Goal: Task Accomplishment & Management: Use online tool/utility

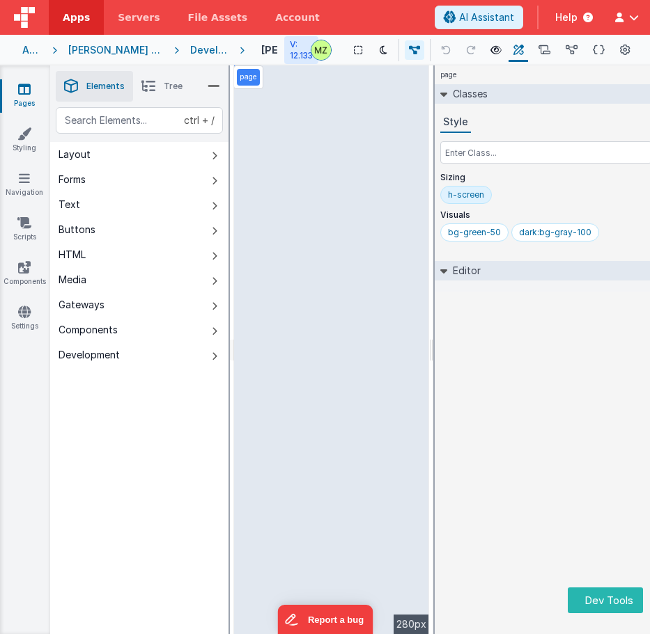
click at [154, 86] on icon at bounding box center [148, 87] width 14 height 20
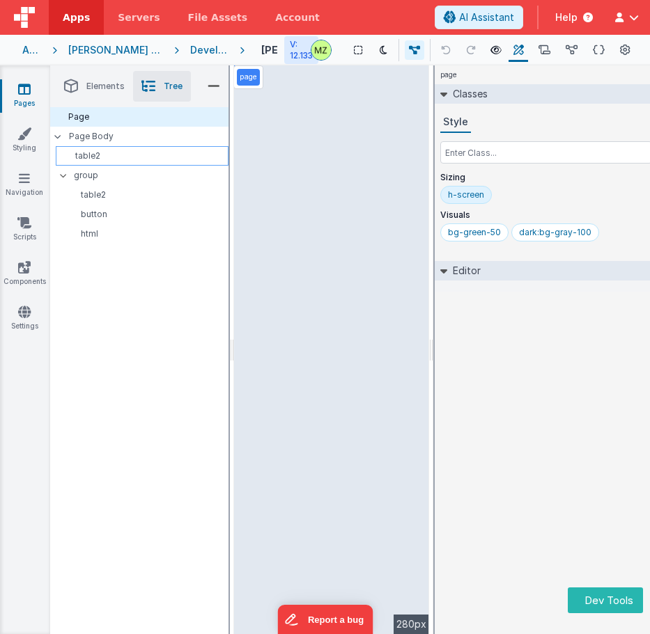
drag, startPoint x: 109, startPoint y: 140, endPoint x: 107, endPoint y: 147, distance: 7.1
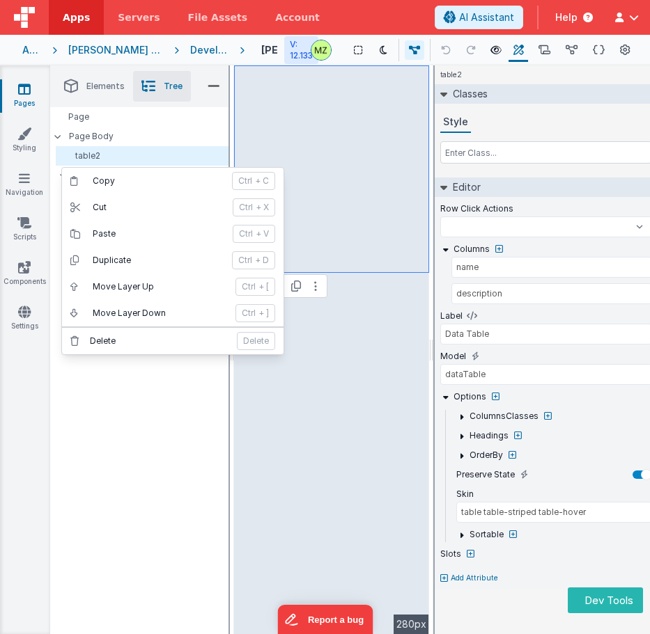
click at [118, 375] on div "Page Page Body table2 group table2 button html" at bounding box center [139, 370] width 178 height 527
click at [95, 162] on div "table2" at bounding box center [142, 156] width 173 height 20
click at [103, 327] on div at bounding box center [172, 327] width 221 height 1
click at [104, 401] on div "Page Page Body table2 group table2 button html" at bounding box center [139, 370] width 178 height 527
drag, startPoint x: 132, startPoint y: 415, endPoint x: 131, endPoint y: 402, distance: 13.3
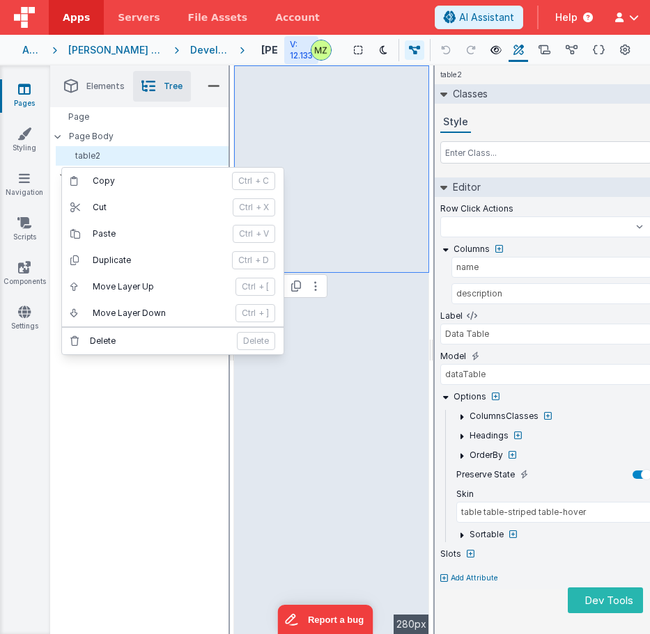
click at [132, 413] on div "Page Page Body table2 group table2 button html" at bounding box center [139, 370] width 178 height 527
select select
click at [105, 327] on div at bounding box center [172, 327] width 221 height 1
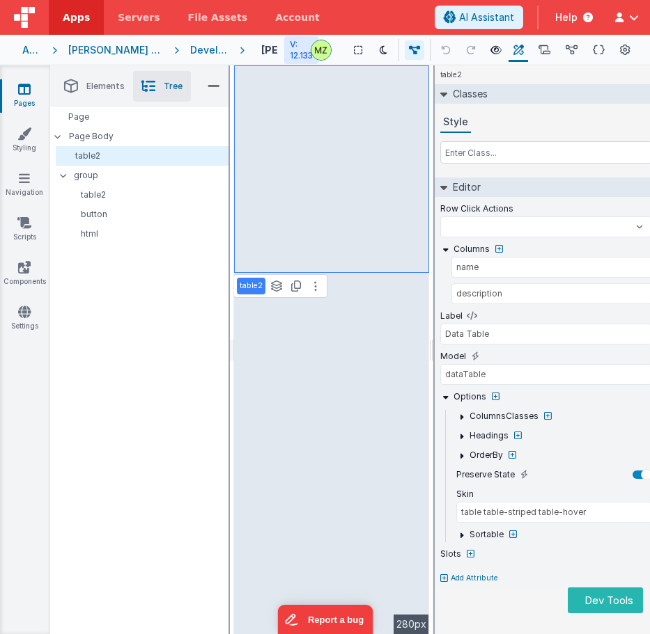
click at [114, 371] on div "Page Page Body table2 group table2 button html" at bounding box center [139, 370] width 178 height 527
click at [103, 178] on p "group" at bounding box center [151, 175] width 154 height 15
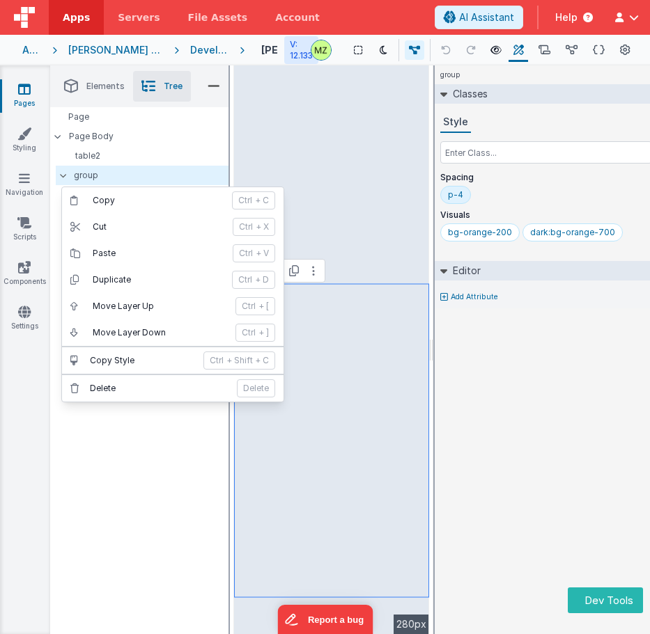
click at [117, 426] on div "Page Page Body table2 group table2 button html" at bounding box center [139, 370] width 178 height 527
click at [110, 375] on div at bounding box center [172, 374] width 221 height 1
click at [94, 471] on div "Page Page Body table2 group table2 button html" at bounding box center [139, 370] width 178 height 527
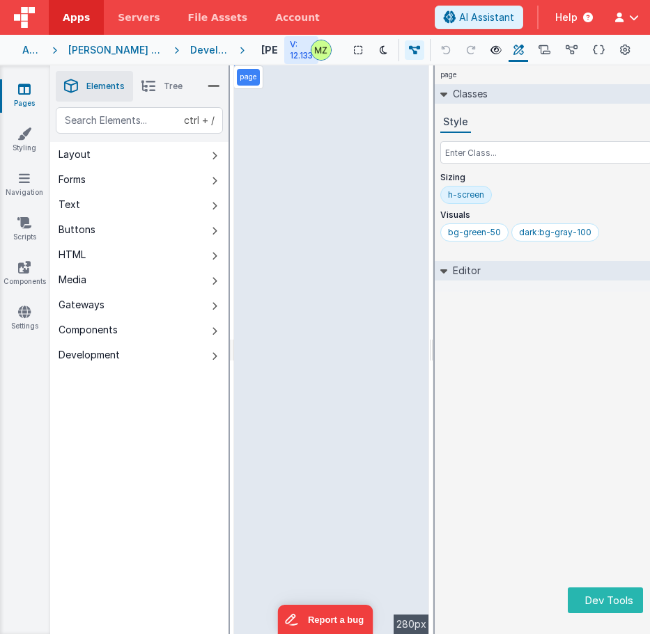
click at [170, 434] on div "ctrl + / Layout Forms Text Buttons HTML Media Gateways Components Development P…" at bounding box center [139, 403] width 178 height 593
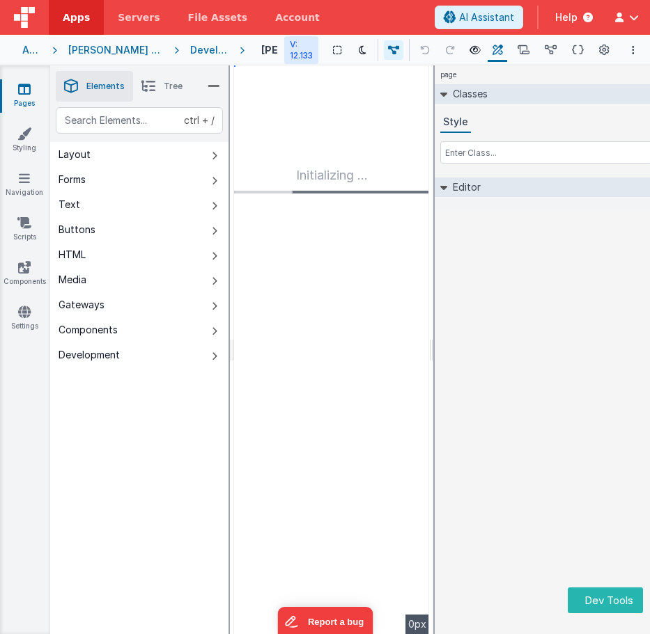
click at [149, 75] on div "Saved Duplicating Page" at bounding box center [375, 70] width 650 height 11
click at [148, 83] on icon at bounding box center [148, 87] width 14 height 20
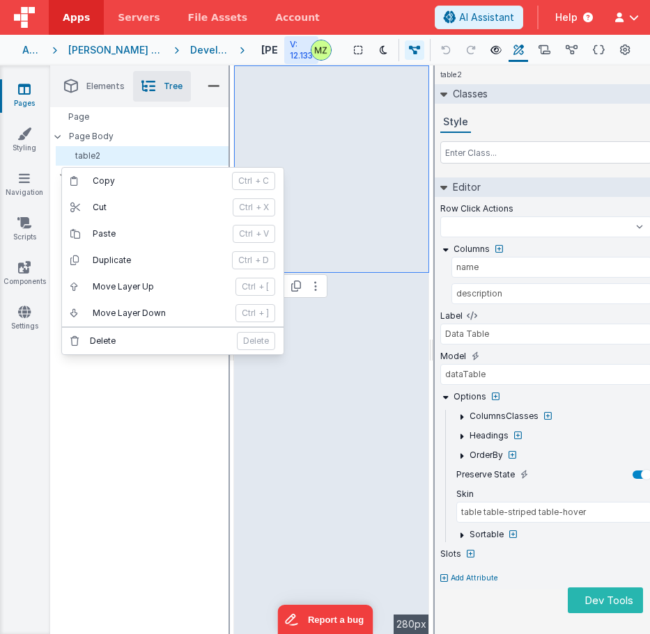
click at [125, 446] on div "Page Page Body table2 group table2 button html" at bounding box center [139, 370] width 178 height 527
select select
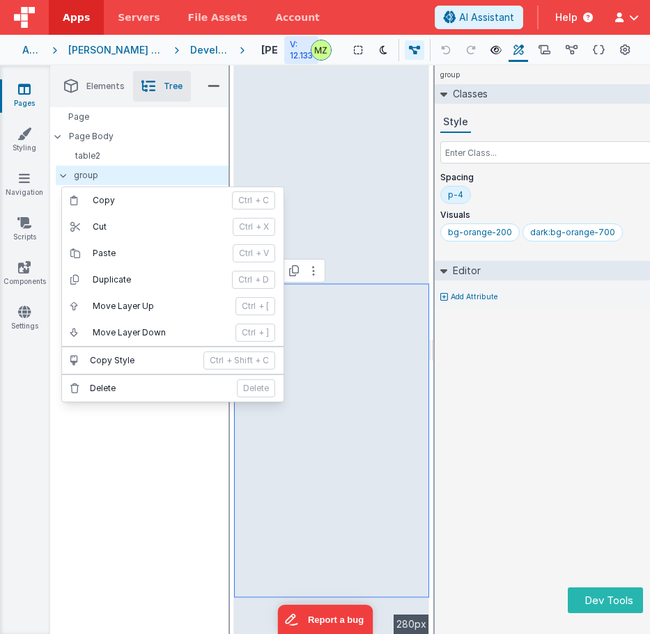
click at [106, 445] on div "Page Page Body table2 group table2 button html" at bounding box center [139, 370] width 178 height 527
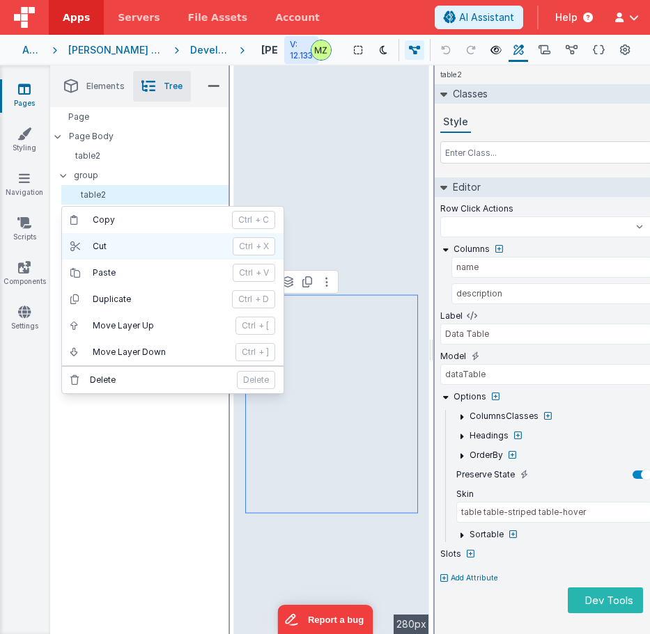
drag, startPoint x: 102, startPoint y: 436, endPoint x: 93, endPoint y: 258, distance: 178.5
click at [102, 433] on div "Page Page Body table2 group table2 button html" at bounding box center [139, 370] width 178 height 527
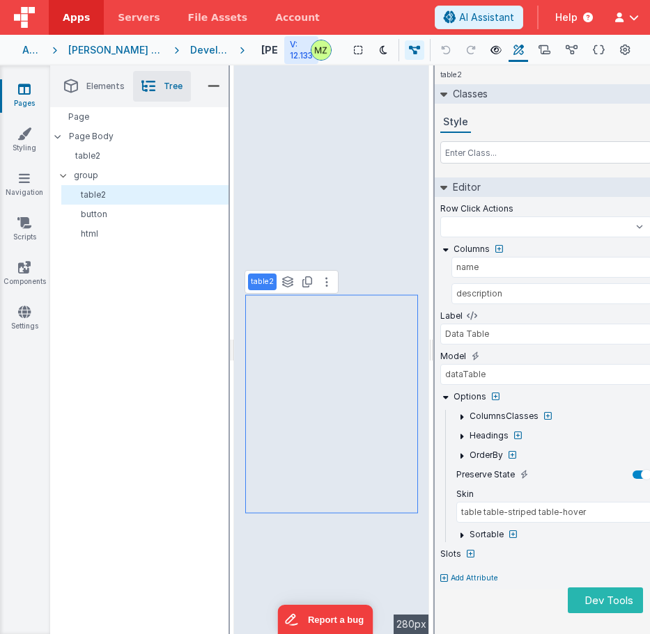
click at [146, 422] on div "Page Page Body table2 group table2 button html" at bounding box center [139, 370] width 178 height 527
click at [90, 157] on p "table2" at bounding box center [144, 155] width 166 height 11
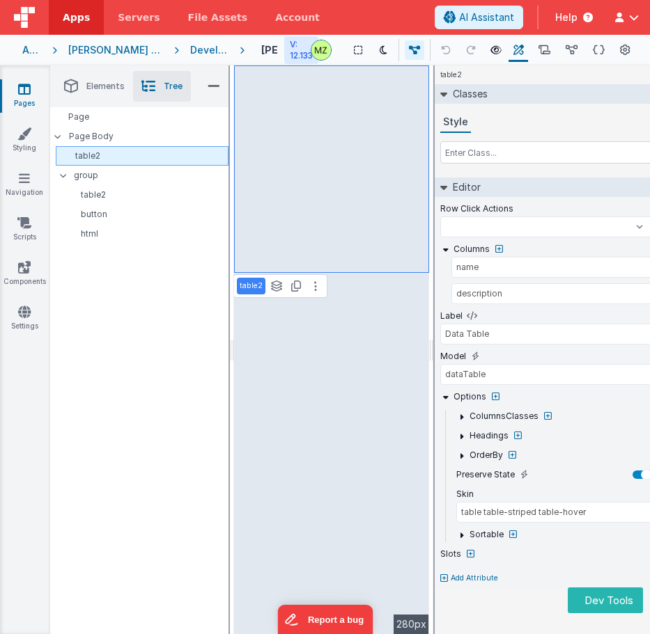
select select
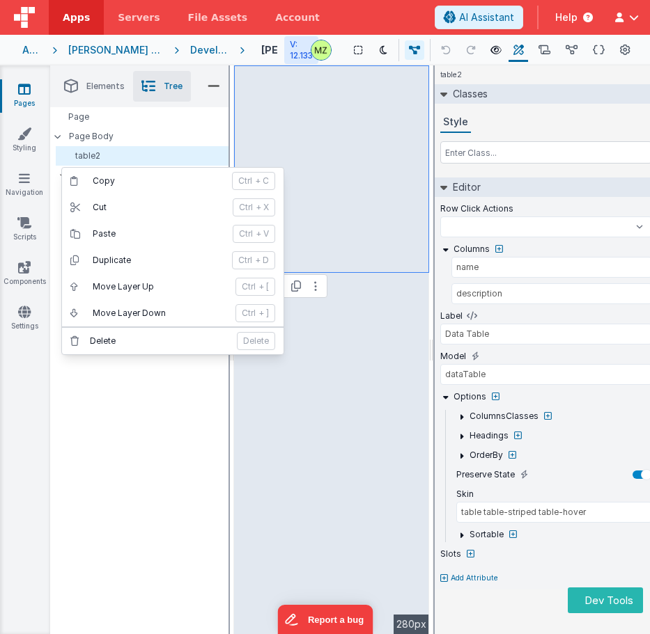
click at [115, 421] on div "Page Page Body table2 group table2 button html" at bounding box center [139, 370] width 178 height 527
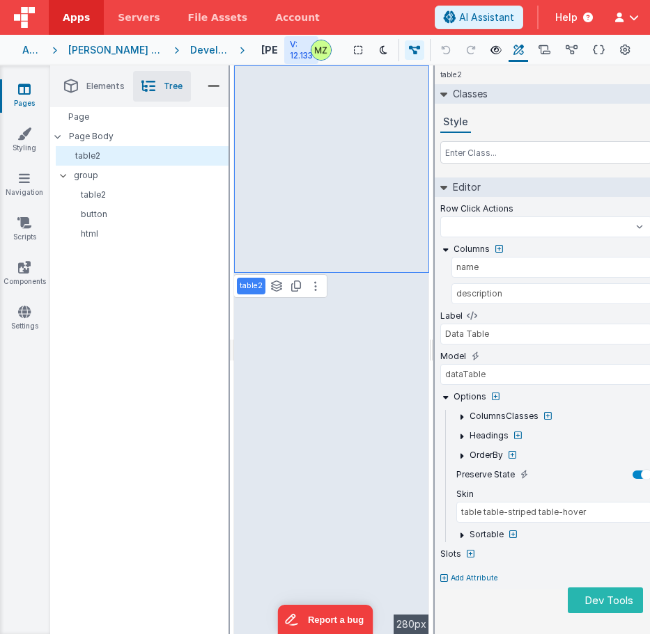
click at [121, 382] on div "Page Page Body table2 group table2 button html" at bounding box center [139, 370] width 178 height 527
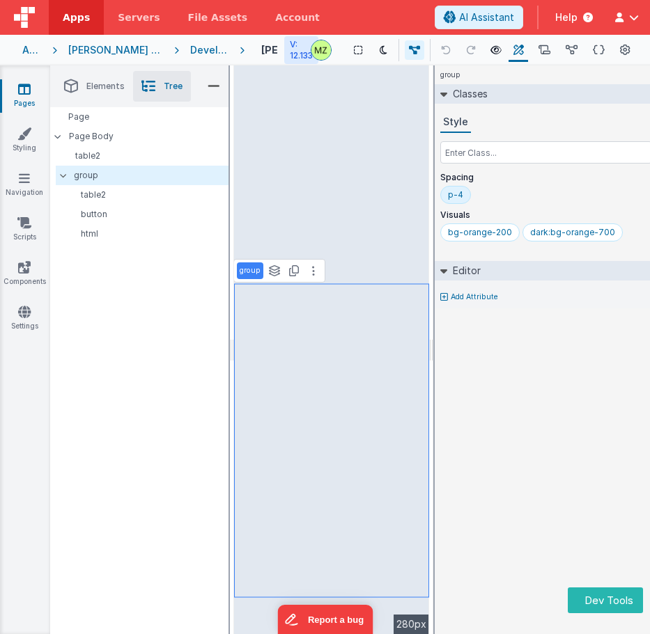
click at [104, 453] on div "Page Page Body table2 group table2 button html" at bounding box center [139, 370] width 178 height 527
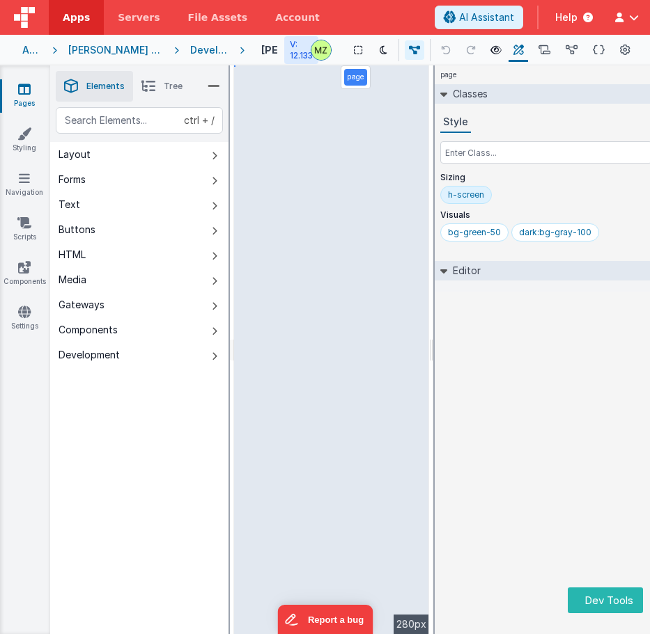
drag, startPoint x: 173, startPoint y: 81, endPoint x: 173, endPoint y: 134, distance: 53.6
click at [173, 81] on span "Tree" at bounding box center [173, 86] width 19 height 11
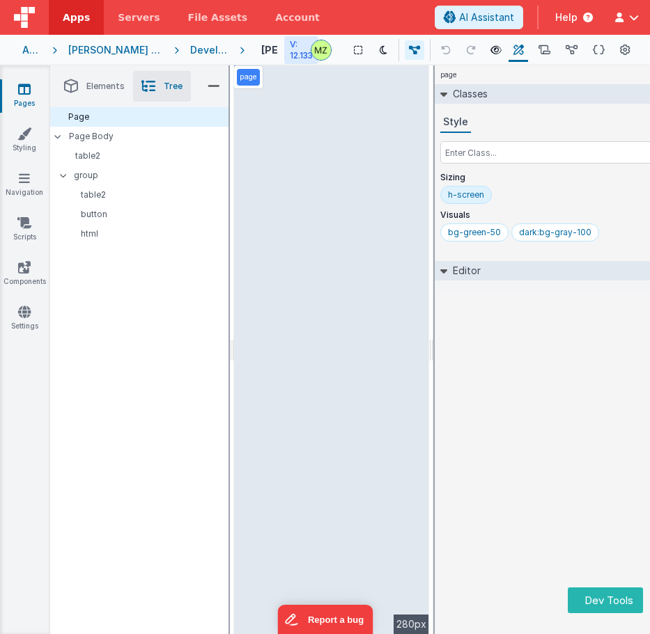
click at [147, 495] on div "Page Page Body table2 group table2 button html" at bounding box center [139, 370] width 178 height 527
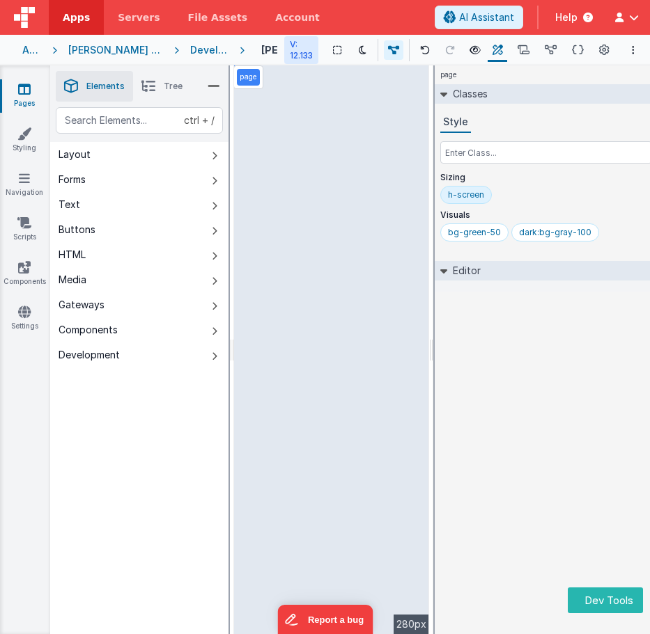
click at [180, 84] on span "Tree" at bounding box center [173, 86] width 19 height 11
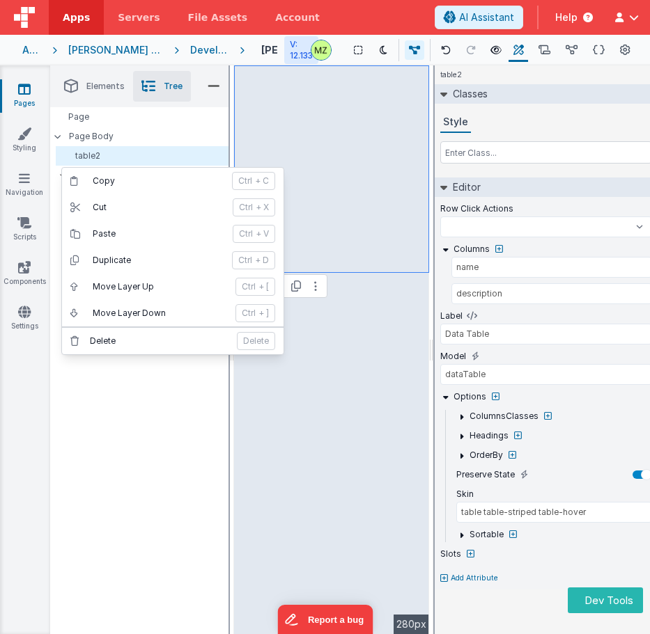
click at [132, 458] on div "Page Page Body table2 group table2 button html" at bounding box center [139, 370] width 178 height 527
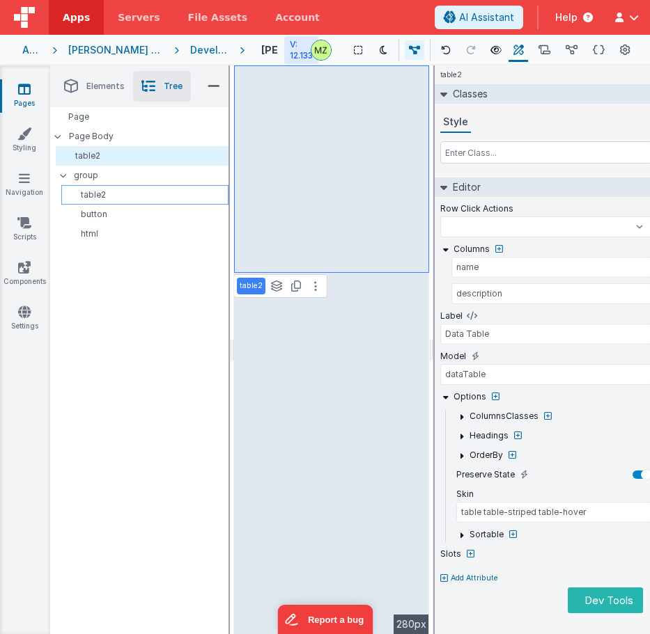
select select
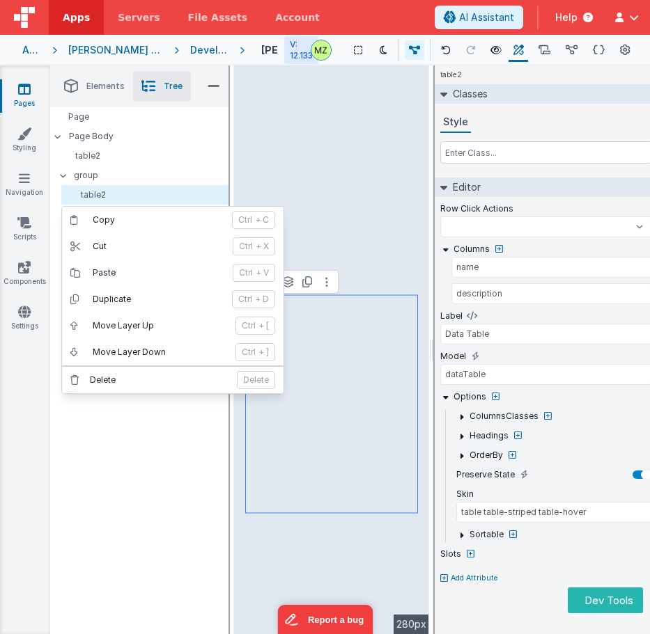
click at [111, 449] on div "Page Page Body table2 group table2 button html" at bounding box center [139, 370] width 178 height 527
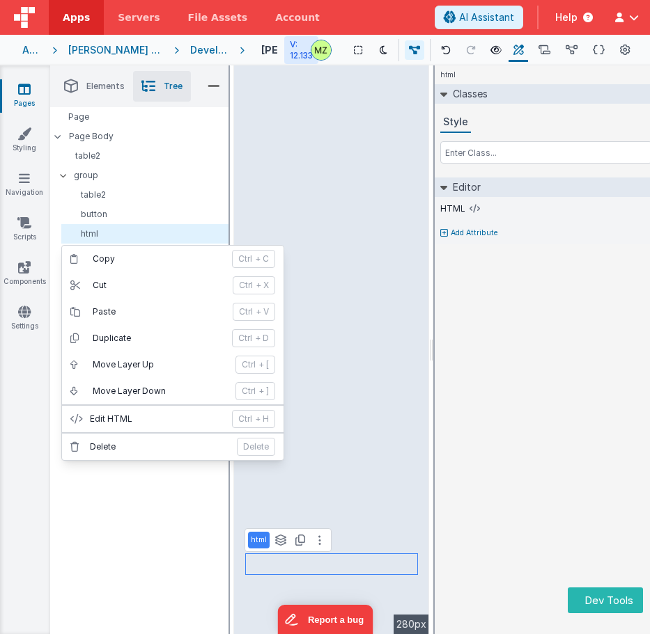
click at [122, 501] on div "Page Page Body table2 group table2 button html" at bounding box center [139, 370] width 178 height 527
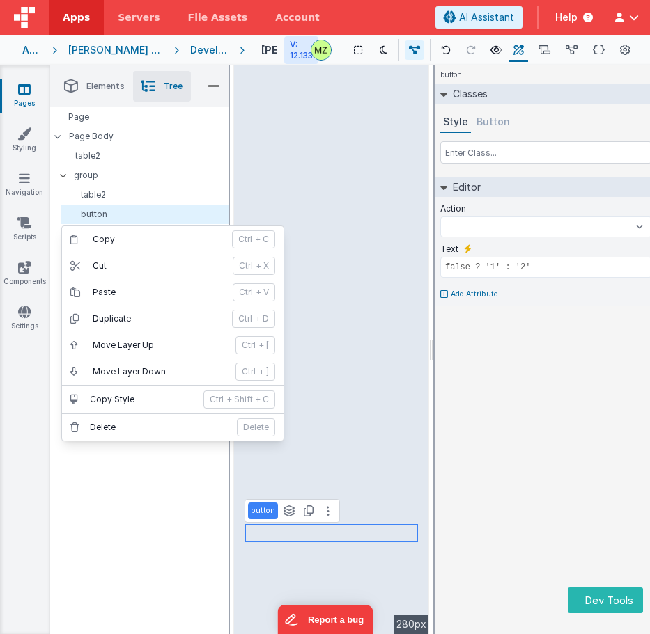
click at [122, 497] on div "Page Page Body table2 group table2 button html" at bounding box center [139, 370] width 178 height 527
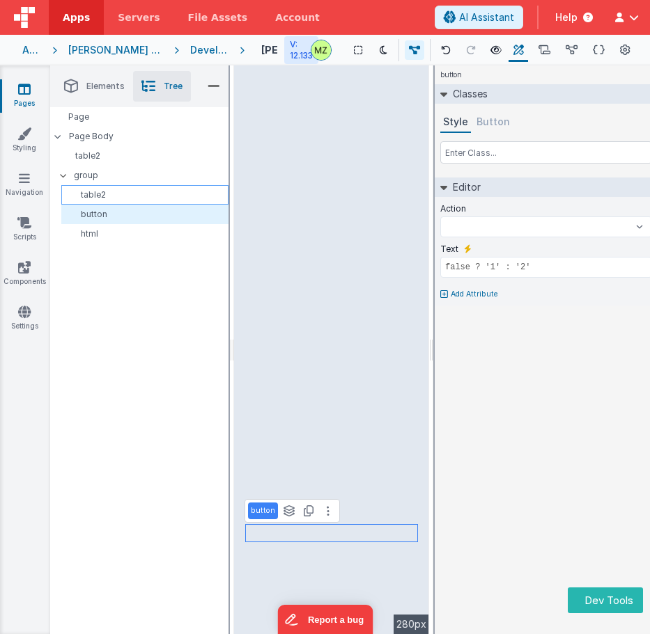
select select
type input "dataTable"
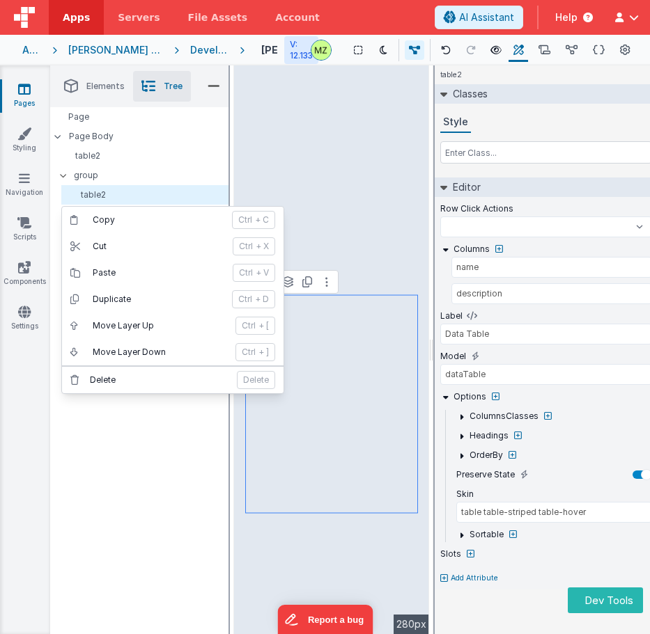
click at [134, 492] on div "Page Page Body table2 group table2 button html" at bounding box center [139, 370] width 178 height 527
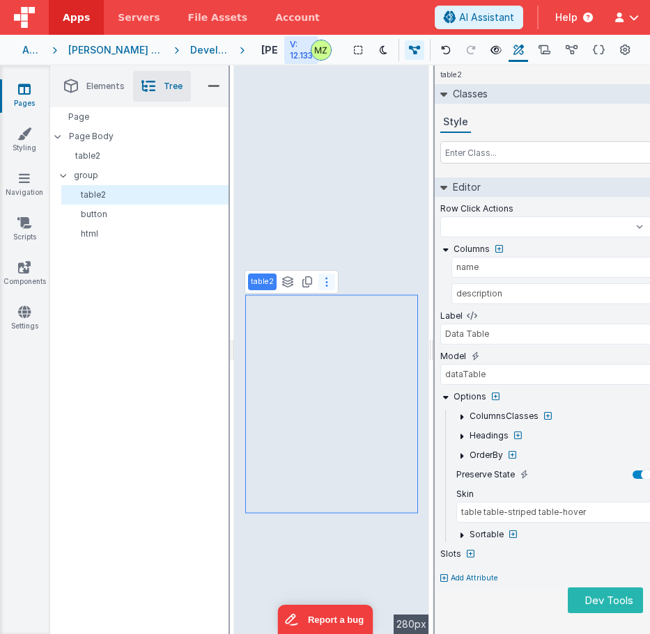
click at [323, 281] on button at bounding box center [326, 282] width 17 height 17
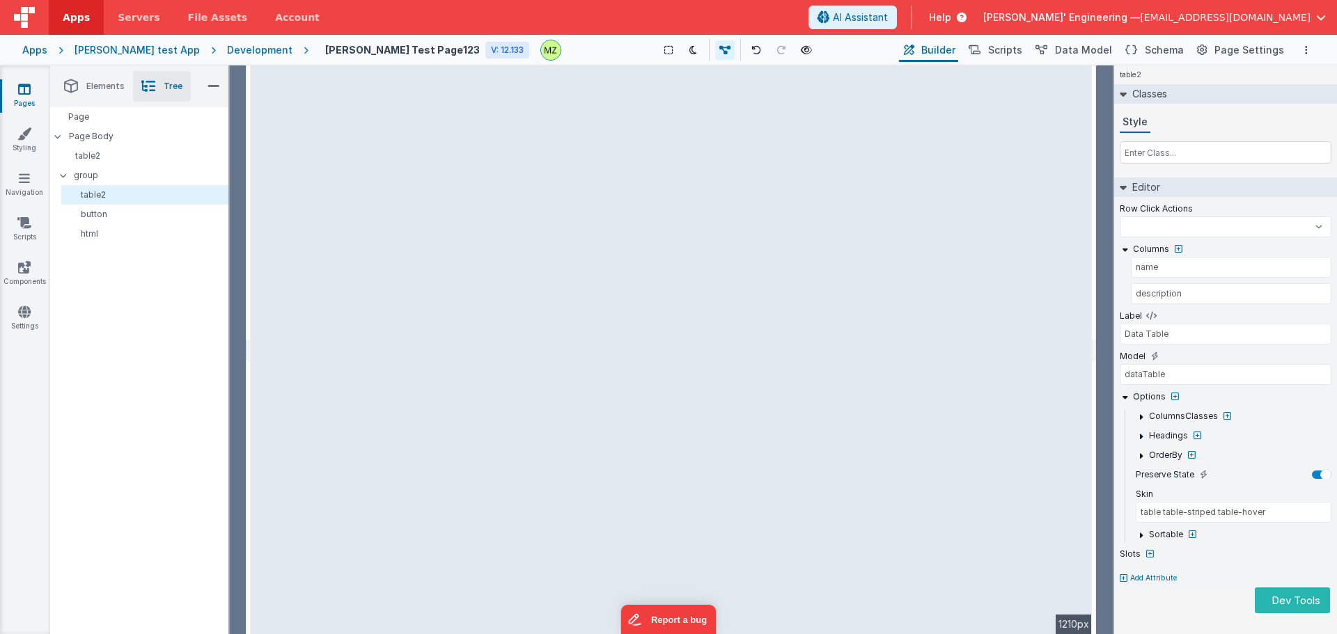
drag, startPoint x: 1096, startPoint y: 315, endPoint x: 1139, endPoint y: 307, distance: 43.3
click at [649, 307] on html "Dev Tools Apps Servers File Assets Account Some FUTURE Slot AI Assistant Help D…" at bounding box center [668, 317] width 1337 height 634
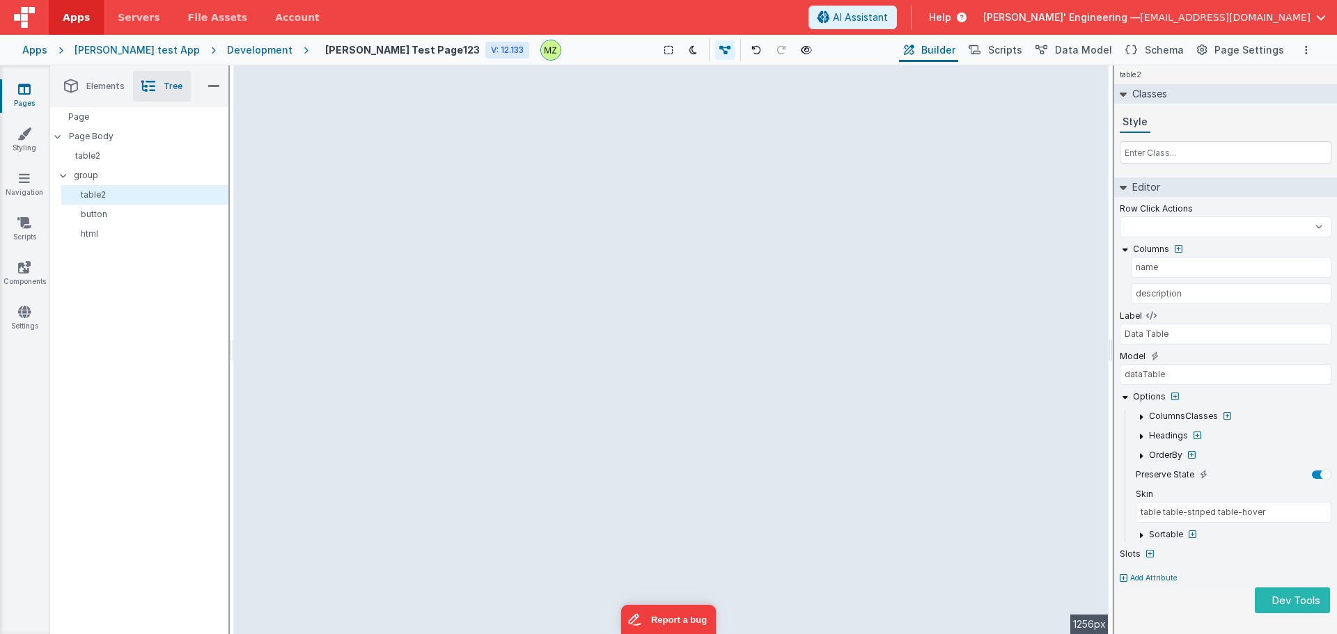
select select
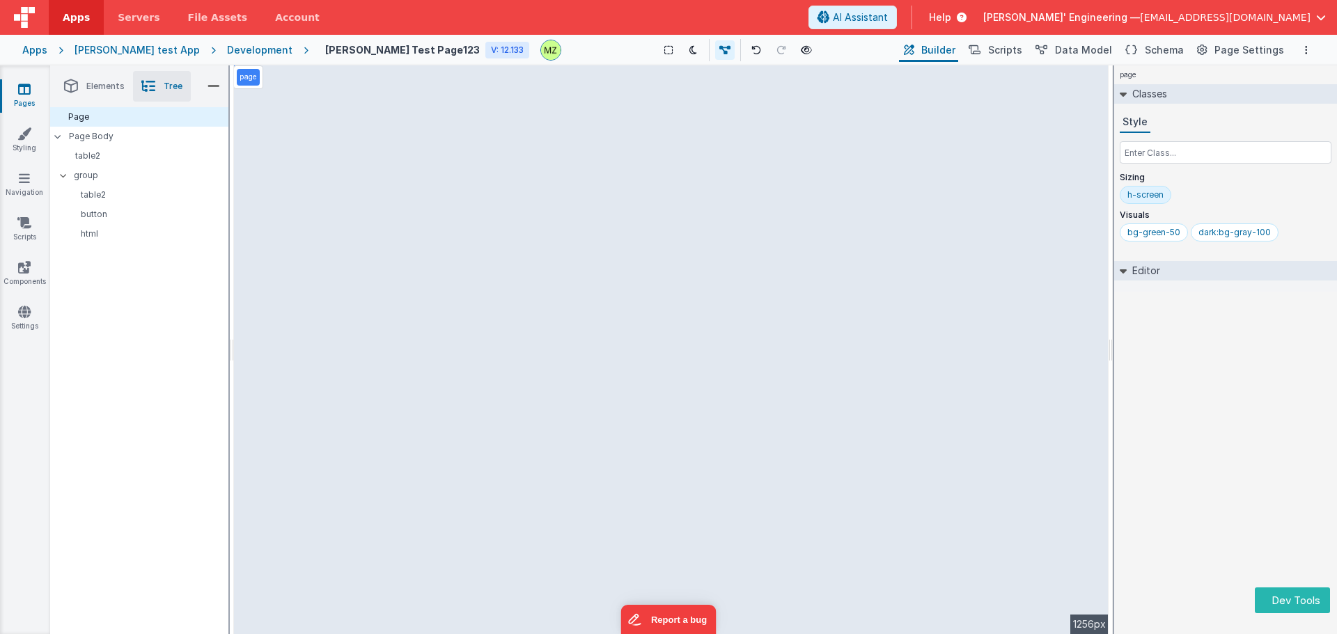
click at [326, 388] on div "page --> 1256px" at bounding box center [671, 349] width 875 height 569
click at [353, 357] on div "page --> 1256px" at bounding box center [671, 349] width 875 height 569
click at [446, 380] on div "page --> 1256px" at bounding box center [671, 349] width 875 height 569
click at [399, 99] on div "page --> 1256px" at bounding box center [671, 349] width 875 height 569
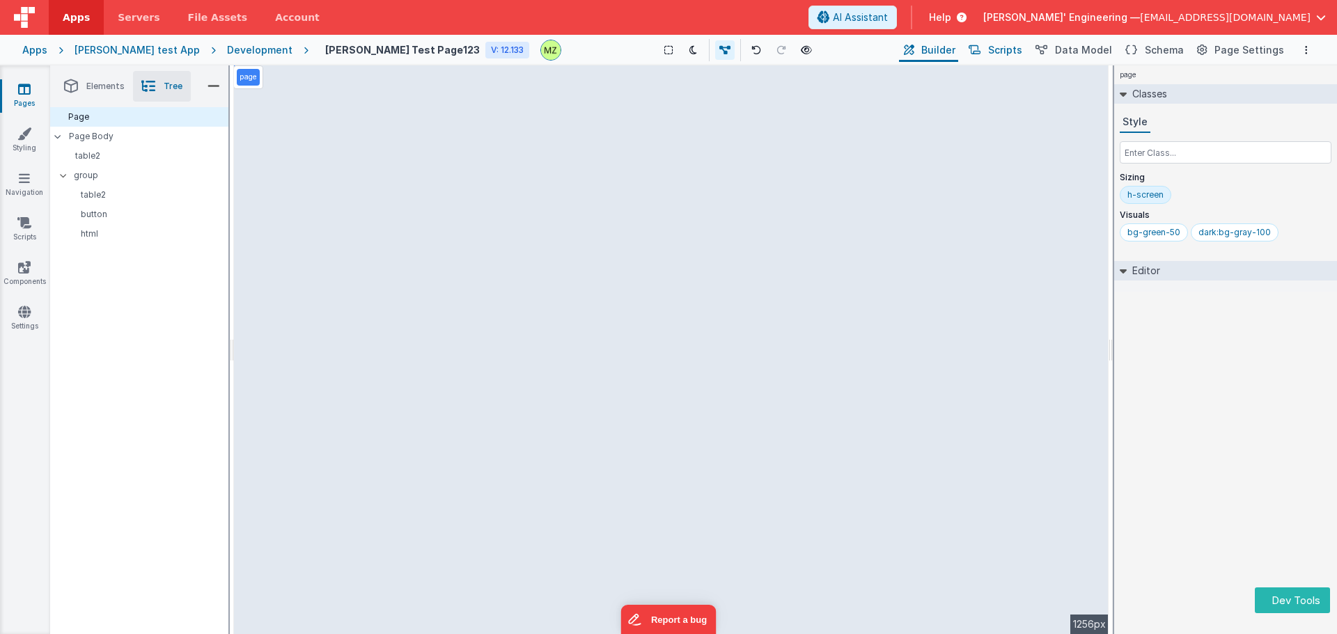
click at [649, 57] on button "Scripts" at bounding box center [994, 50] width 61 height 24
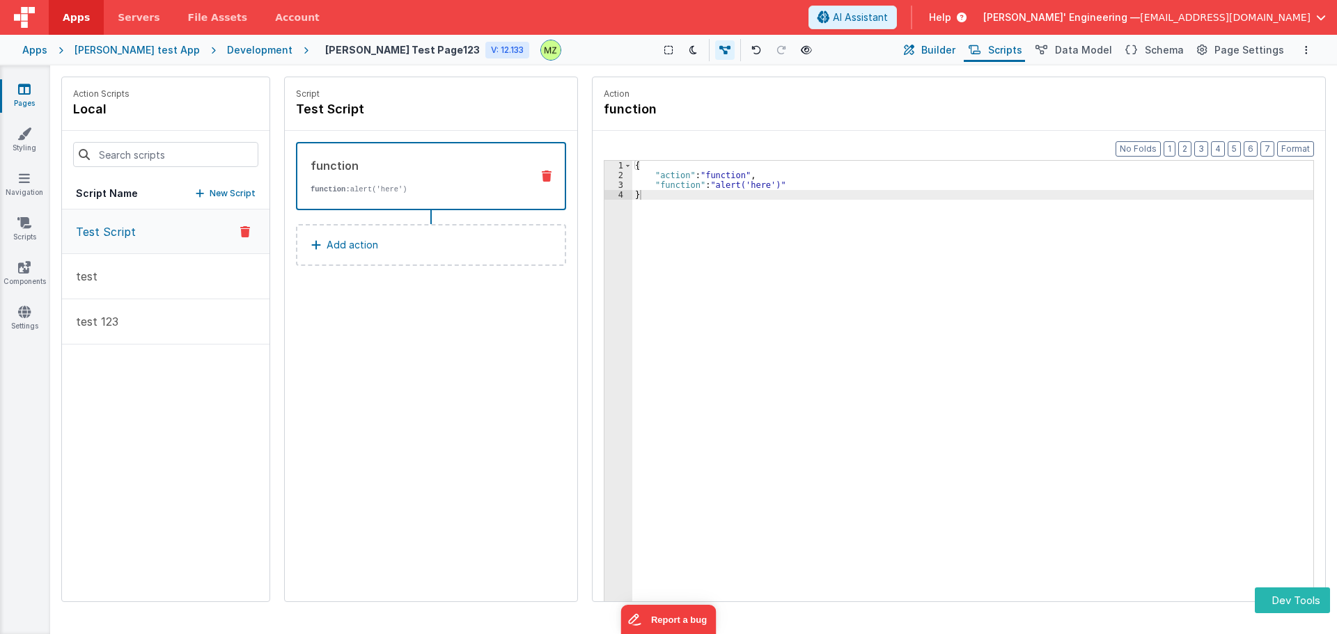
click at [649, 53] on span "Builder" at bounding box center [938, 50] width 34 height 14
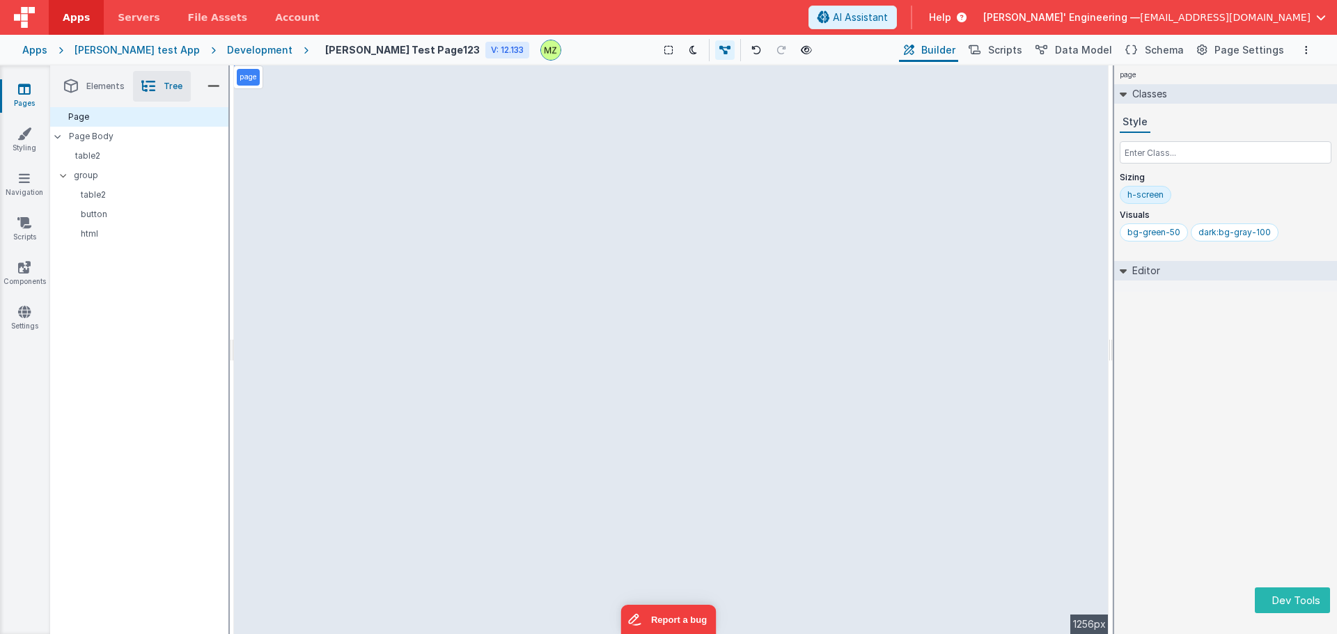
click at [350, 381] on div "page --> 1256px" at bounding box center [671, 349] width 875 height 569
click at [350, 380] on div "page --> 1256px" at bounding box center [671, 349] width 875 height 569
drag, startPoint x: 350, startPoint y: 377, endPoint x: 344, endPoint y: 342, distance: 35.3
click at [349, 375] on div "page --> 1256px" at bounding box center [671, 349] width 875 height 569
click at [344, 338] on div "page --> 1256px" at bounding box center [671, 349] width 875 height 569
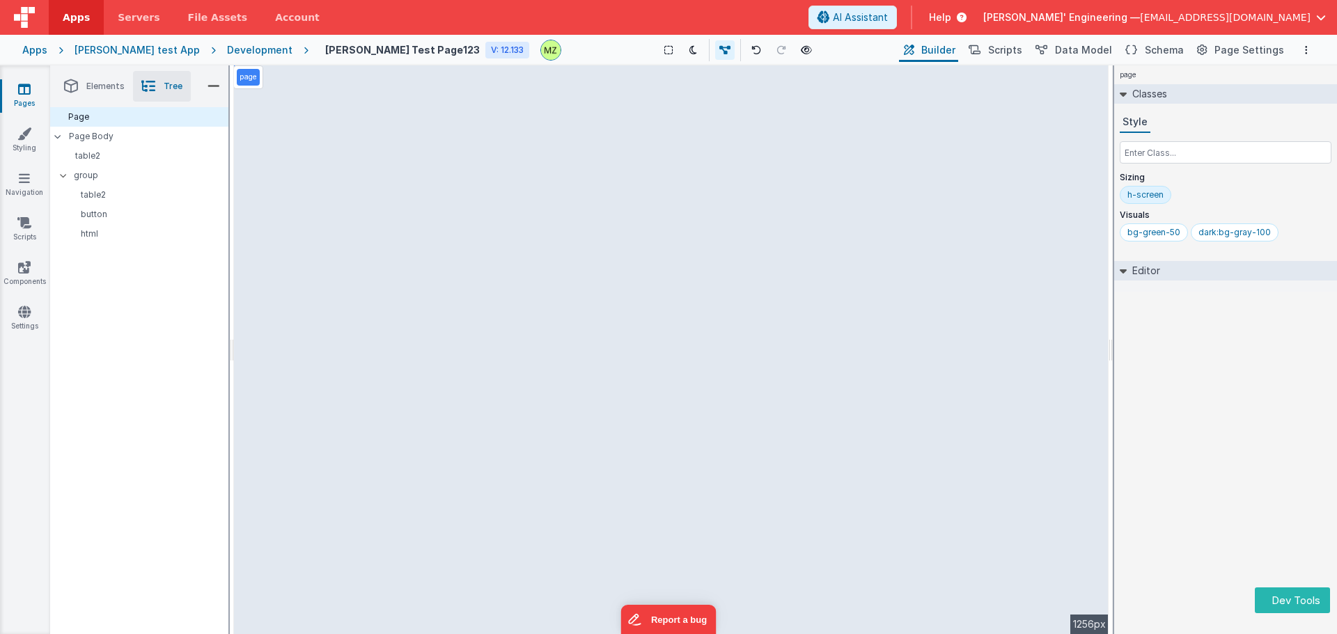
click at [343, 337] on div "page --> 1256px" at bounding box center [671, 349] width 875 height 569
click at [344, 337] on div "page --> 1256px" at bounding box center [671, 349] width 875 height 569
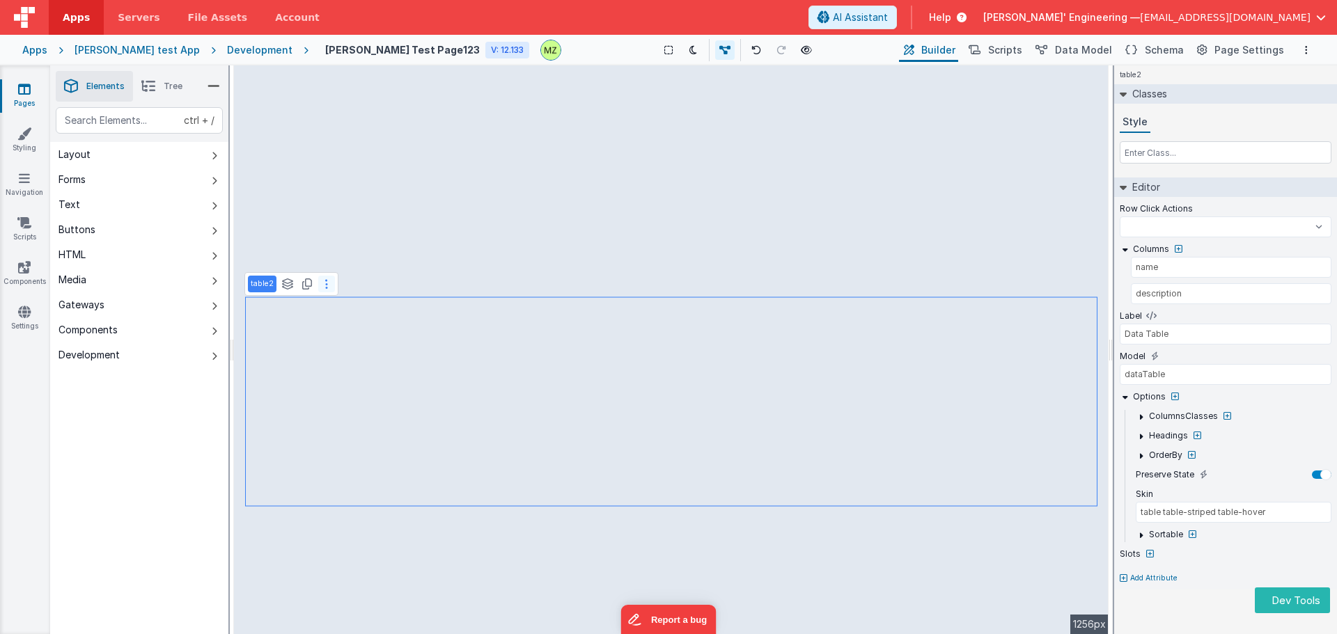
click at [329, 289] on button at bounding box center [326, 284] width 17 height 17
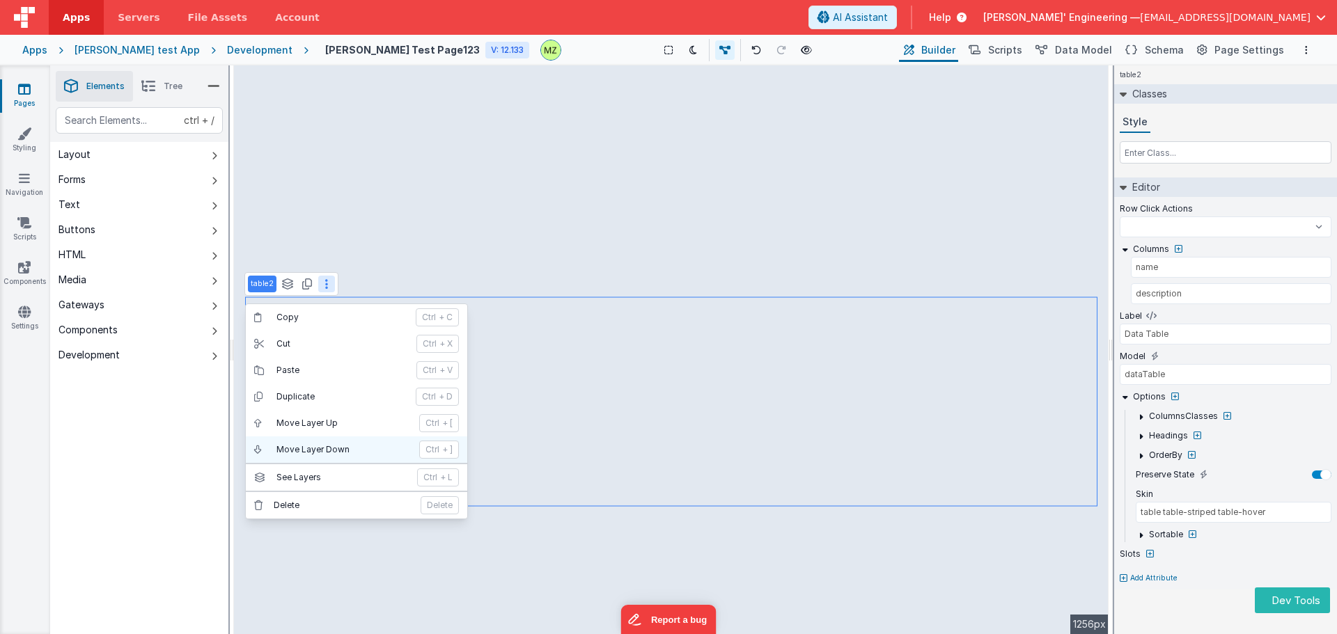
click at [327, 450] on p "Move Layer Down" at bounding box center [343, 449] width 134 height 11
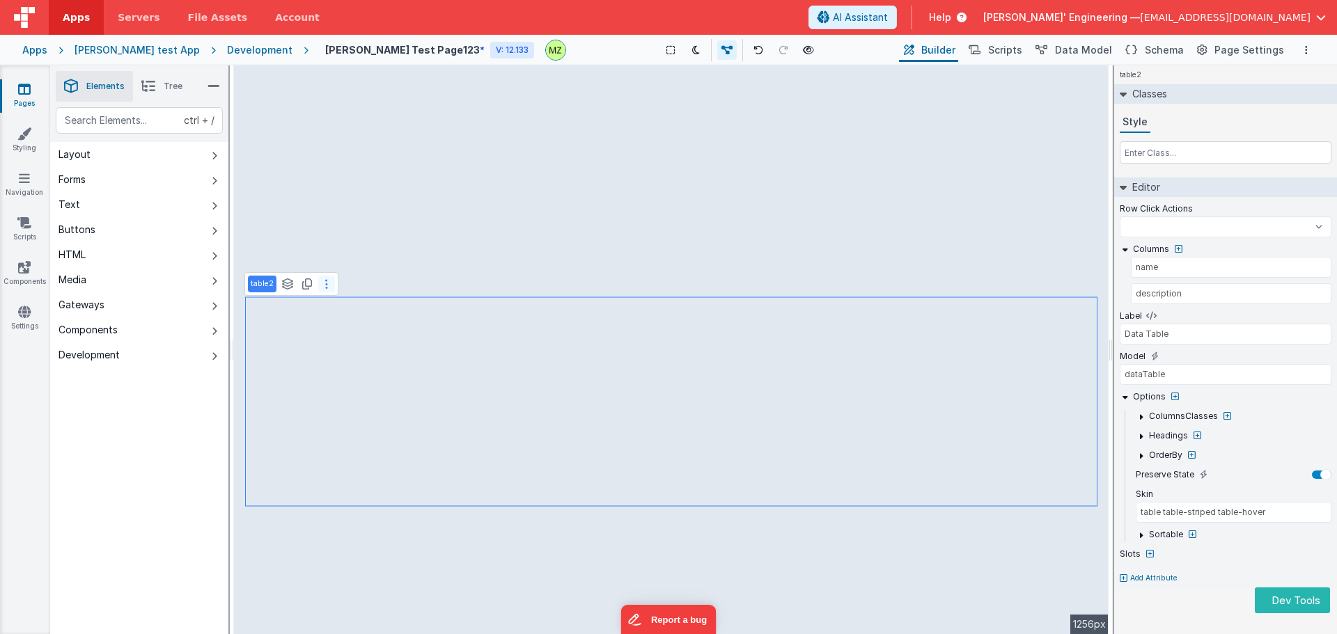
click at [327, 284] on button at bounding box center [326, 284] width 17 height 17
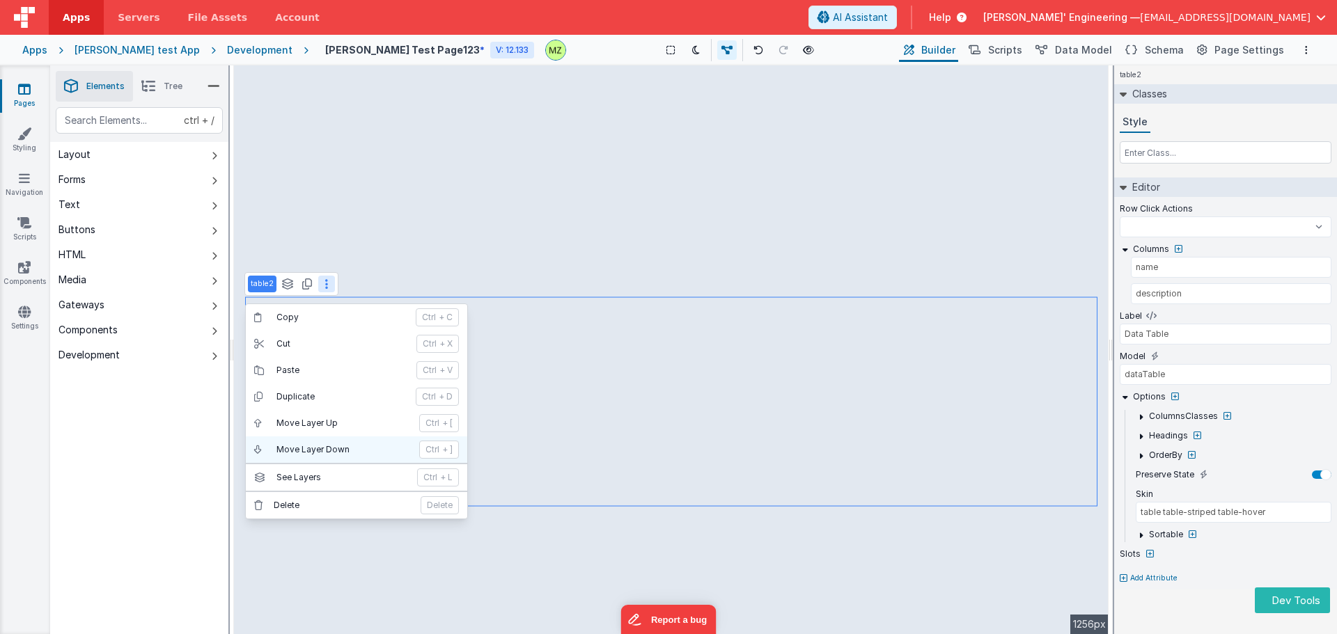
click at [350, 450] on p "Move Layer Down" at bounding box center [343, 449] width 134 height 11
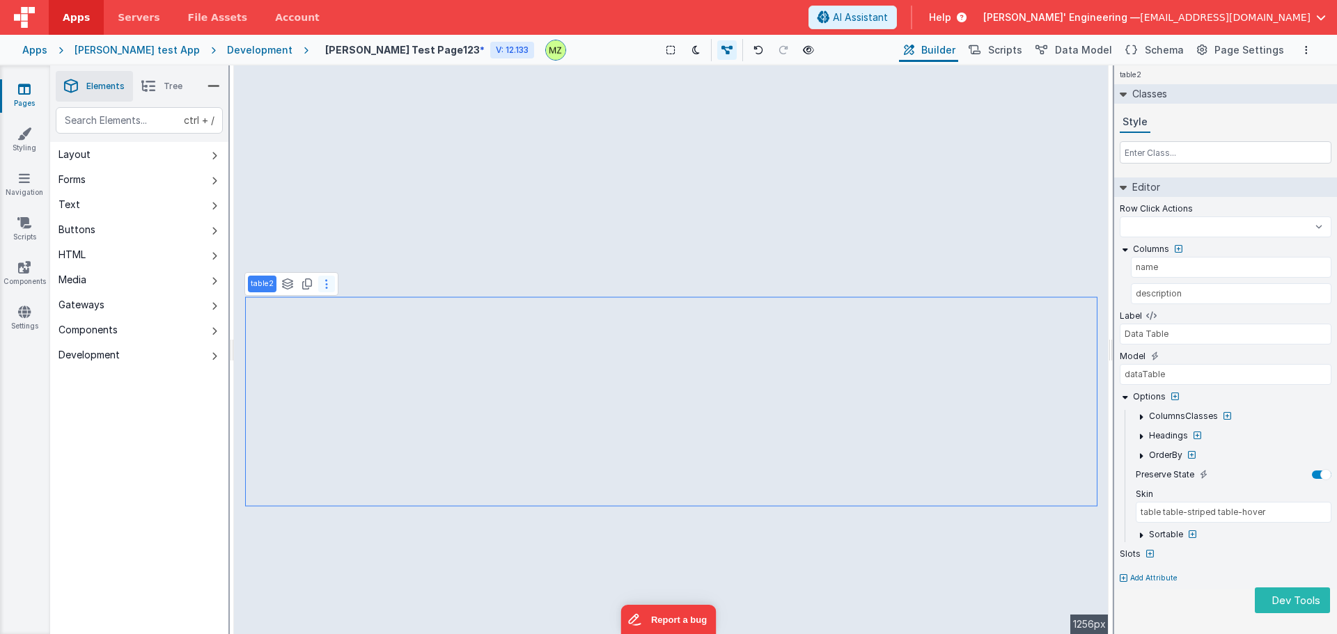
click at [325, 287] on icon at bounding box center [326, 284] width 3 height 11
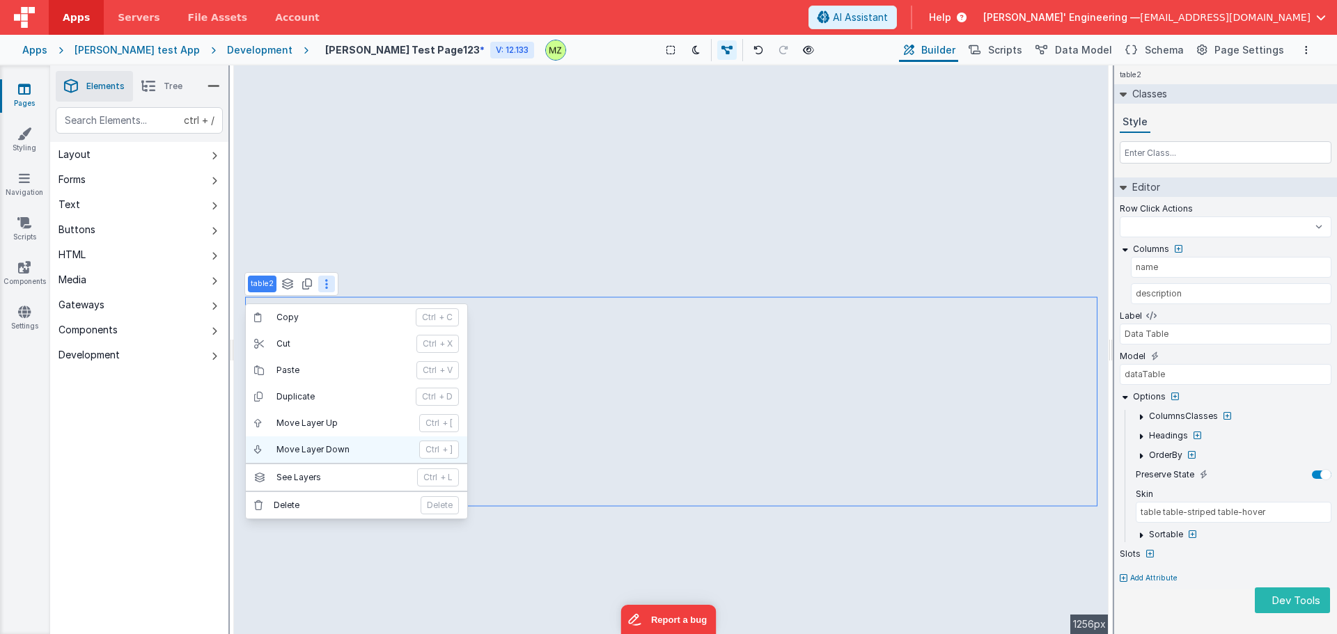
click at [341, 448] on p "Move Layer Down" at bounding box center [343, 449] width 134 height 11
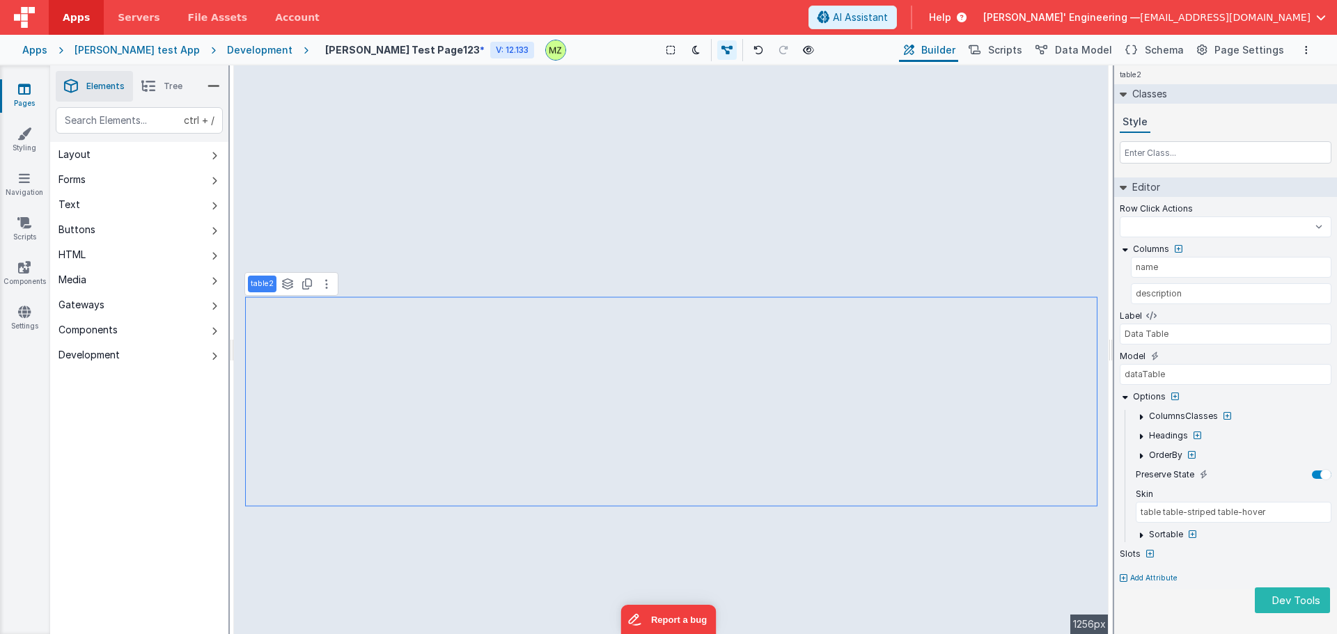
click at [160, 89] on li "Tree" at bounding box center [162, 86] width 58 height 31
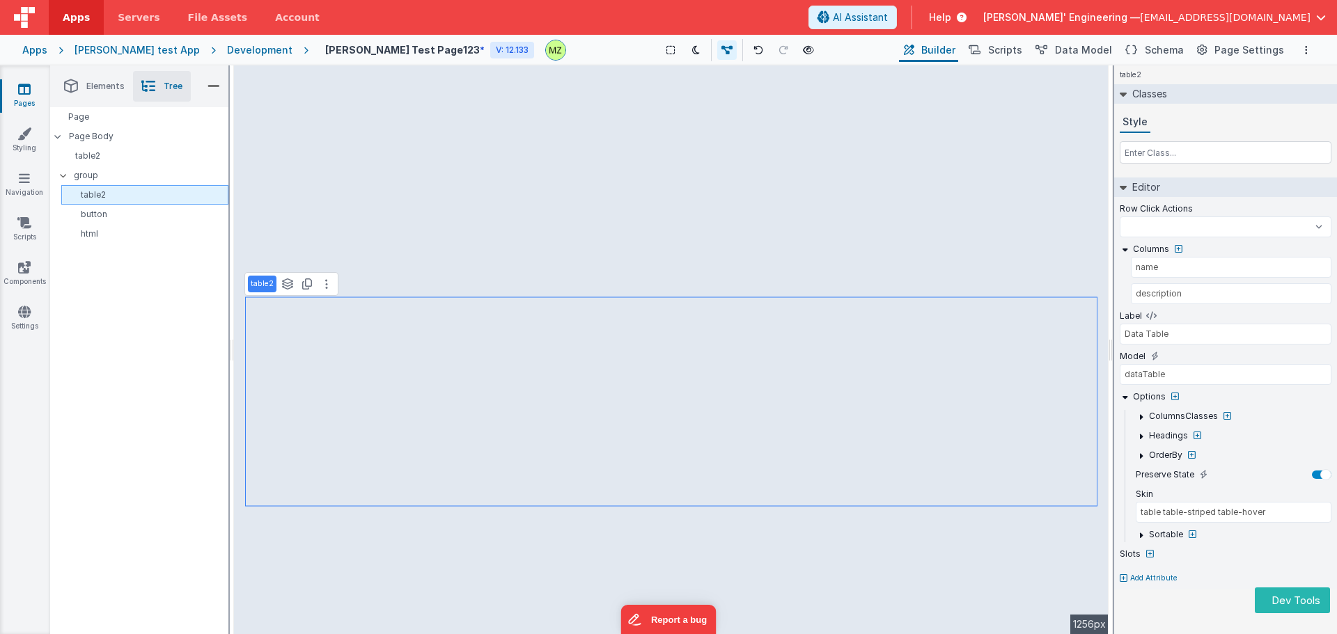
click at [111, 196] on p "table2" at bounding box center [147, 194] width 161 height 11
select select
type input "false ? '1' : '2'"
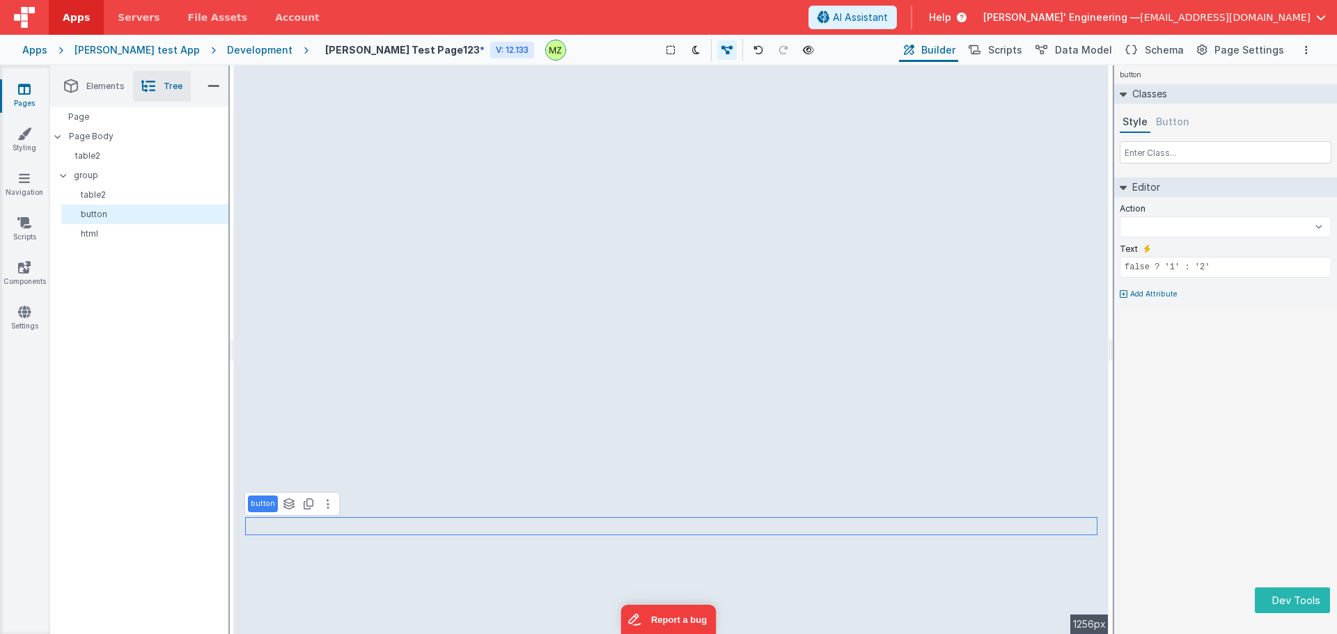
click at [1247, 373] on div "button Classes Style Button Editor Action Test Script test test 123 BigFunction…" at bounding box center [1225, 349] width 223 height 569
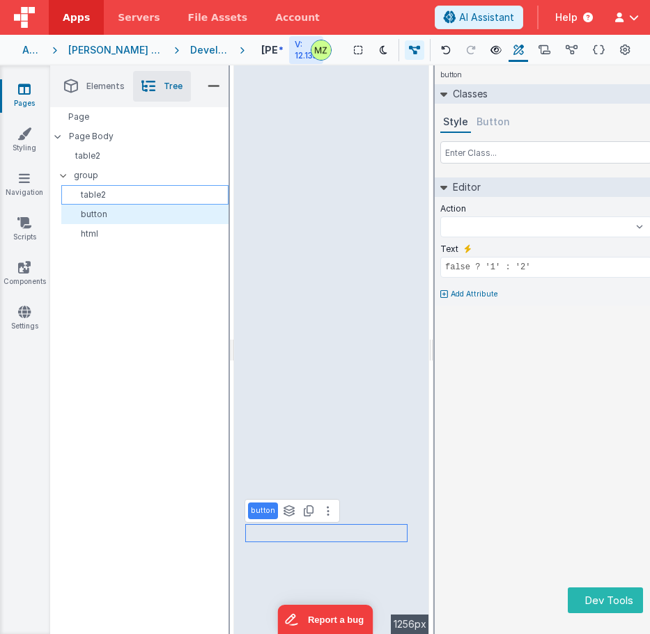
select select
type input "dataTable"
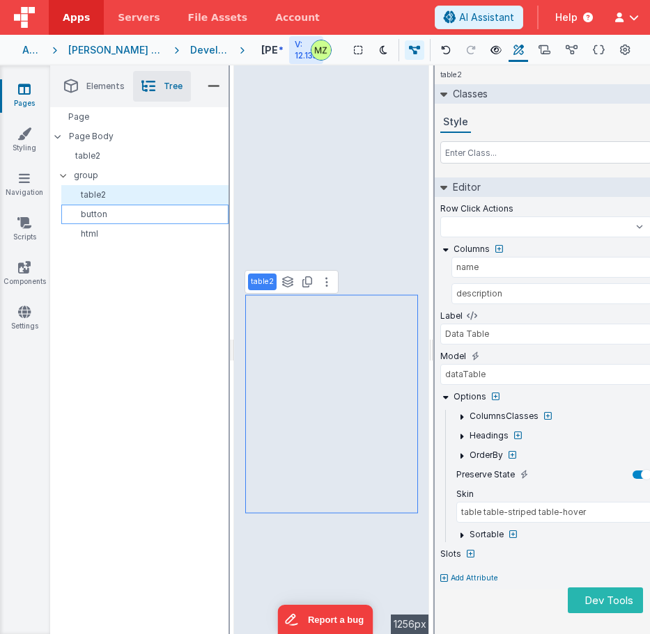
select select
type input "false ? '1' : '2'"
select select
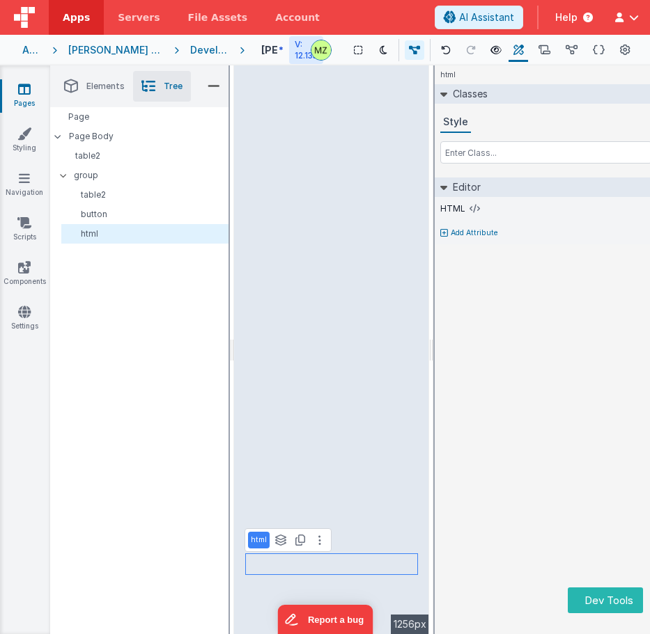
click at [118, 303] on div "Page Page Body table2 group table2 button html" at bounding box center [139, 370] width 178 height 527
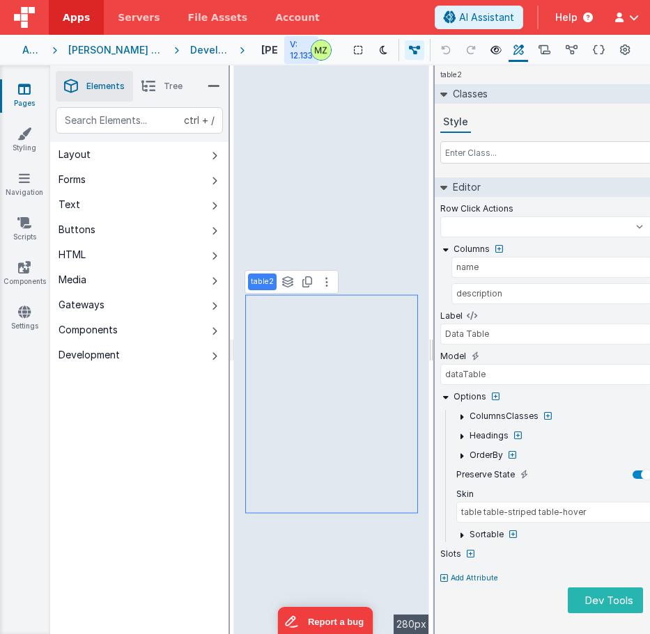
select select
click at [325, 289] on button at bounding box center [326, 282] width 17 height 17
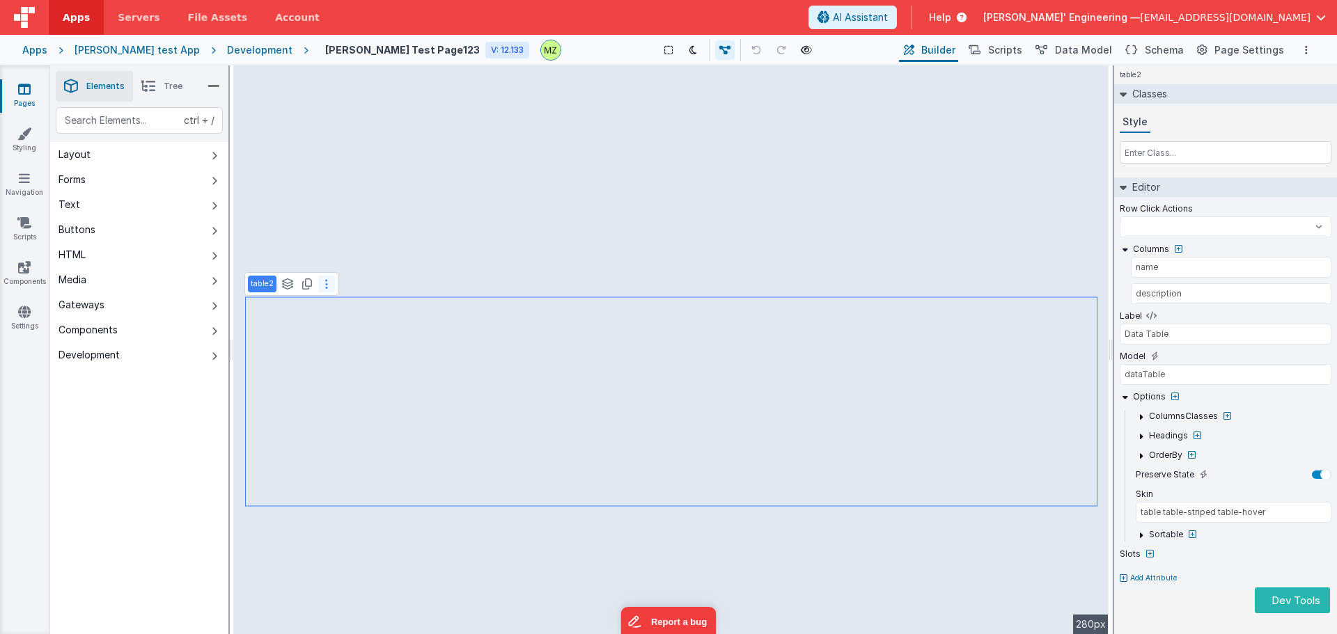
click at [322, 288] on button at bounding box center [326, 284] width 17 height 17
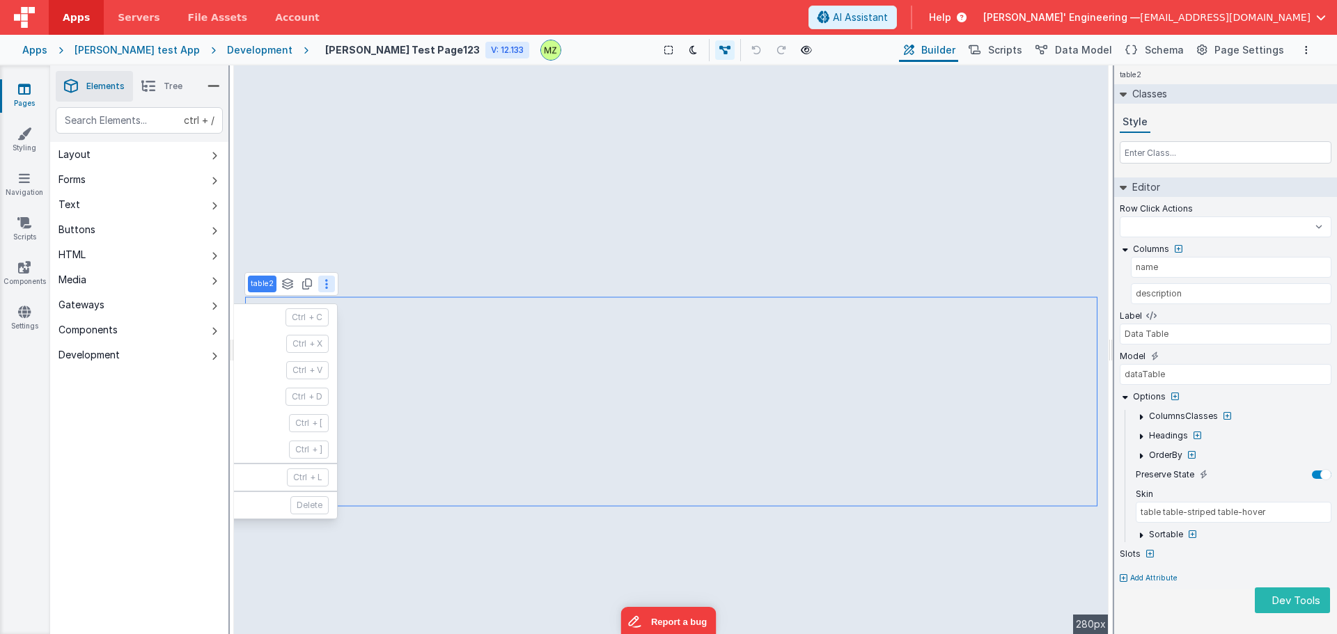
click at [322, 288] on button at bounding box center [326, 284] width 17 height 17
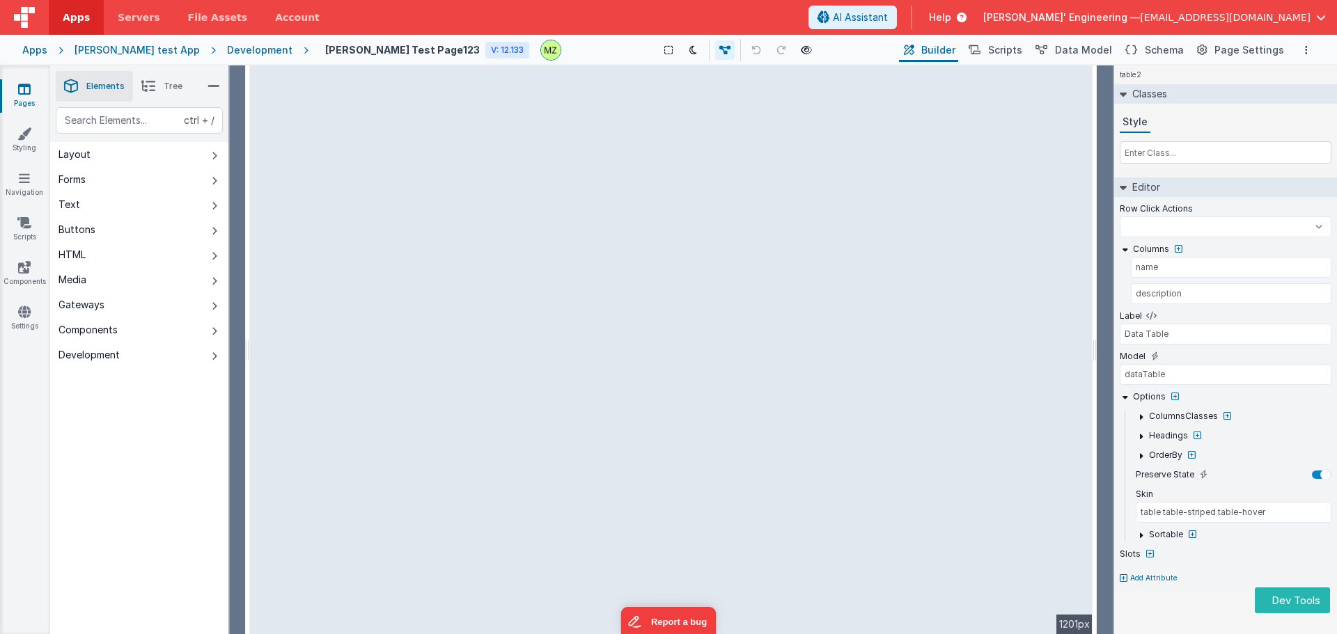
drag, startPoint x: 1109, startPoint y: 287, endPoint x: 1108, endPoint y: 298, distance: 11.2
click at [649, 298] on html "Dev Tools Apps Servers File Assets Account Some FUTURE Slot AI Assistant Help D…" at bounding box center [668, 317] width 1337 height 634
select select
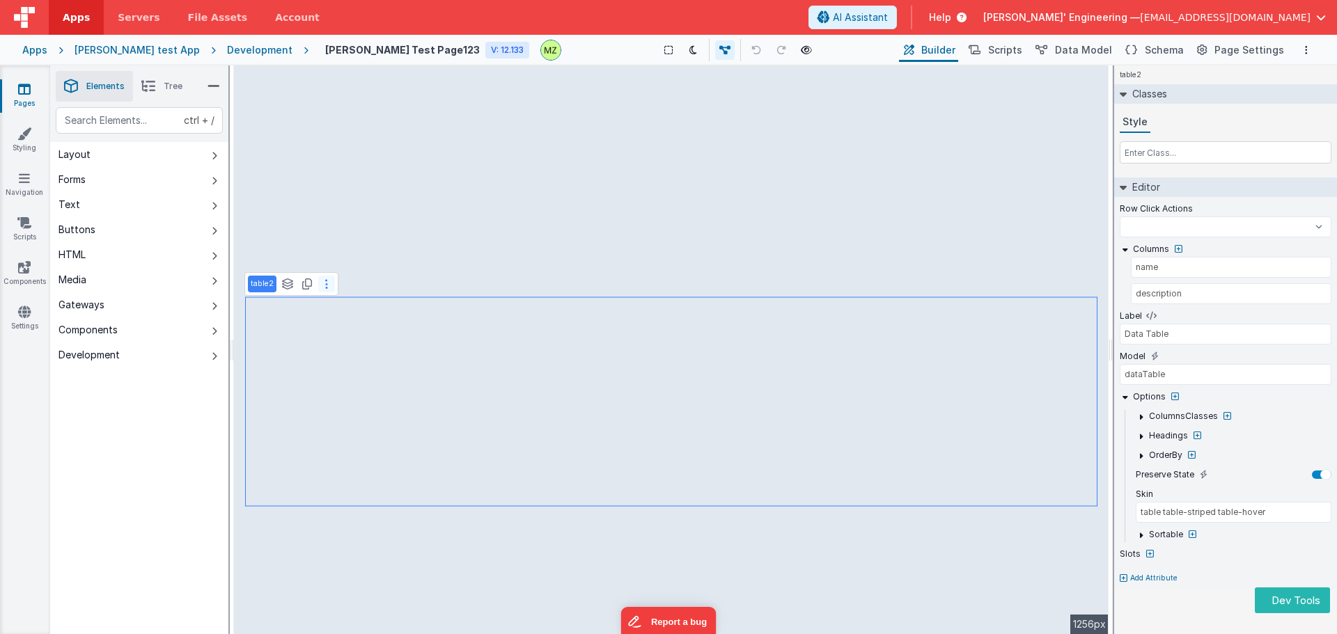
click at [320, 289] on button at bounding box center [326, 284] width 17 height 17
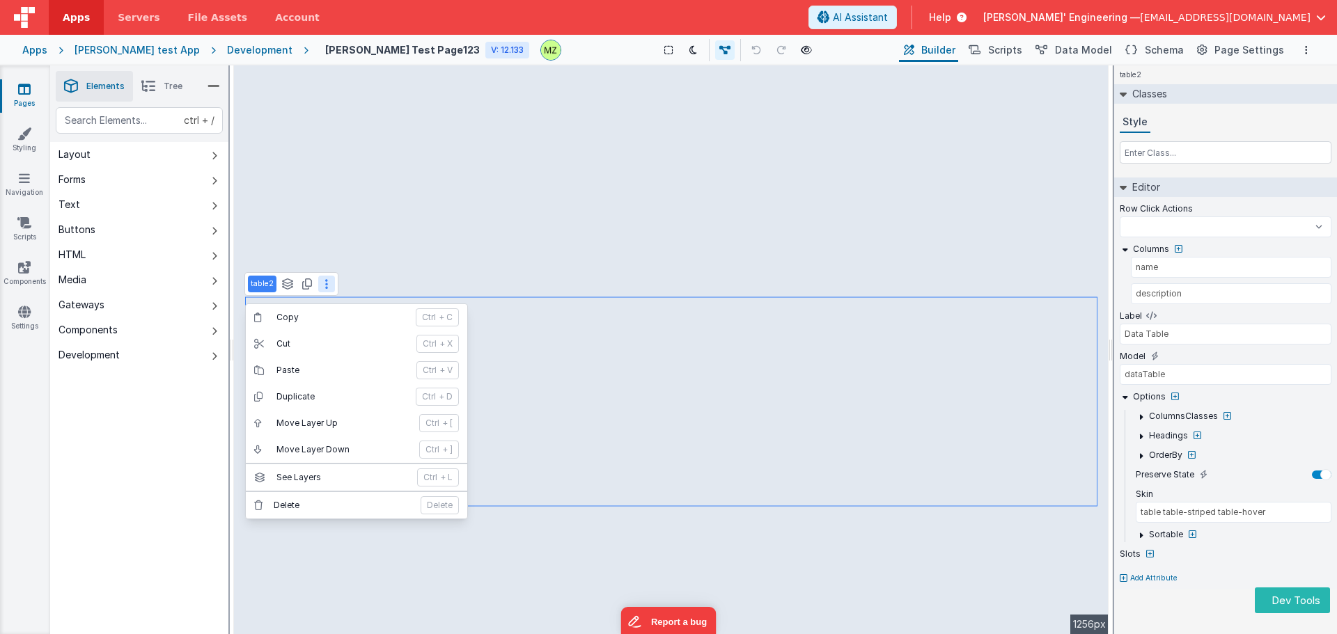
click at [116, 419] on div "ctrl + / Layout Forms Text Buttons HTML Media Gateways Components Development P…" at bounding box center [139, 403] width 178 height 593
click at [171, 416] on div "ctrl + / Layout Forms Text Buttons HTML Media Gateways Components Development P…" at bounding box center [139, 403] width 178 height 593
drag, startPoint x: 171, startPoint y: 416, endPoint x: 254, endPoint y: 412, distance: 83.7
click at [171, 416] on div "ctrl + / Layout Forms Text Buttons HTML Media Gateways Components Development P…" at bounding box center [139, 403] width 178 height 593
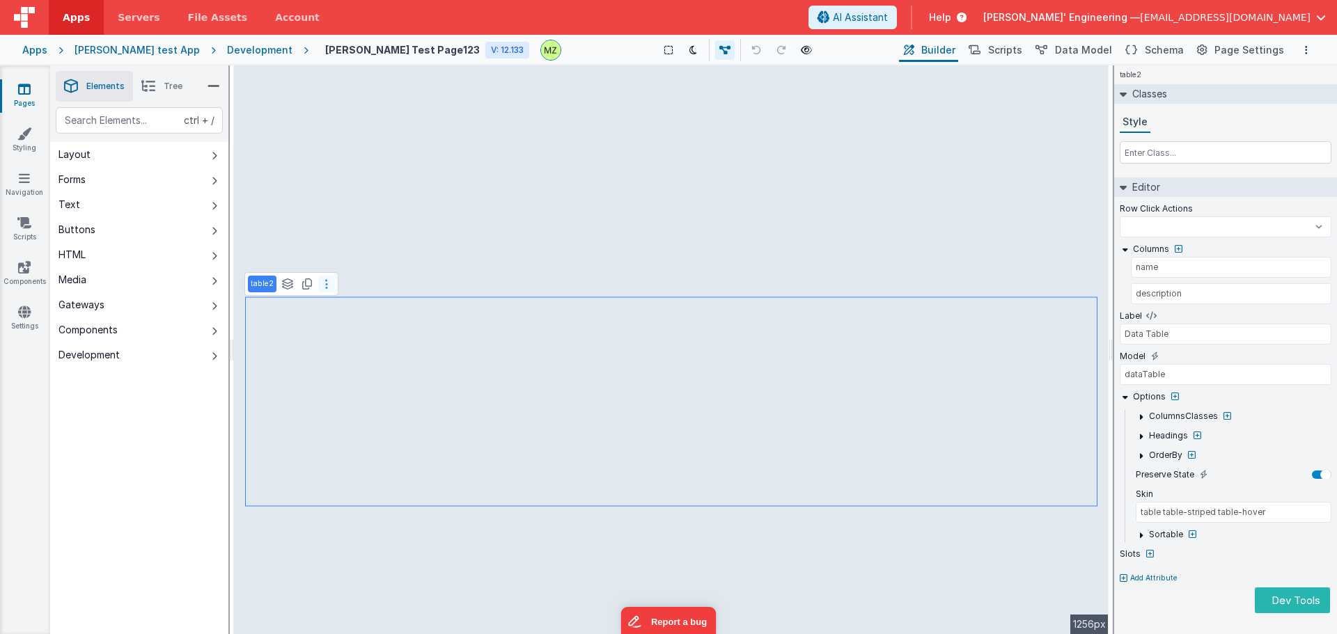
click at [326, 291] on button at bounding box center [326, 284] width 17 height 17
click at [328, 291] on button at bounding box center [326, 284] width 17 height 17
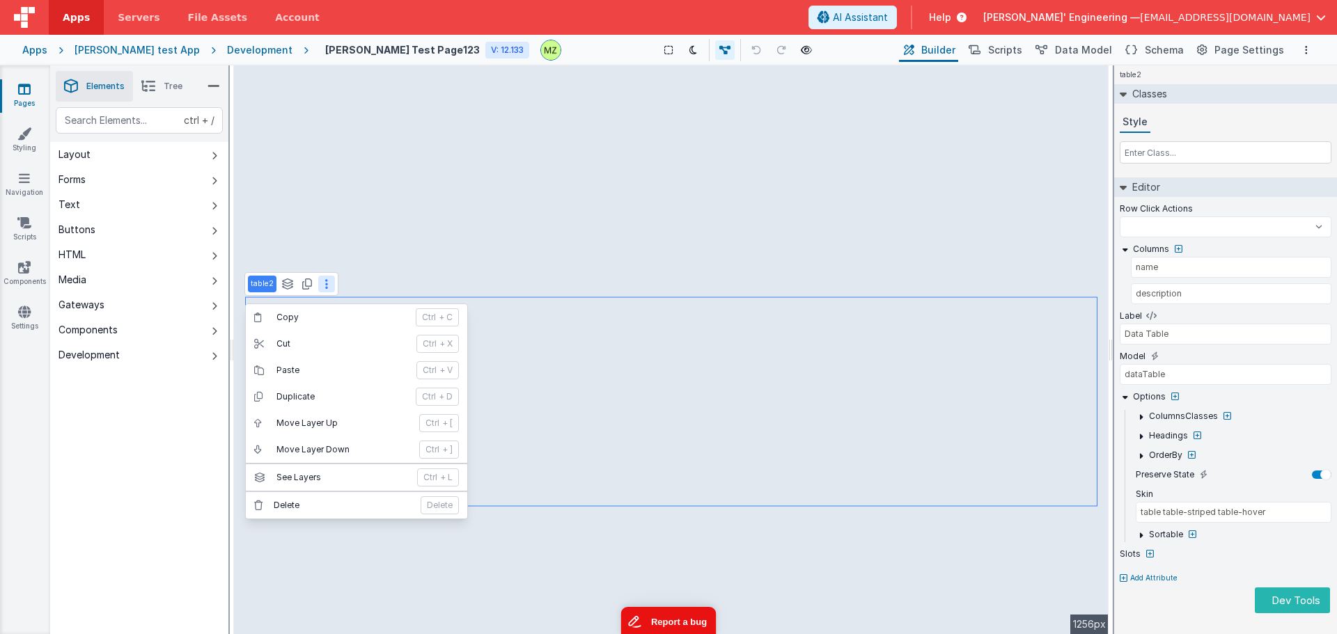
select select
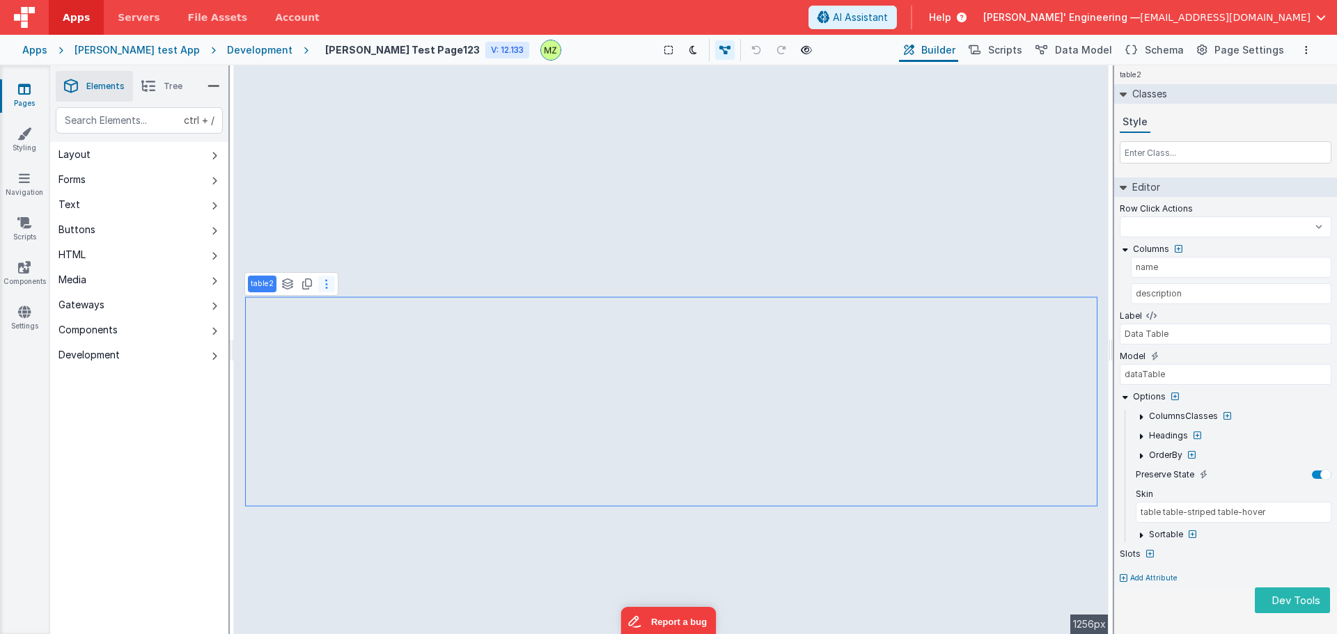
click at [326, 283] on icon at bounding box center [326, 284] width 3 height 11
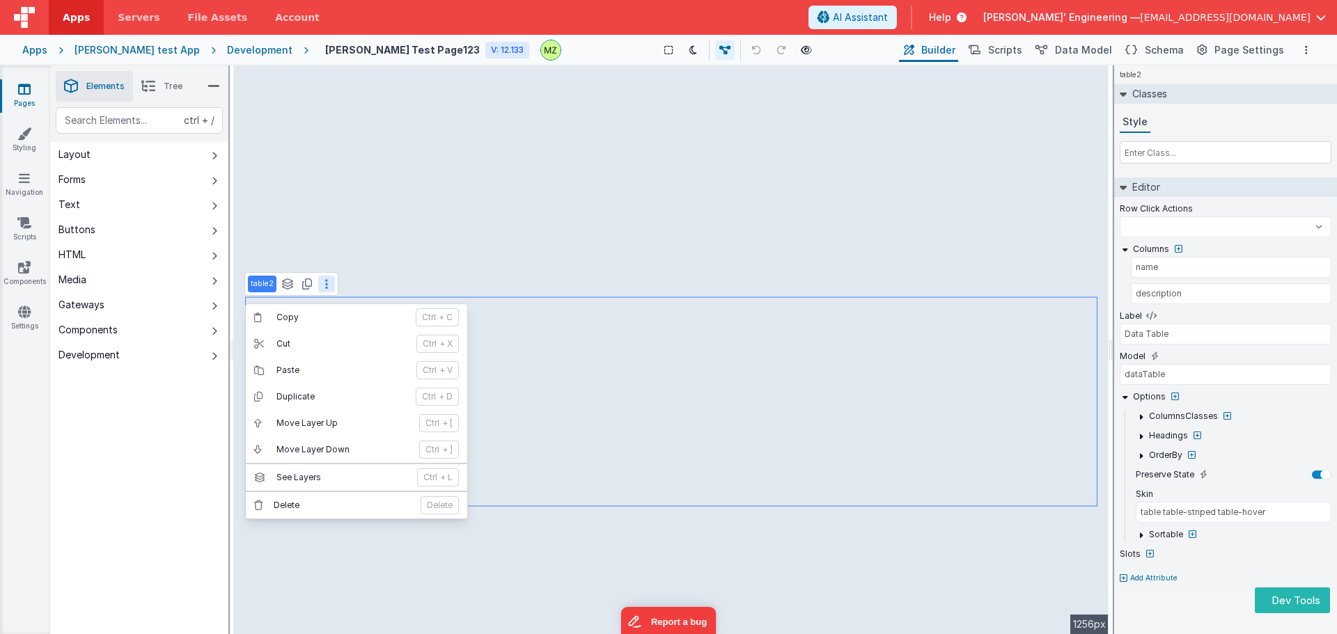
click at [146, 88] on icon at bounding box center [148, 87] width 14 height 20
select select
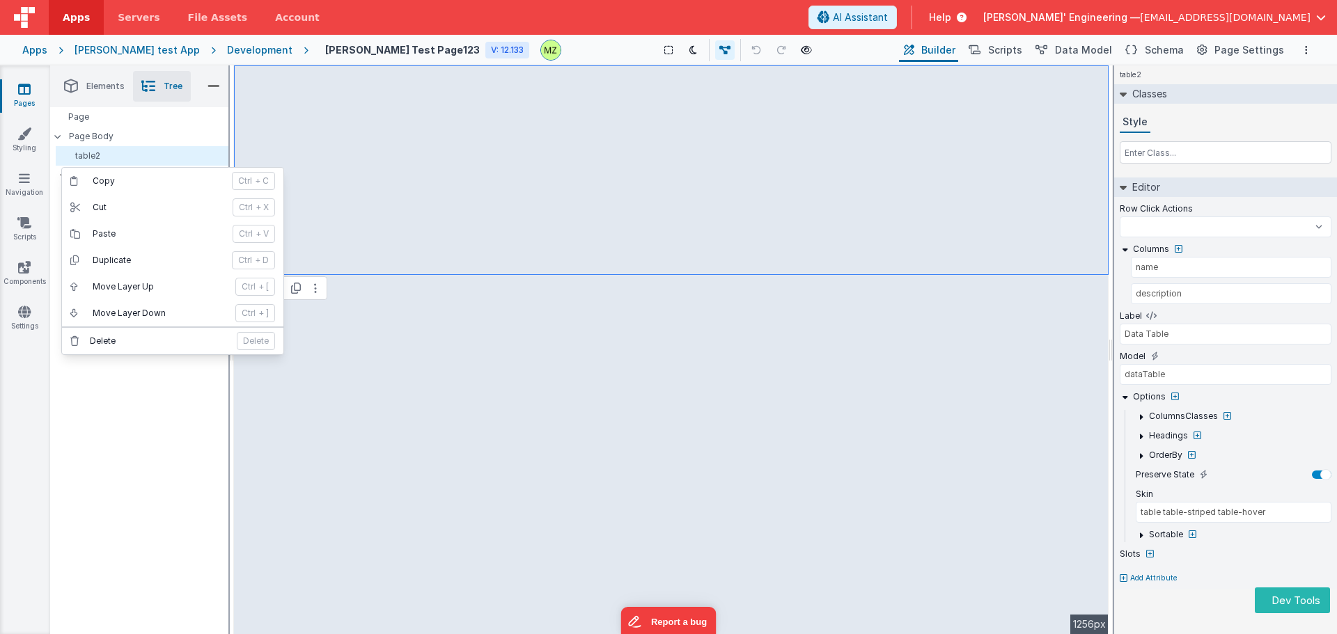
click at [109, 414] on div "Page Page Body table2 group table2 button html" at bounding box center [139, 370] width 178 height 527
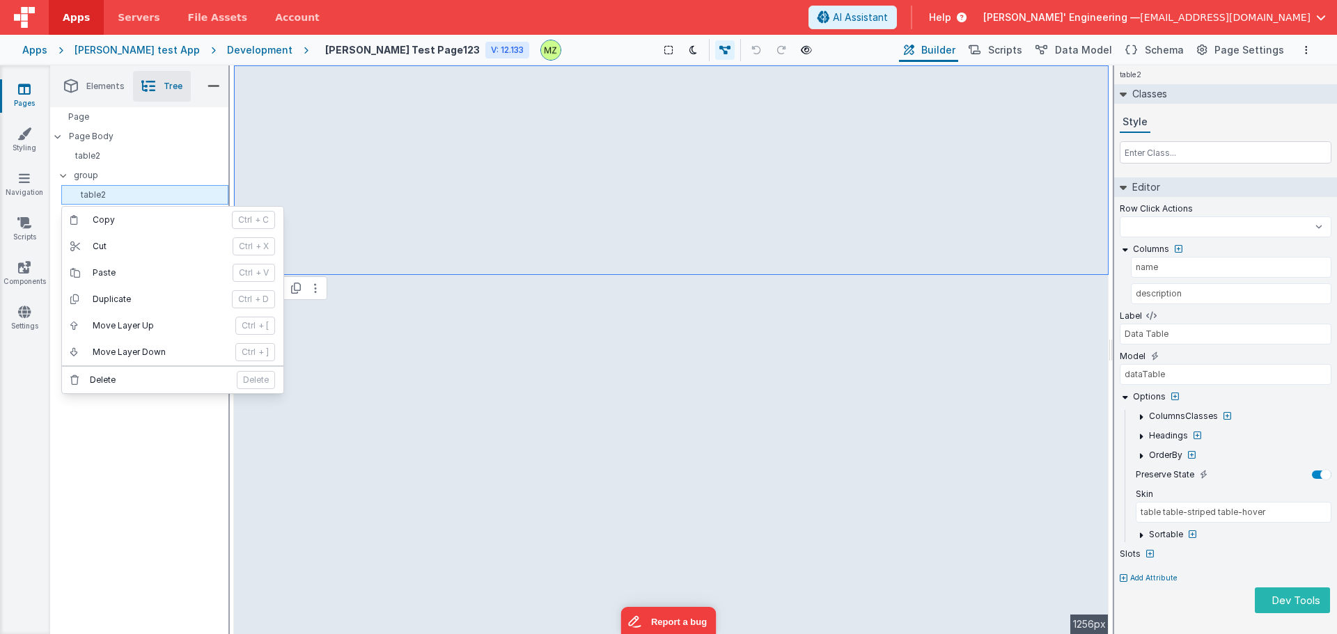
select select
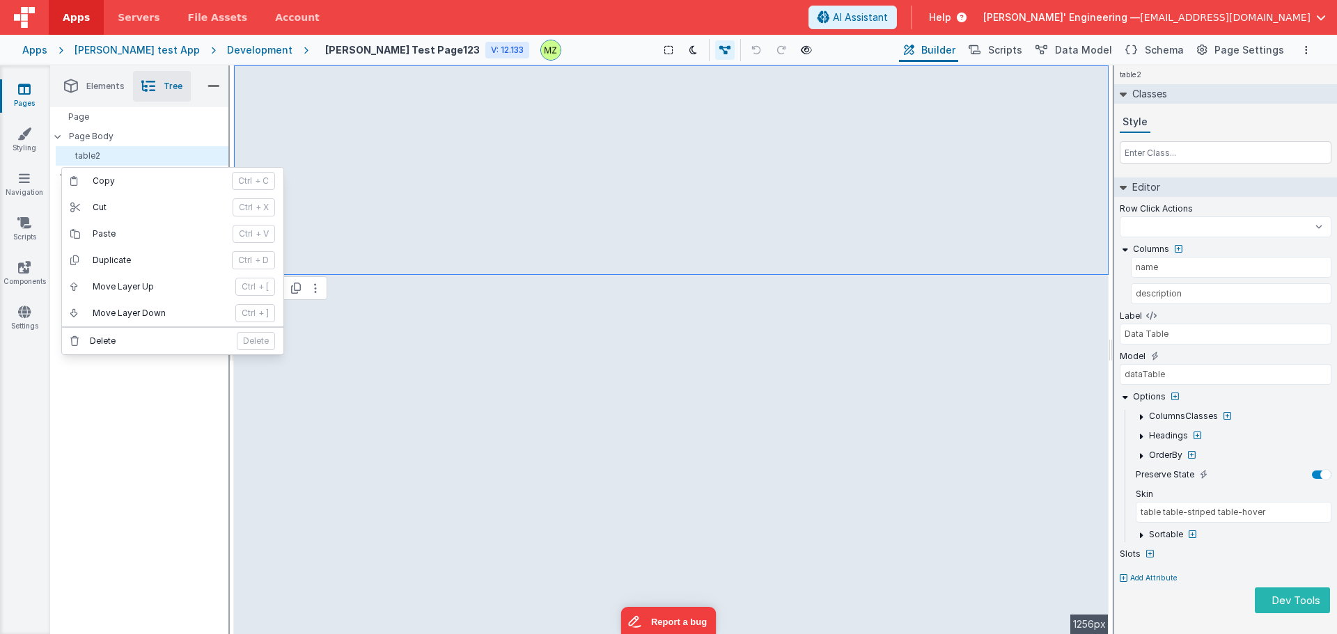
click at [127, 467] on div "Page Page Body table2 group table2 button html" at bounding box center [139, 370] width 178 height 527
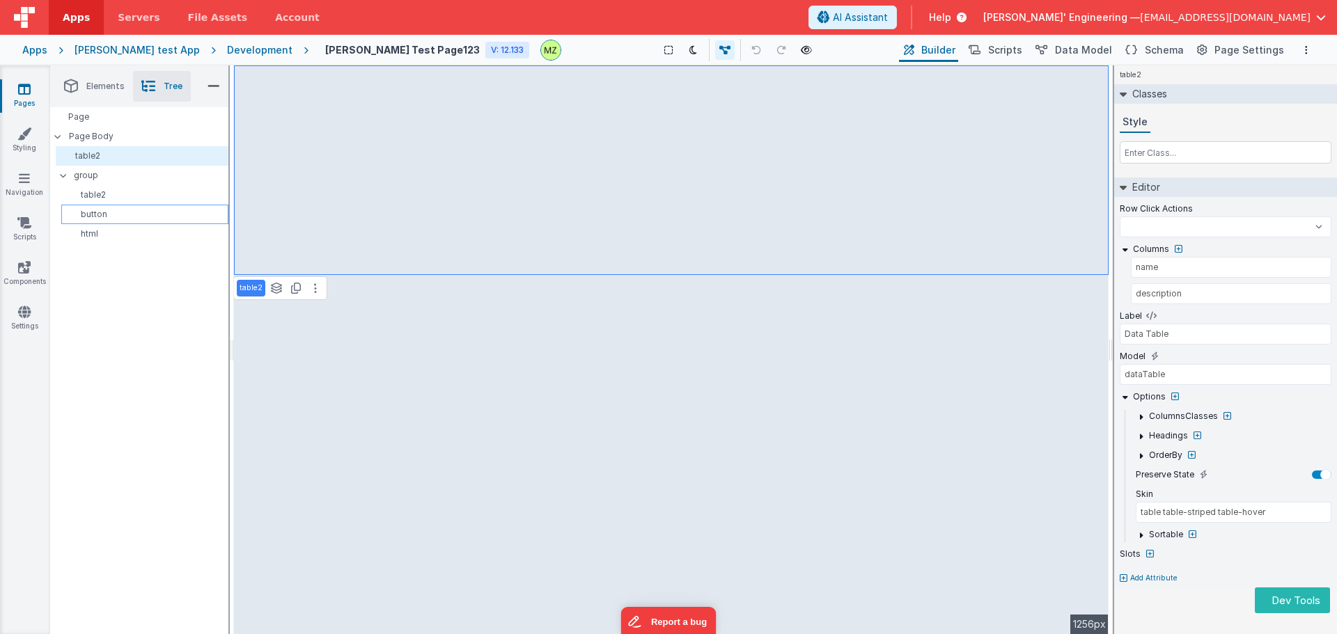
select select
type input "false ? '1' : '2'"
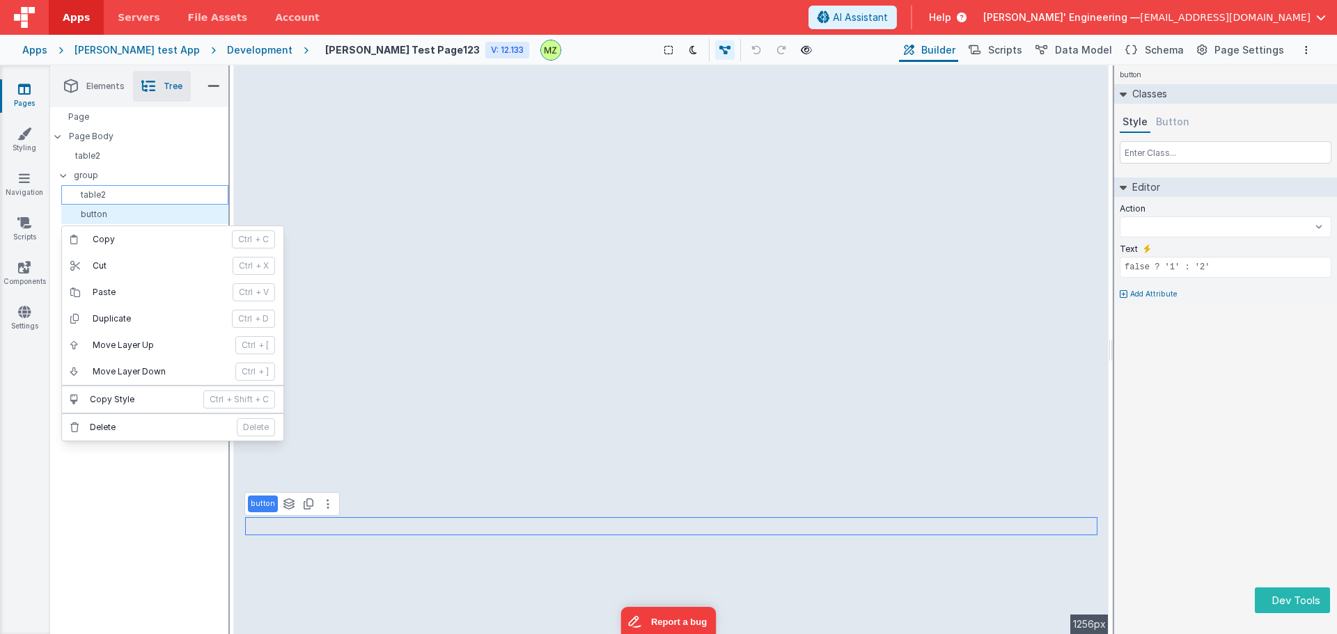
select select
type input "dataTable"
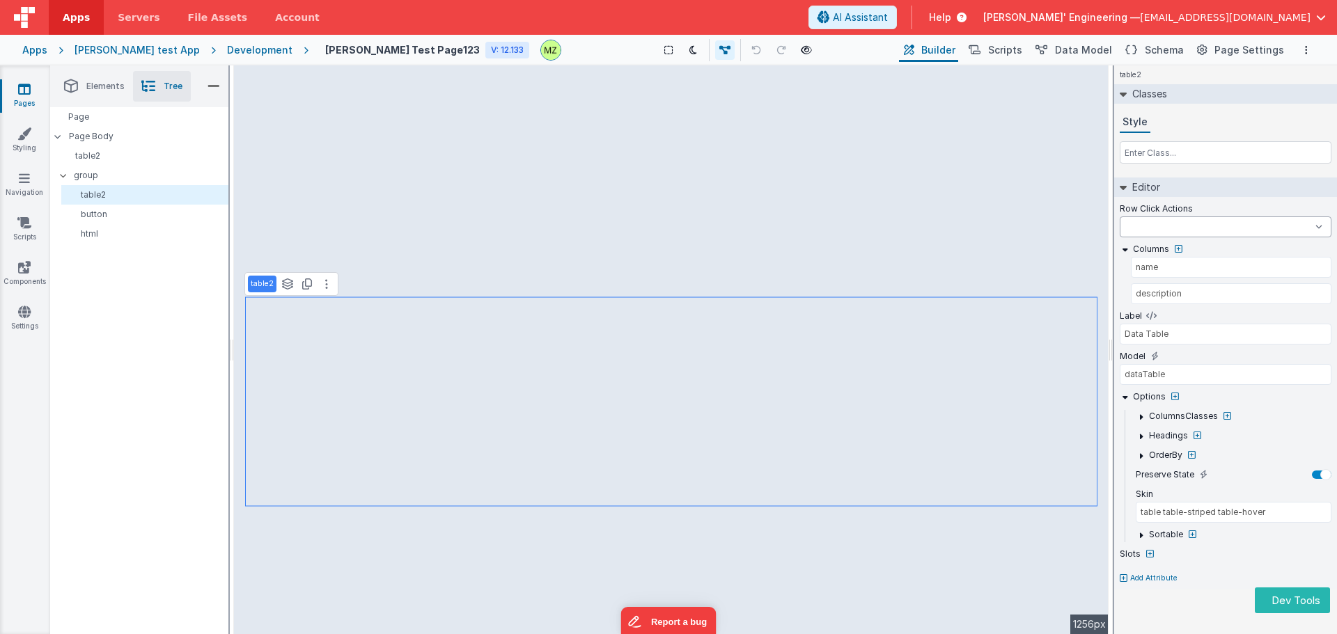
click at [649, 233] on select "Test Script test test 123 BigFunction button_callForHelp onAppLoad onLogin" at bounding box center [1226, 227] width 212 height 21
click at [649, 210] on div "Row Click Actions" at bounding box center [1226, 209] width 212 height 13
click at [649, 221] on select "Test Script test test 123 BigFunction button_callForHelp onAppLoad onLogin" at bounding box center [1226, 227] width 212 height 21
click at [649, 114] on div "Style" at bounding box center [1226, 122] width 212 height 21
click at [105, 93] on li "Elements" at bounding box center [94, 86] width 77 height 31
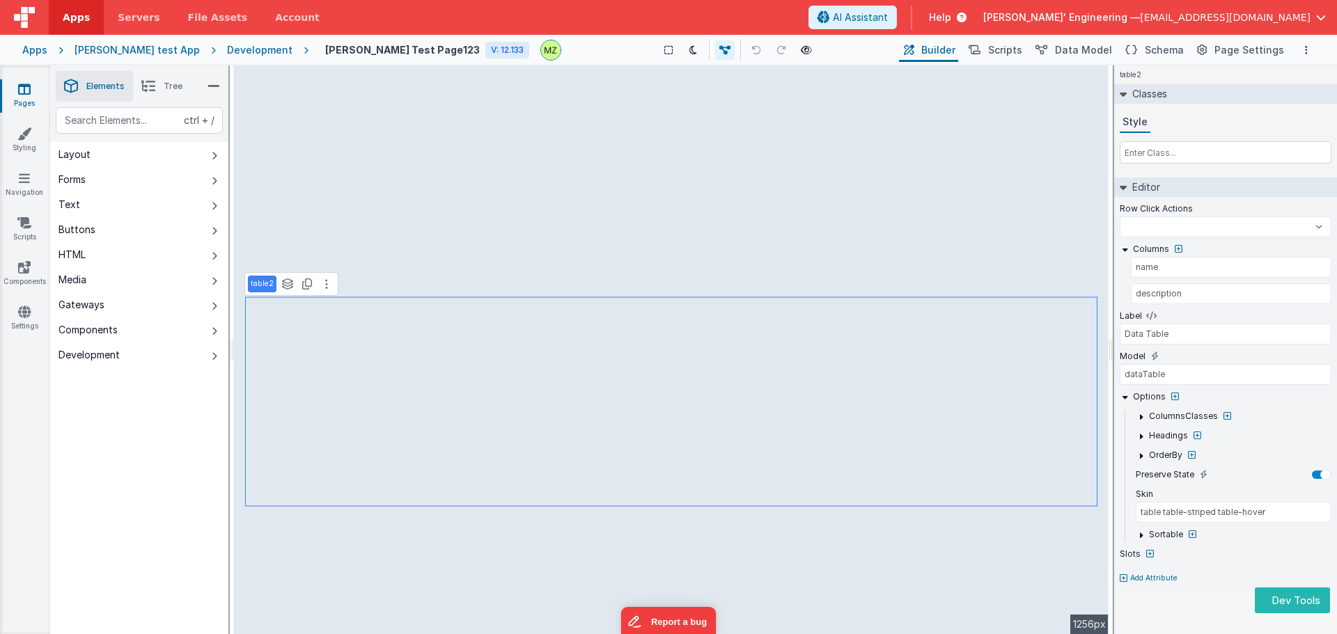
click at [104, 93] on li "Elements" at bounding box center [94, 86] width 77 height 31
click at [139, 89] on li "Tree" at bounding box center [162, 86] width 58 height 31
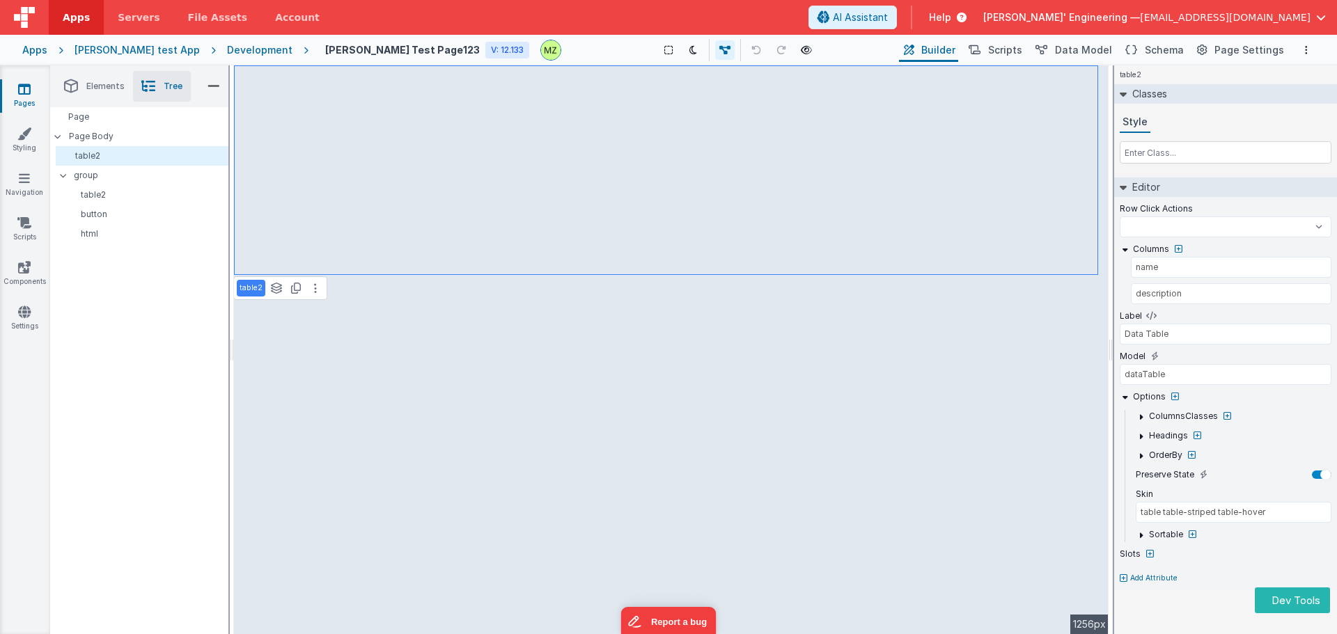
select select
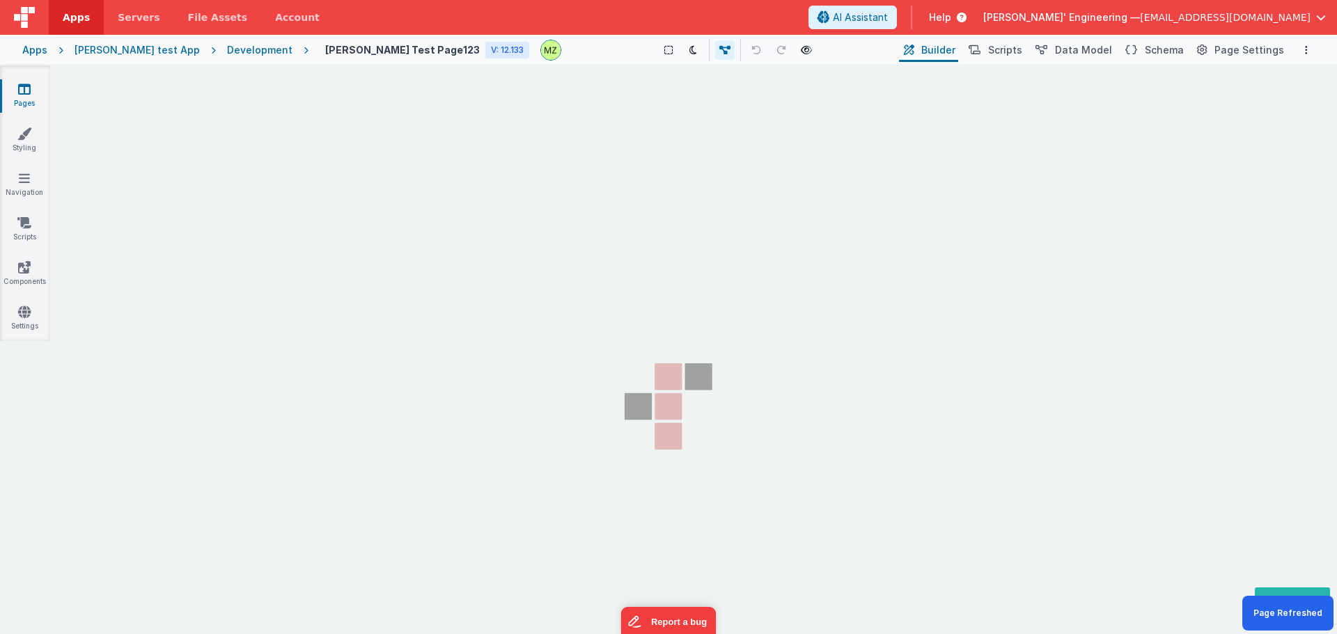
click at [208, 272] on section "Pages Styling Navigation Scripts Components Settings" at bounding box center [668, 361] width 1337 height 593
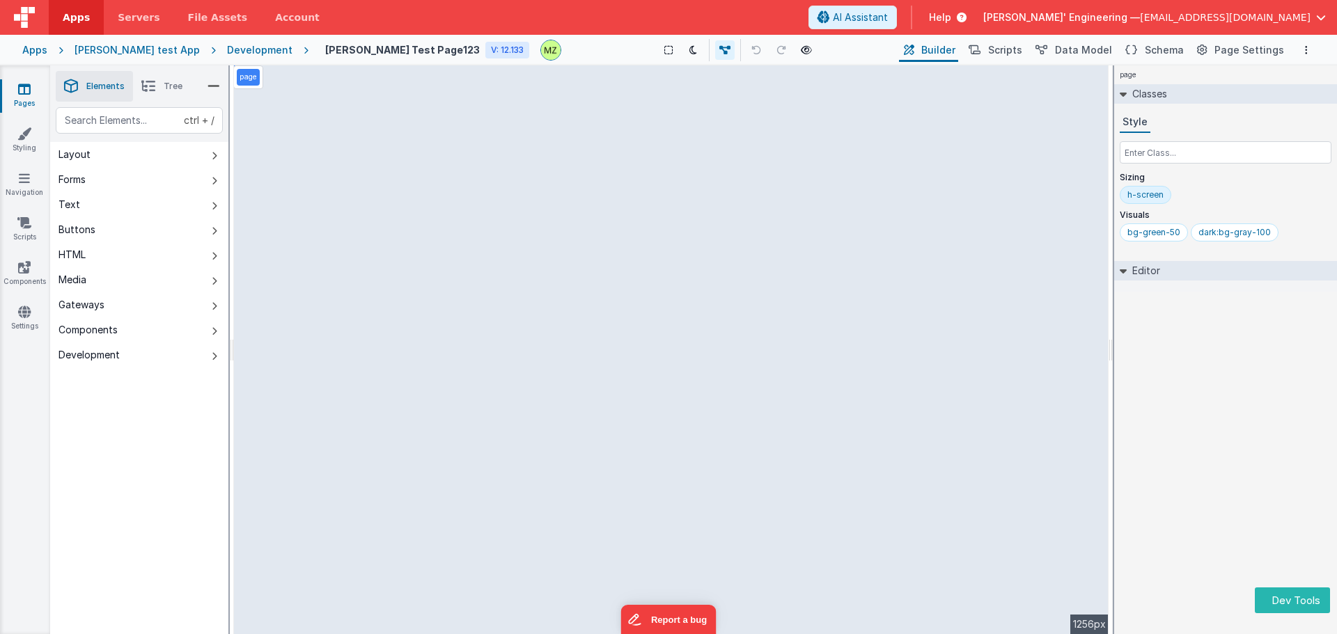
click at [143, 88] on icon at bounding box center [148, 87] width 14 height 20
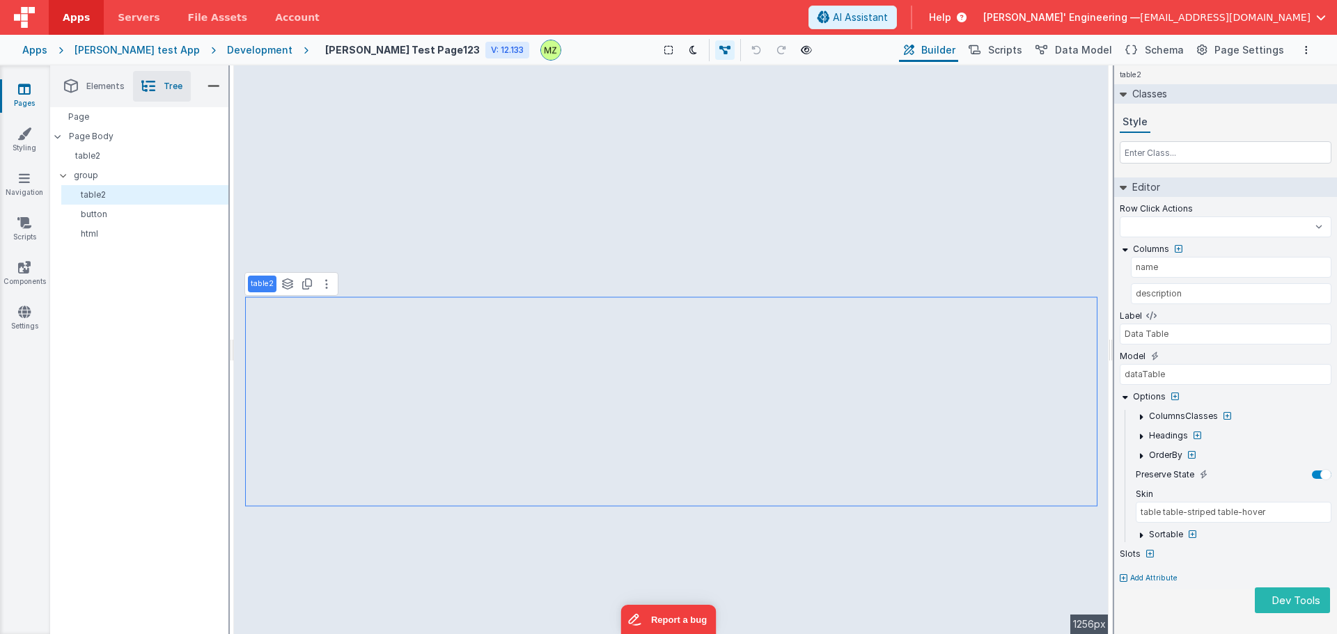
click at [95, 329] on div "Page Page Body table2 group table2 button html" at bounding box center [139, 370] width 178 height 527
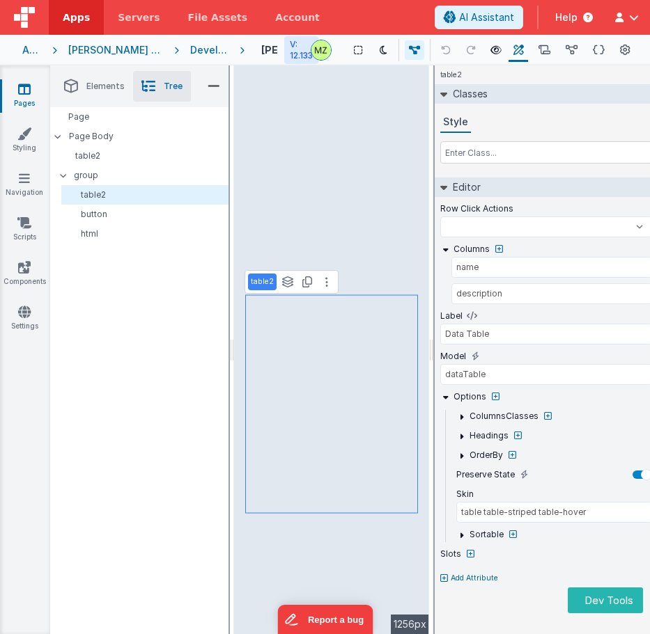
select select
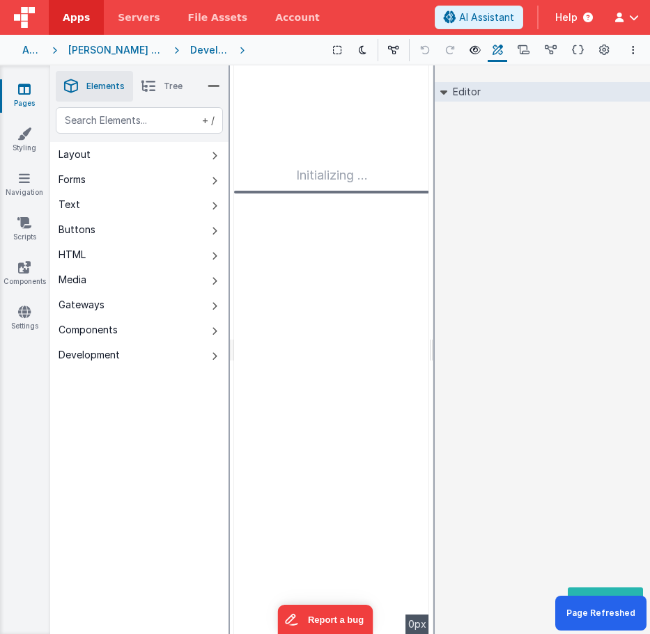
click at [478, 426] on div "Editor DEV: Focus DEV: builderToggleConditionalCSS DEV: Remove DND DEV: updateS…" at bounding box center [546, 349] width 223 height 569
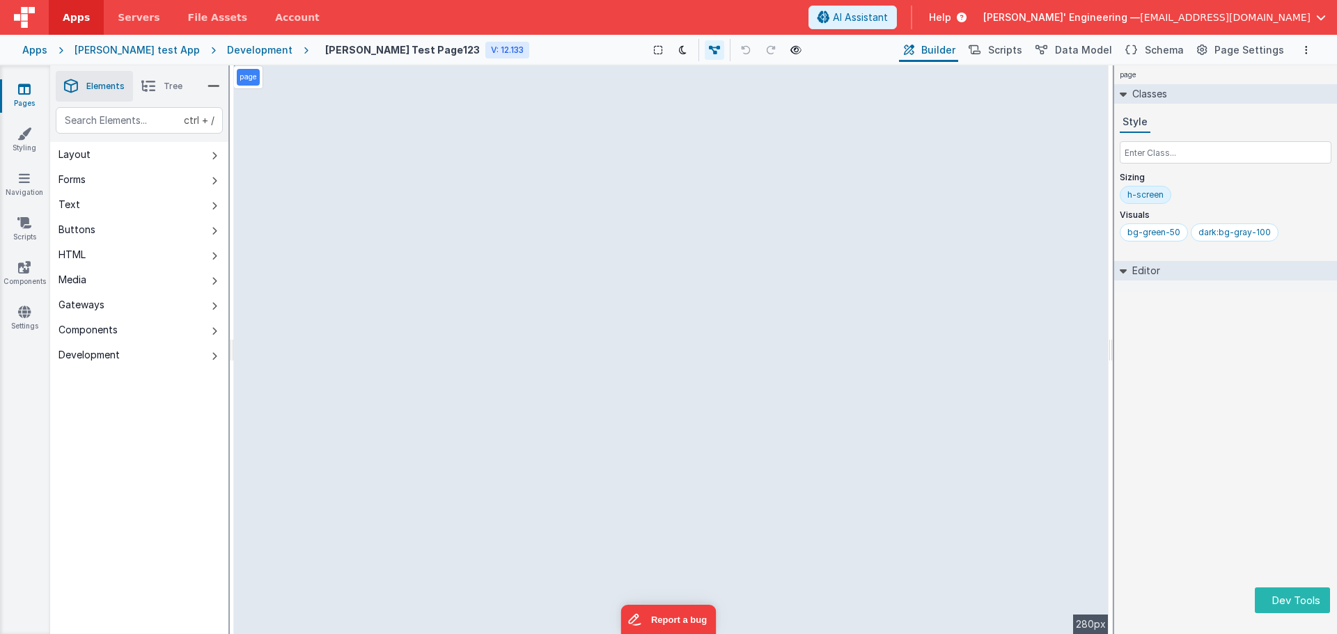
click at [163, 94] on li "Tree" at bounding box center [162, 86] width 58 height 31
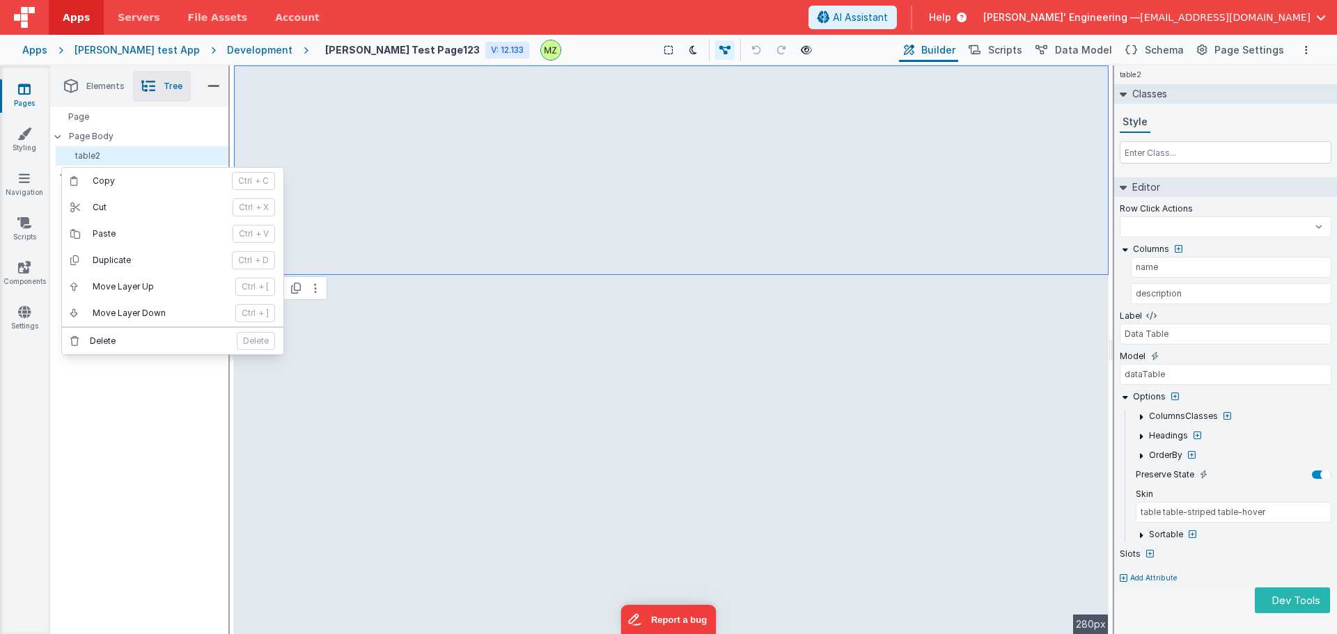
click at [182, 435] on div "Page Page Body table2 group table2 button html" at bounding box center [139, 370] width 178 height 527
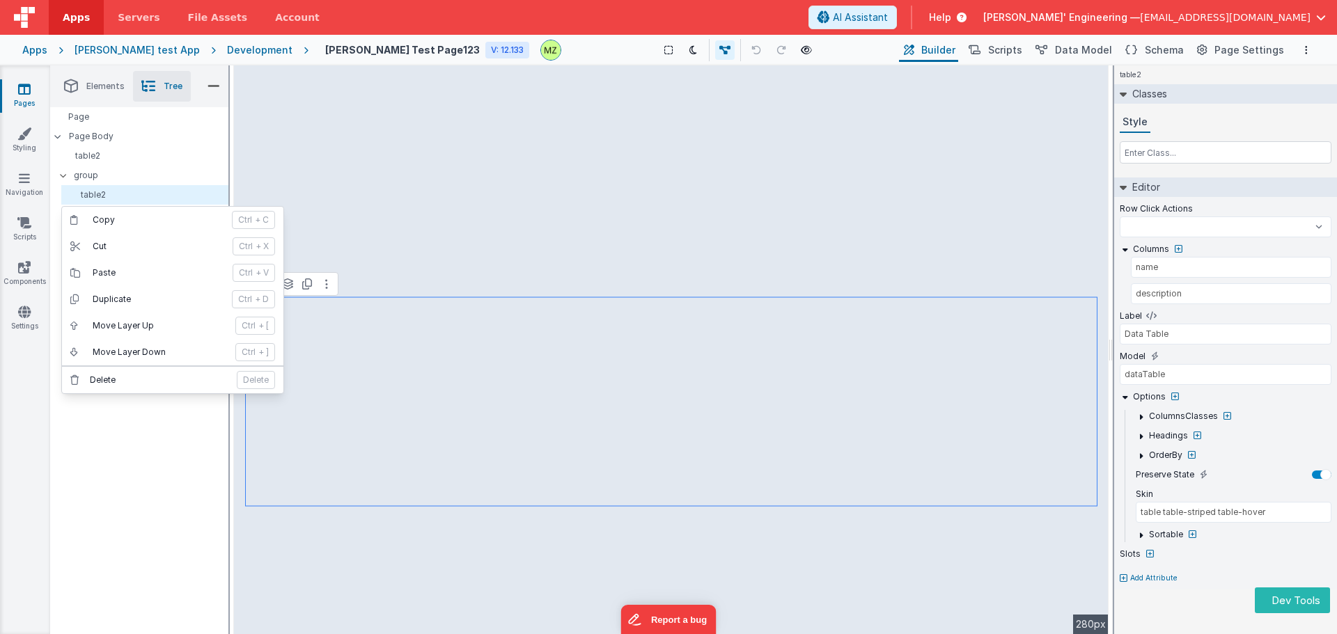
click at [143, 398] on div "Page Page Body table2 group table2 button html" at bounding box center [139, 370] width 178 height 527
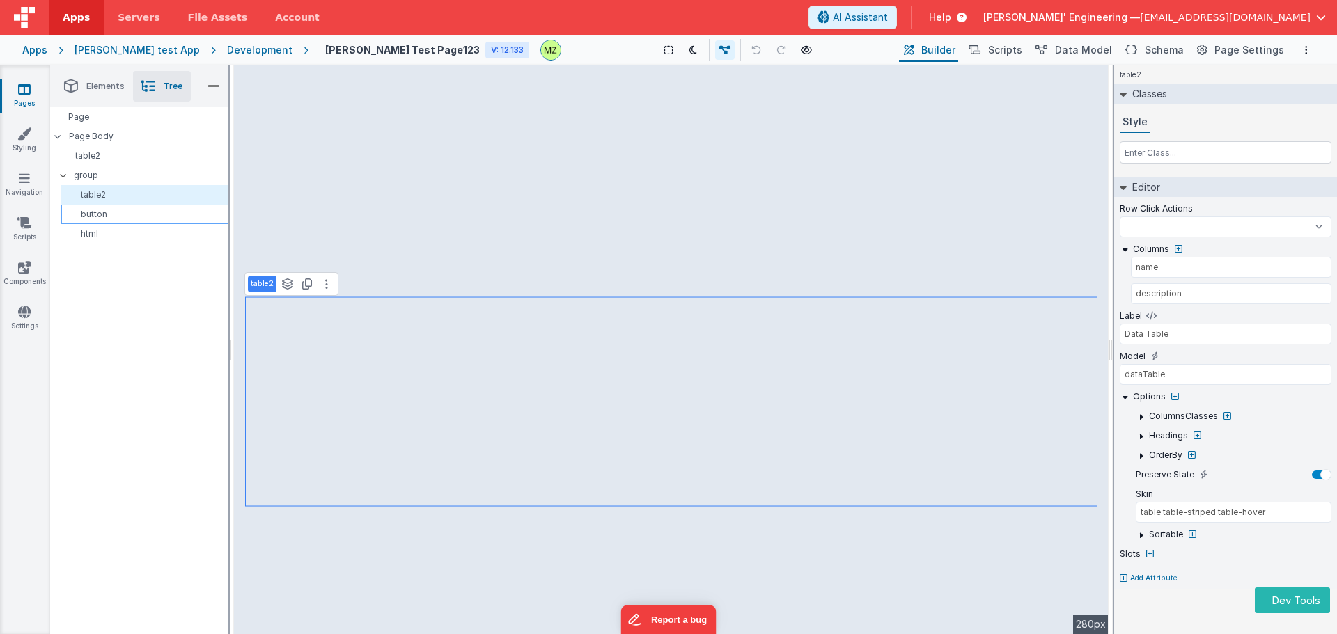
drag, startPoint x: 102, startPoint y: 195, endPoint x: 98, endPoint y: 205, distance: 11.5
select select
type input "false ? '1' : '2'"
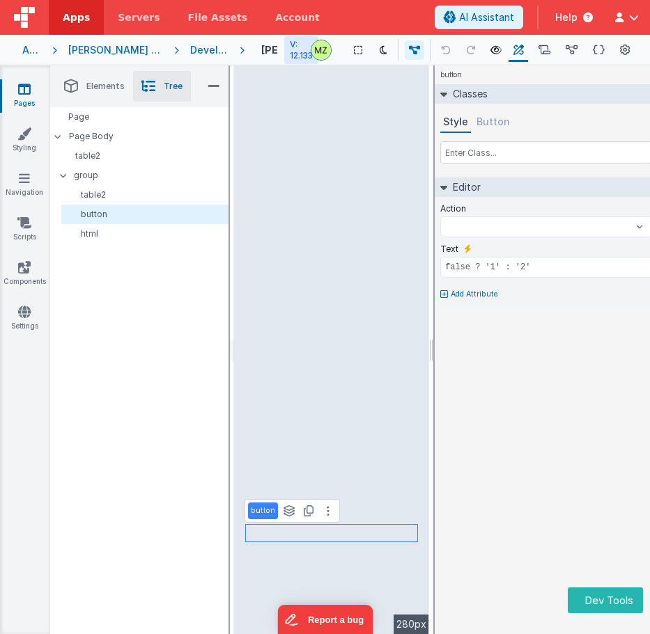
select select
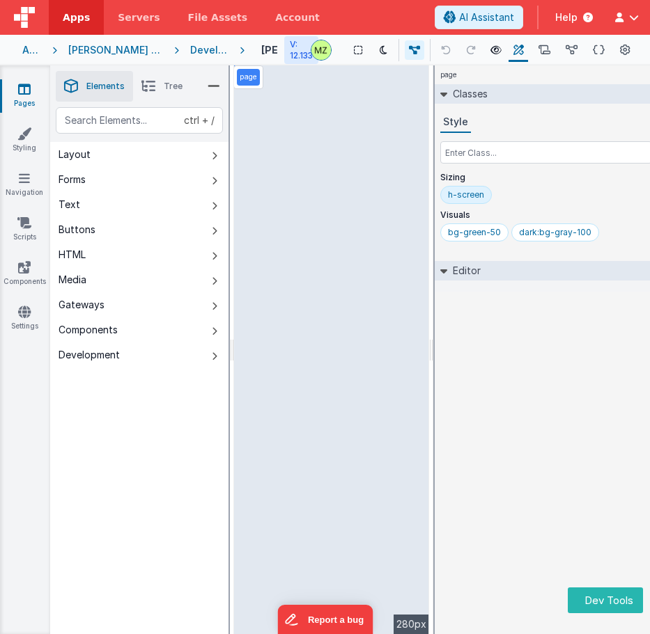
click at [159, 92] on li "Tree" at bounding box center [162, 86] width 58 height 31
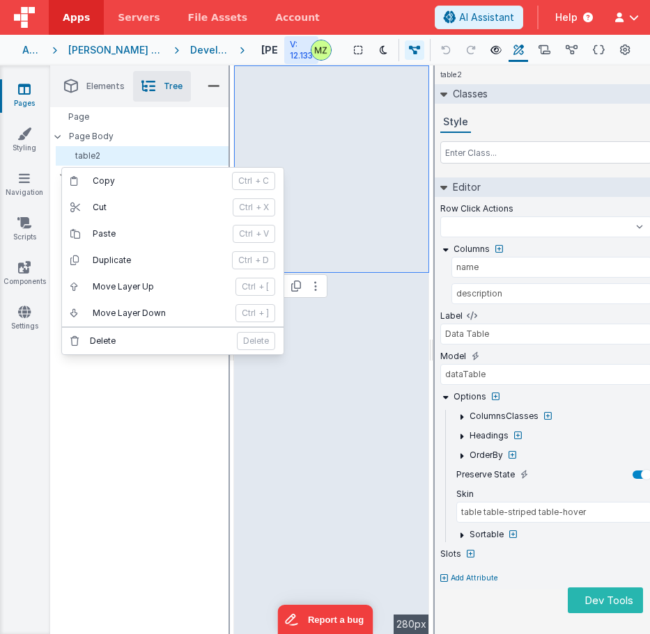
click at [125, 394] on div "Page Page Body table2 group table2 button html" at bounding box center [139, 370] width 178 height 527
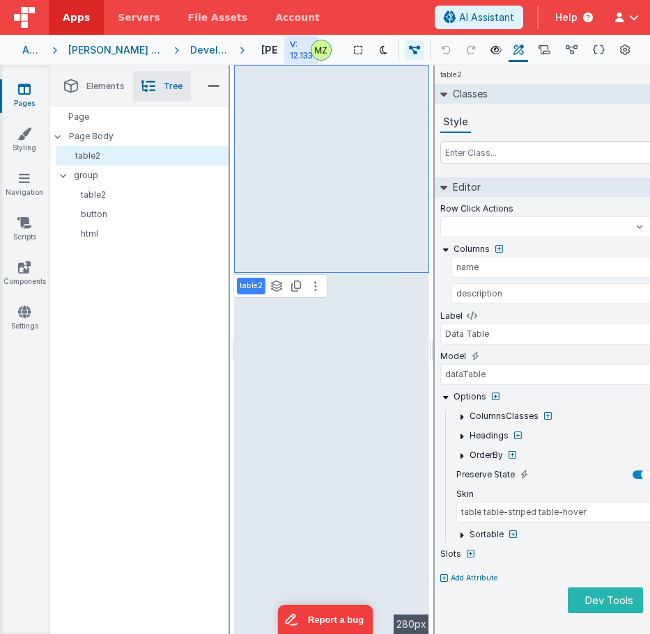
select select
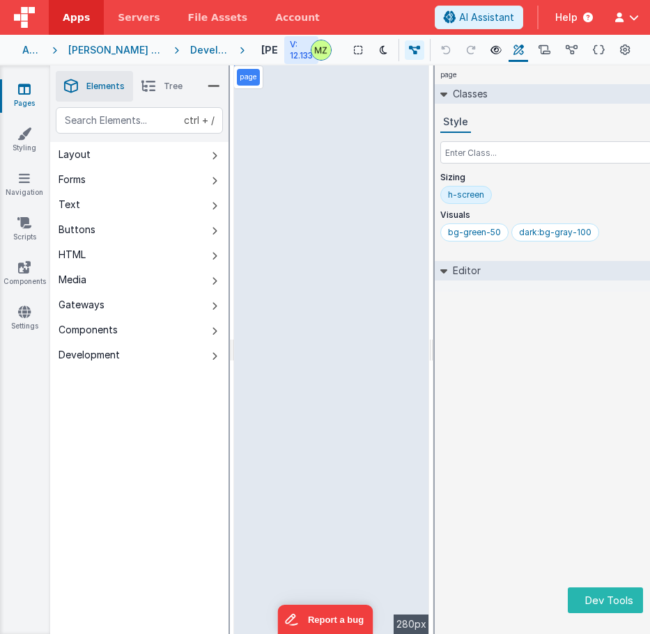
drag, startPoint x: 636, startPoint y: 632, endPoint x: 174, endPoint y: 91, distance: 711.4
click at [174, 91] on div "Elements Tree ctrl + / Layout Forms Text Buttons HTML Media Gateways Components…" at bounding box center [139, 382] width 178 height 634
click at [164, 88] on span "Tree" at bounding box center [173, 86] width 19 height 11
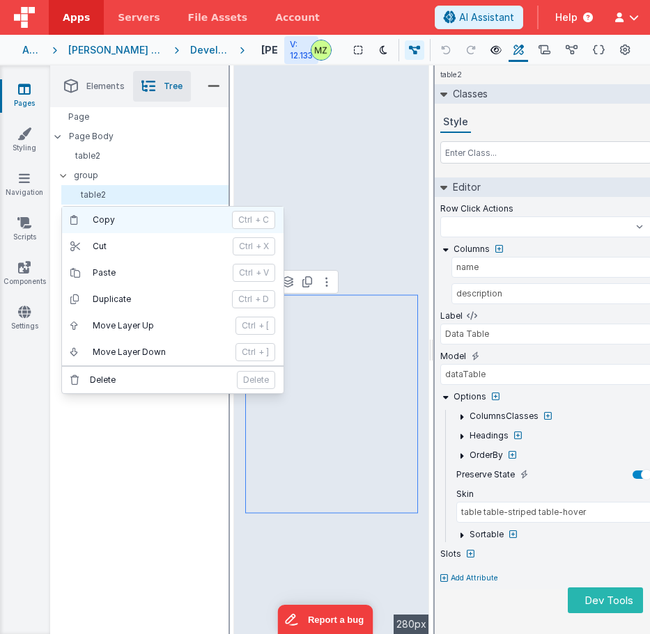
select select
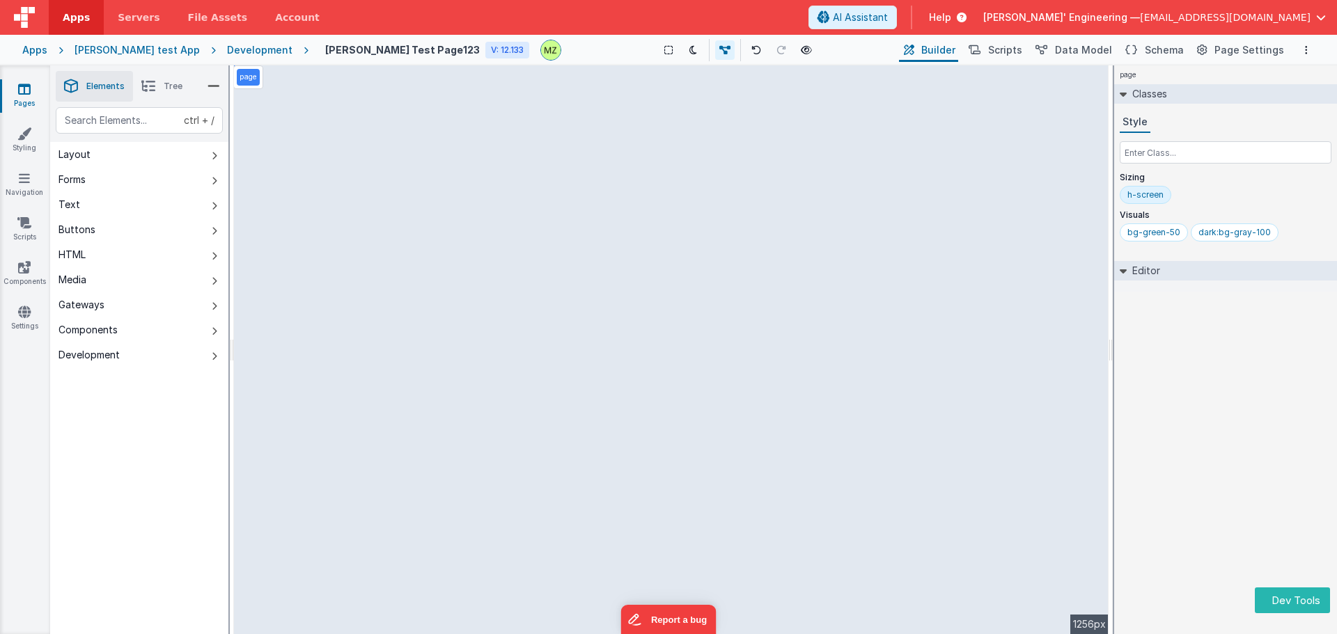
click at [169, 92] on li "Tree" at bounding box center [162, 86] width 58 height 31
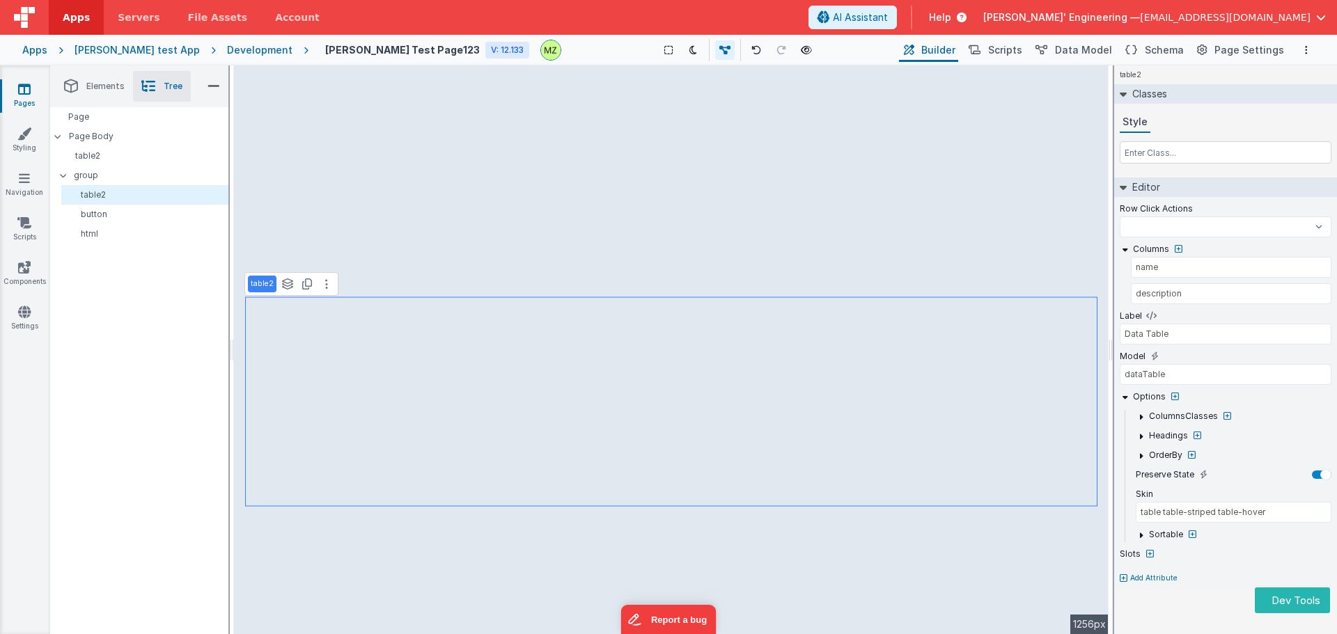
click at [1142, 600] on div "table2 Classes Style Editor Row Click Actions Test Script test test 123 BigFunc…" at bounding box center [1225, 349] width 223 height 569
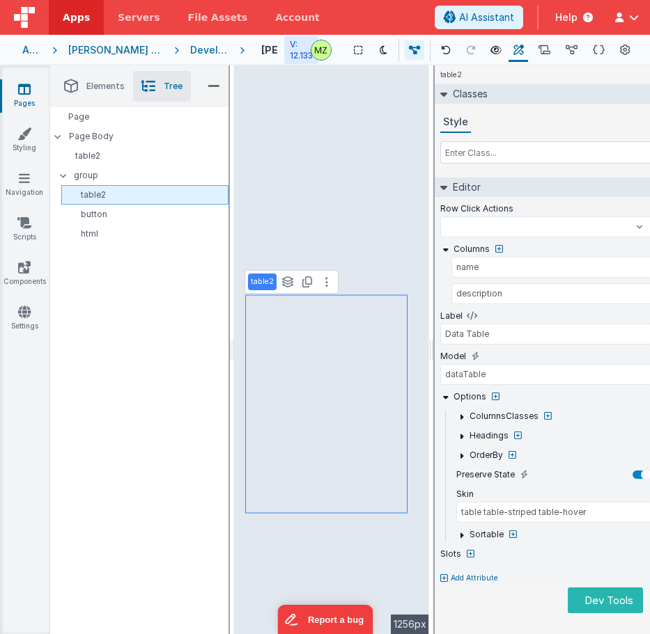
select select
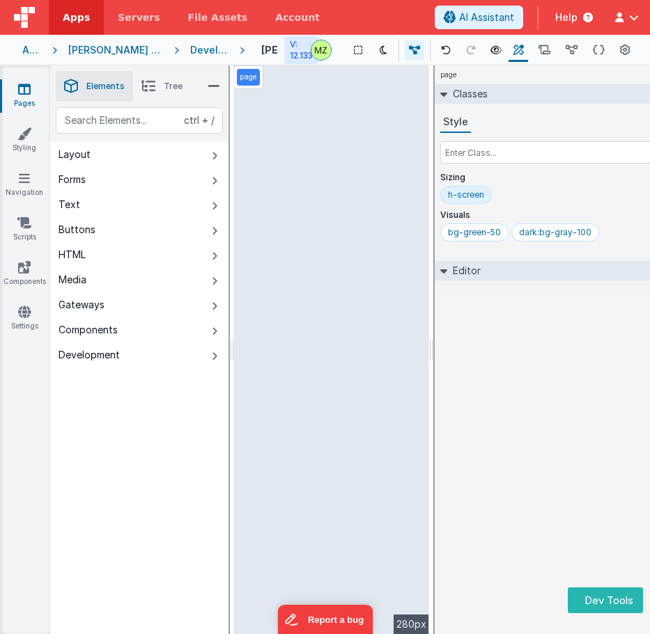
click at [156, 90] on li "Tree" at bounding box center [162, 86] width 58 height 31
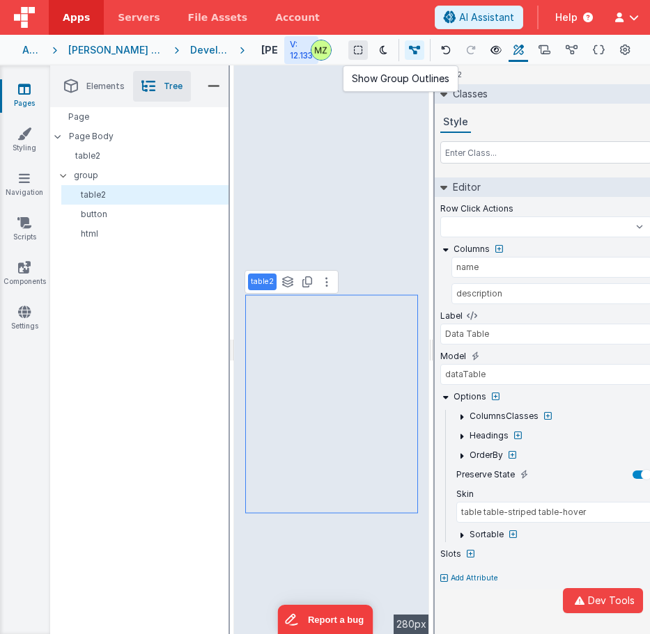
select select
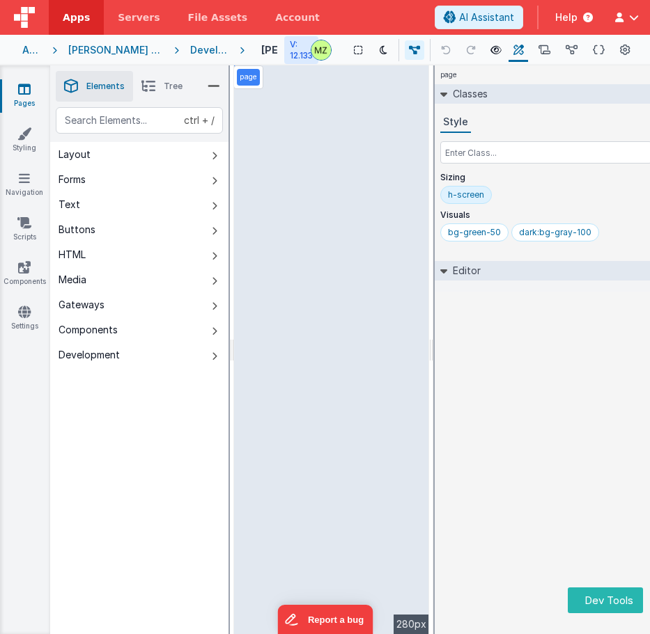
click at [176, 97] on li "Tree" at bounding box center [162, 86] width 58 height 31
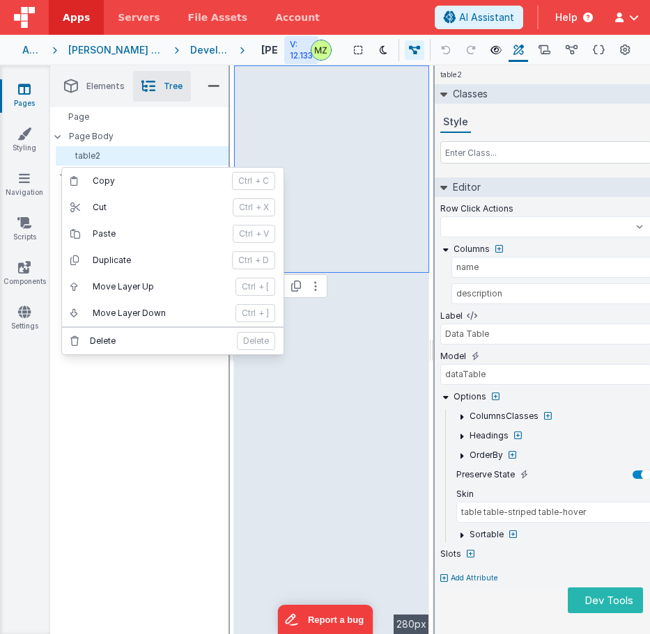
click at [139, 404] on div "Page Page Body table2 group table2 button html" at bounding box center [139, 370] width 178 height 527
click at [154, 188] on button "Copy ctrl + C" at bounding box center [172, 181] width 221 height 26
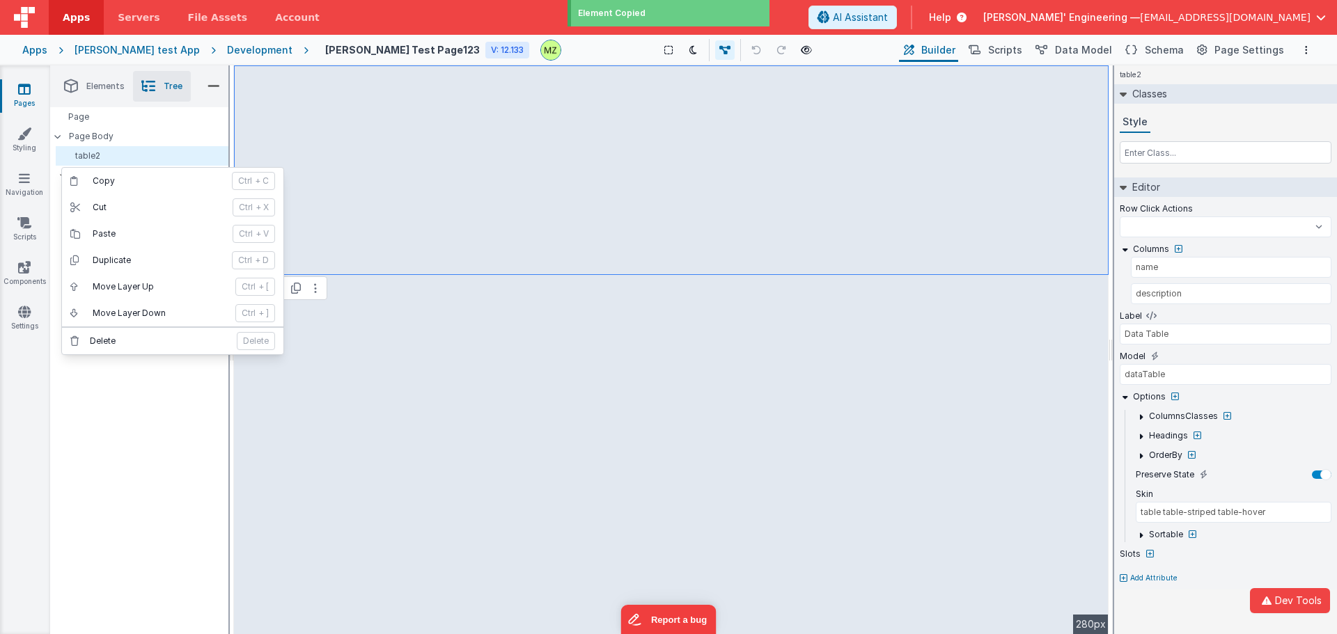
click at [104, 430] on div "Page Page Body table2 group table2 button html" at bounding box center [139, 370] width 178 height 527
click at [137, 426] on div "Page Page Body table2 group table2 button html" at bounding box center [139, 370] width 178 height 527
click at [137, 420] on div "Page Page Body table2 group table2 button html" at bounding box center [139, 370] width 178 height 527
click at [140, 419] on div "Page Page Body table2 group table2 button html" at bounding box center [139, 370] width 178 height 527
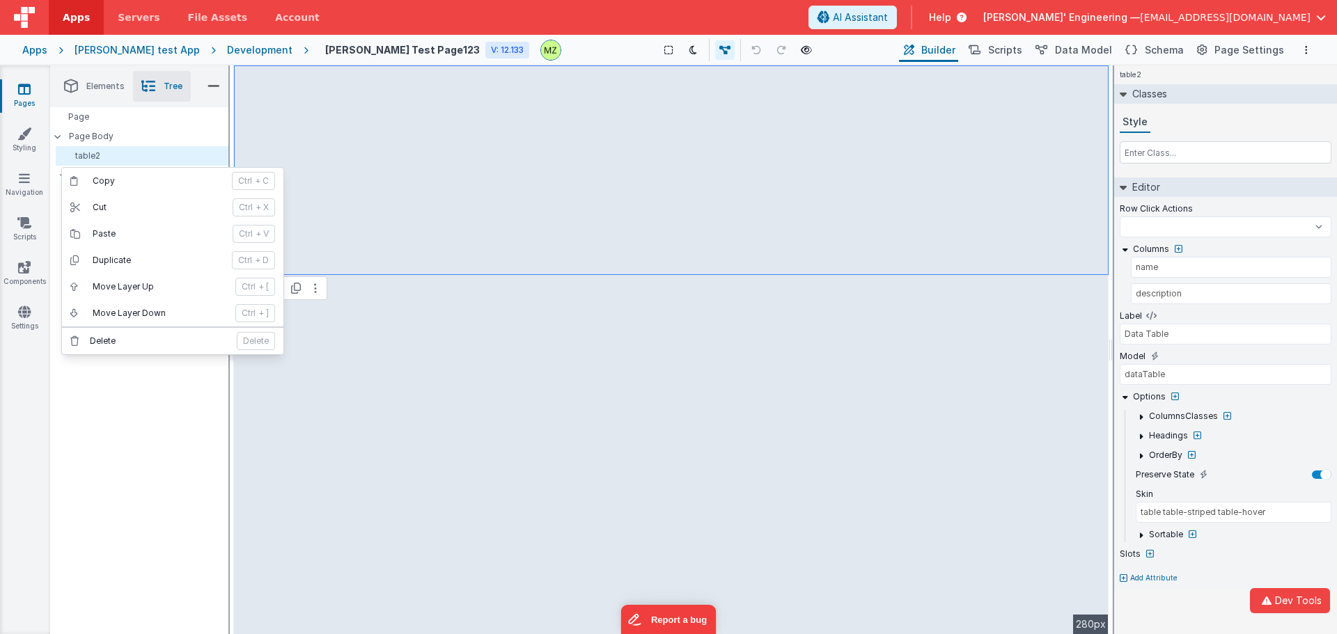
click at [141, 417] on div "Page Page Body table2 group table2 button html" at bounding box center [139, 370] width 178 height 527
click at [99, 440] on div "Page Page Body table2 group table2 button html" at bounding box center [139, 370] width 178 height 527
click at [100, 440] on div "Page Page Body table2 group table2 button html" at bounding box center [139, 370] width 178 height 527
click at [102, 442] on div "Page Page Body table2 group table2 button html" at bounding box center [139, 370] width 178 height 527
click at [103, 442] on div "Page Page Body table2 group table2 button html" at bounding box center [139, 370] width 178 height 527
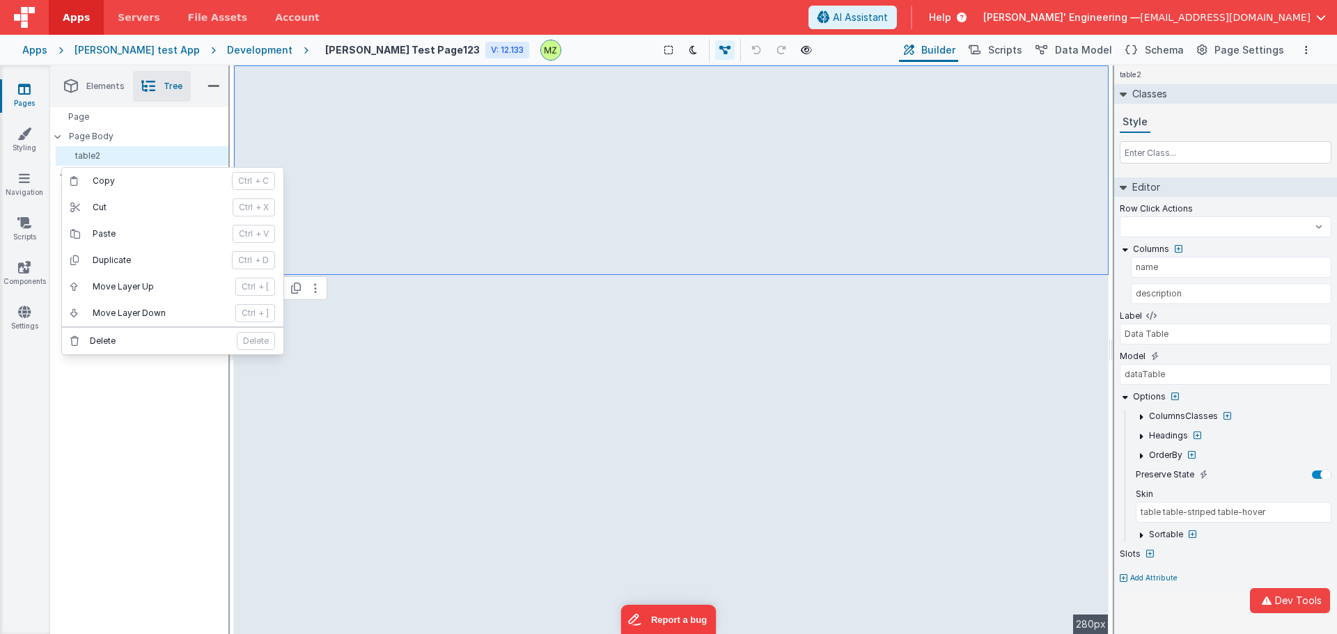
click at [113, 455] on div "Page Page Body table2 group table2 button html" at bounding box center [139, 370] width 178 height 527
click at [114, 458] on div "Page Page Body table2 group table2 button html" at bounding box center [139, 370] width 178 height 527
click at [649, 622] on div "table2 Classes Style Editor Row Click Actions Test Script test test 123 BigFunc…" at bounding box center [1225, 349] width 223 height 569
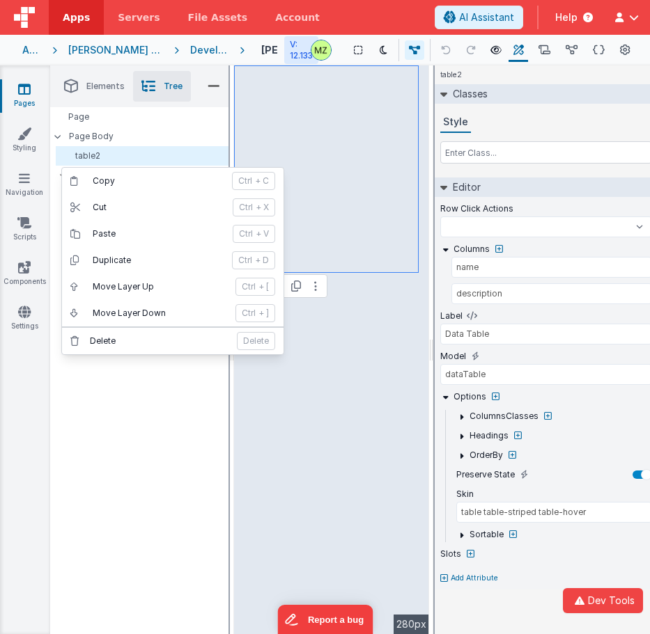
click at [125, 400] on div "Page Page Body table2 group table2 button html" at bounding box center [139, 370] width 178 height 527
click at [124, 399] on div "Page Page Body table2 group table2 button html" at bounding box center [139, 370] width 178 height 527
click at [123, 398] on div "Page Page Body table2 group table2 button html" at bounding box center [139, 370] width 178 height 527
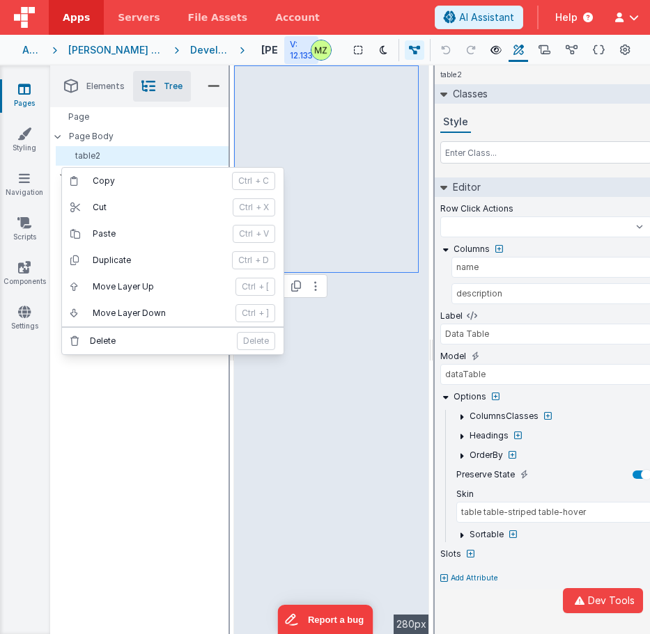
click at [123, 398] on div "Page Page Body table2 group table2 button html" at bounding box center [139, 370] width 178 height 527
click at [119, 401] on div "Page Page Body table2 group table2 button html" at bounding box center [139, 370] width 178 height 527
drag, startPoint x: 119, startPoint y: 401, endPoint x: 99, endPoint y: 210, distance: 191.9
click at [118, 400] on div "Page Page Body table2 group table2 button html" at bounding box center [139, 370] width 178 height 527
click at [117, 160] on p "table2" at bounding box center [144, 155] width 166 height 11
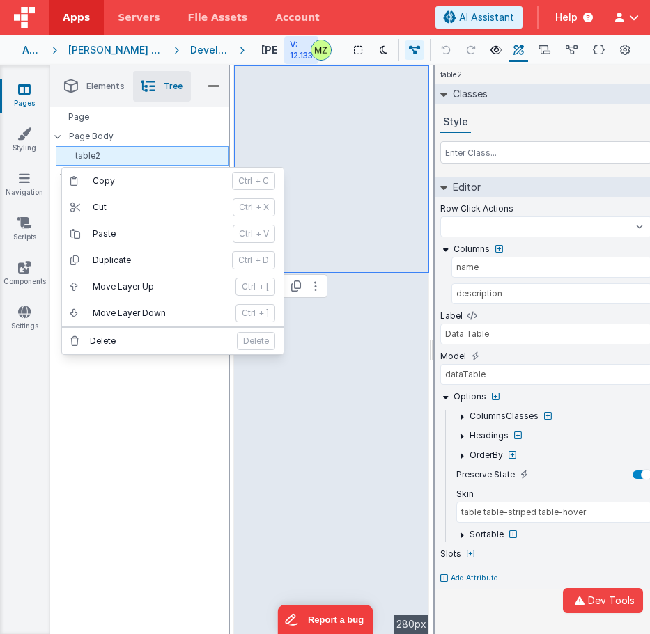
click at [122, 159] on p "table2" at bounding box center [144, 155] width 166 height 11
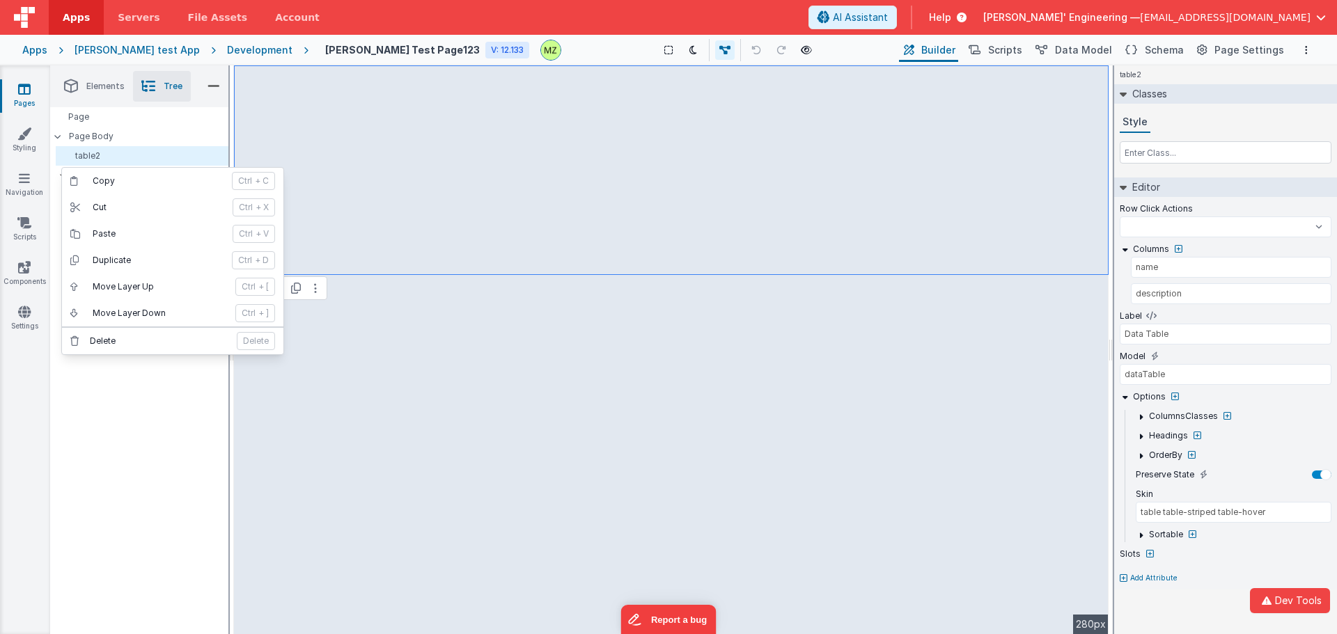
click at [161, 502] on div "Page Page Body table2 group table2 button html" at bounding box center [139, 370] width 178 height 527
select select
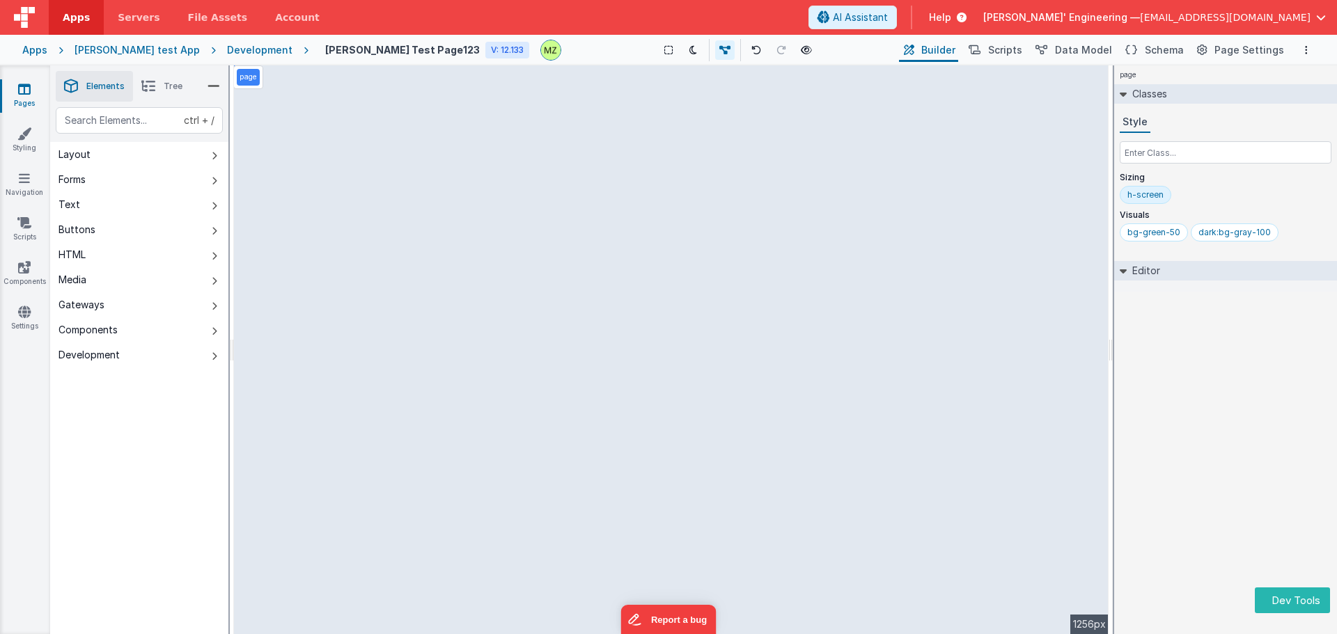
click at [162, 95] on li "Tree" at bounding box center [162, 86] width 58 height 31
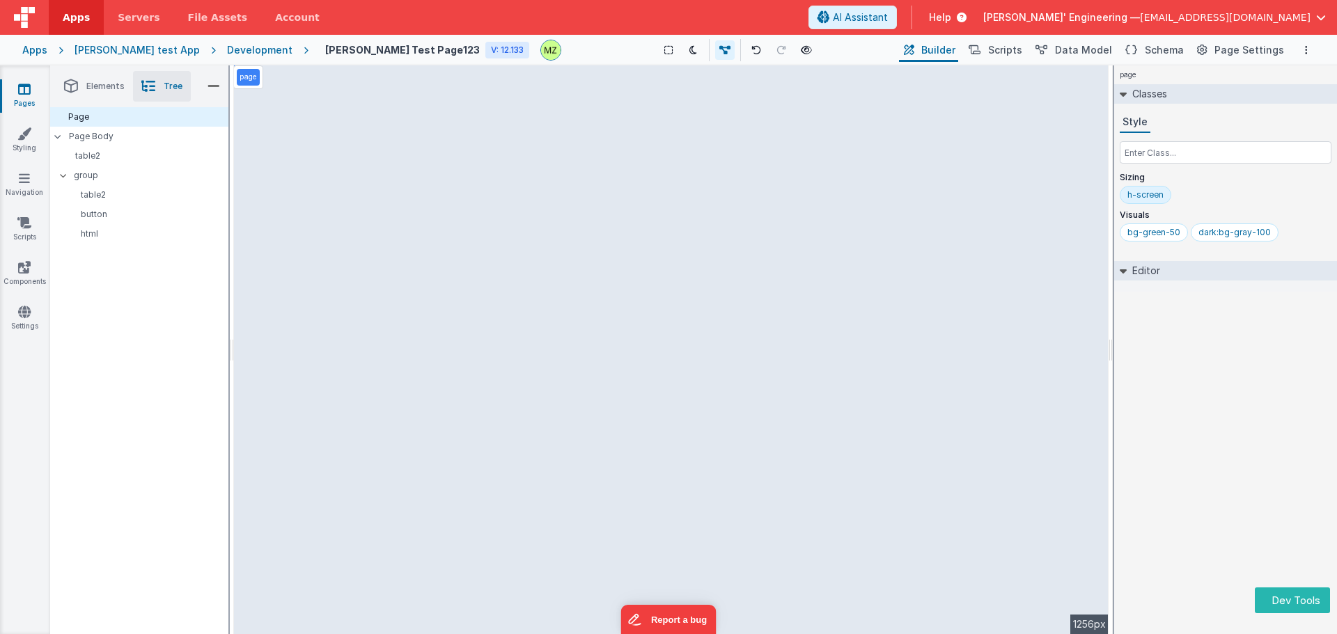
click at [114, 89] on span "Elements" at bounding box center [105, 86] width 38 height 11
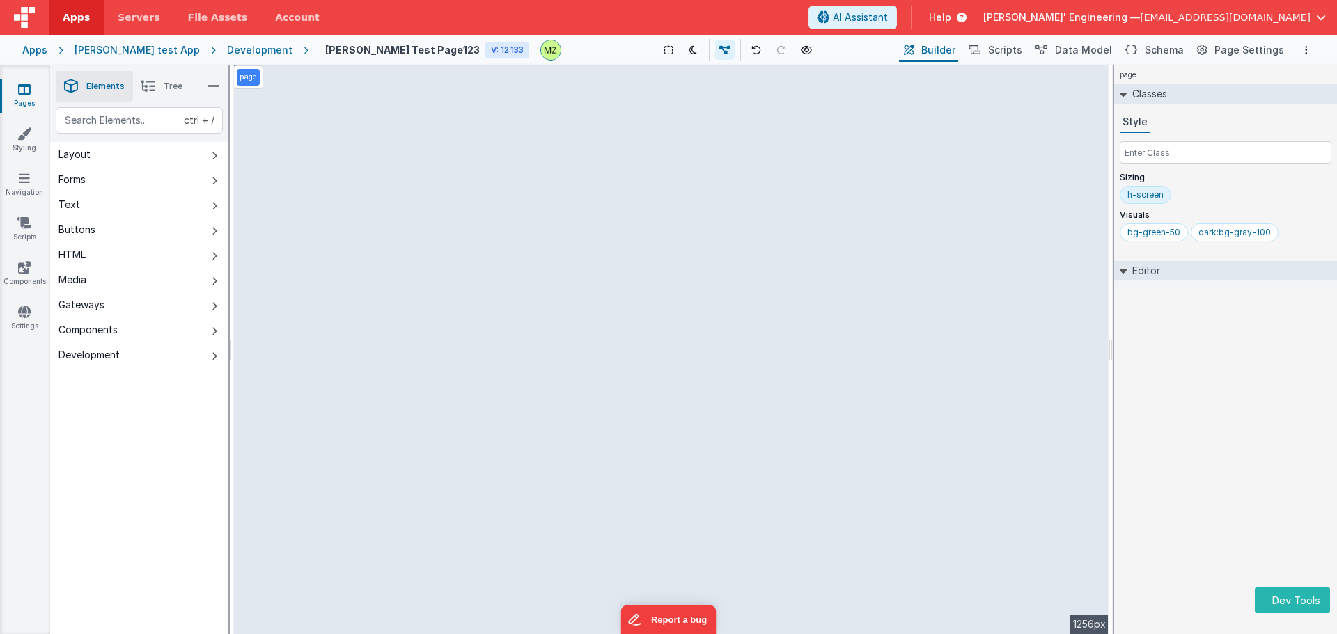
click at [154, 90] on icon at bounding box center [148, 87] width 14 height 20
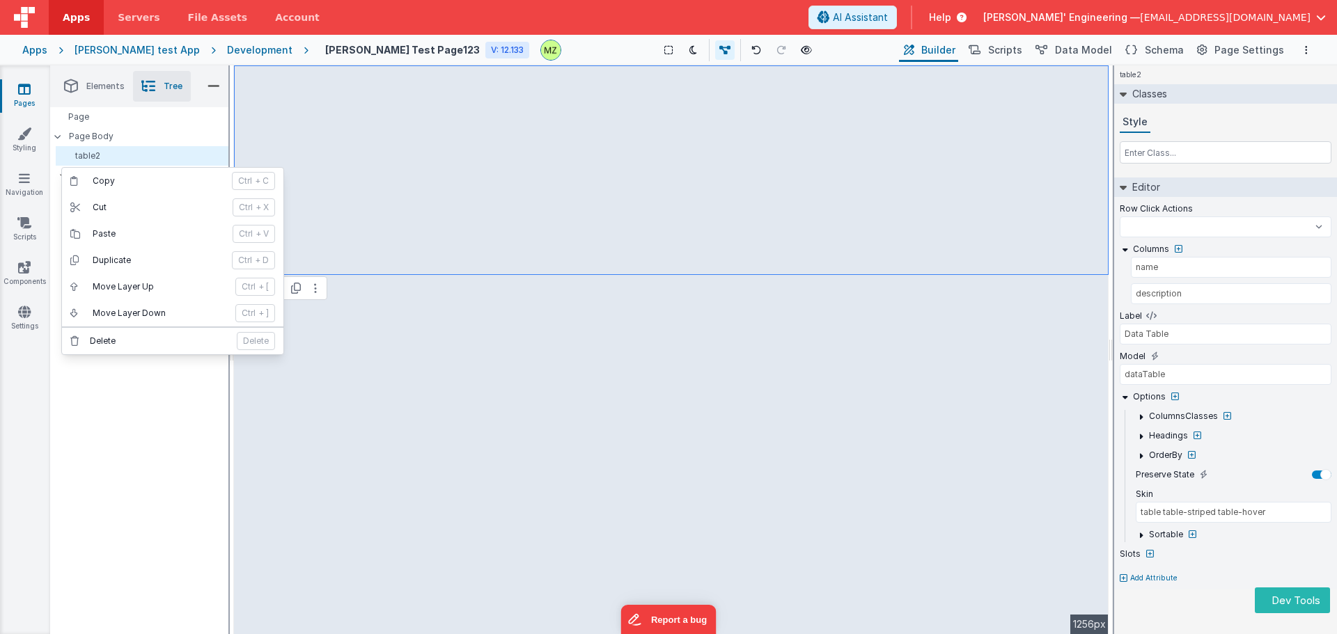
click at [118, 408] on div "Page Page Body table2 group table2 button html" at bounding box center [139, 370] width 178 height 527
click at [109, 381] on div "Page Page Body table2 group table2 button html" at bounding box center [139, 370] width 178 height 527
click at [111, 381] on div "Page Page Body table2 group table2 button html" at bounding box center [139, 370] width 178 height 527
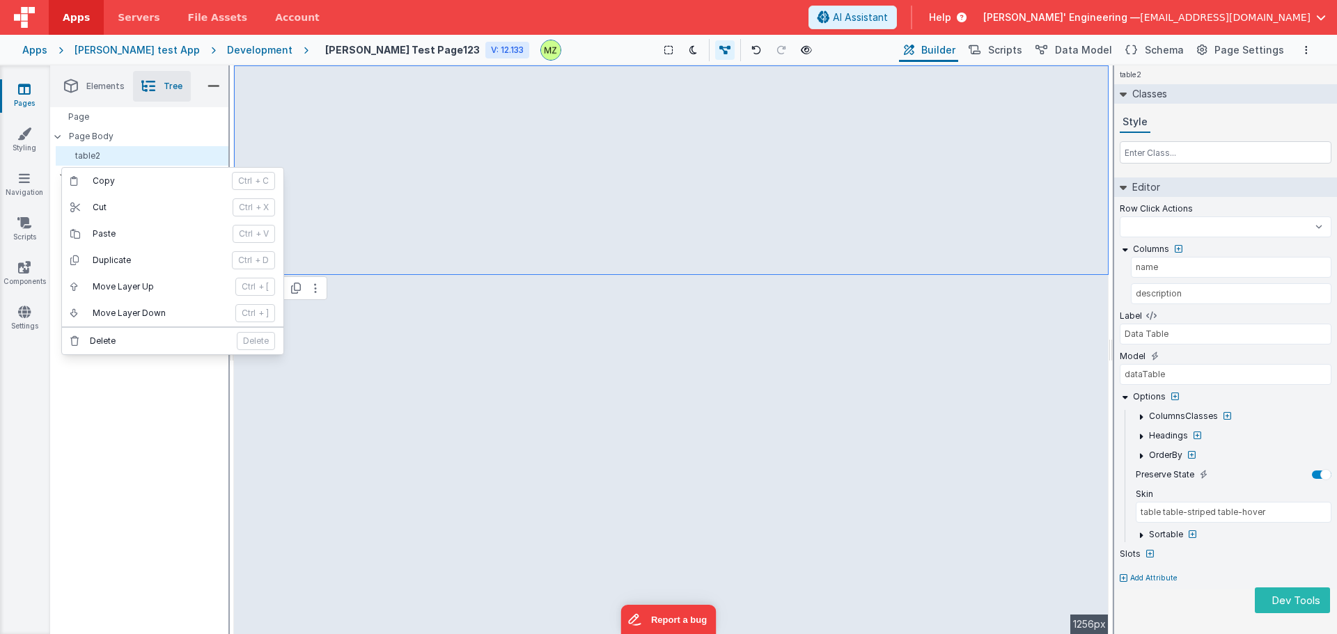
click at [111, 381] on div "Page Page Body table2 group table2 button html" at bounding box center [139, 370] width 178 height 527
click at [134, 182] on p "Copy" at bounding box center [158, 181] width 131 height 11
click at [199, 504] on div "Page Page Body table2 group table2 button html" at bounding box center [139, 370] width 178 height 527
select select
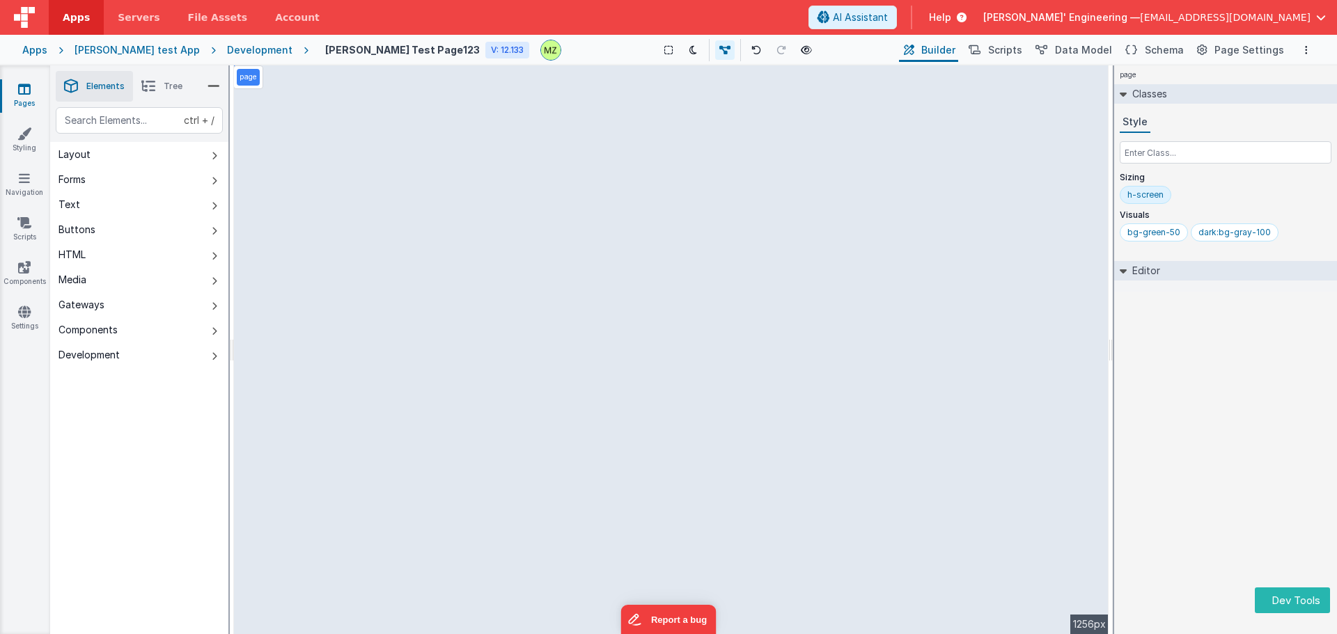
click at [150, 88] on icon at bounding box center [148, 87] width 14 height 20
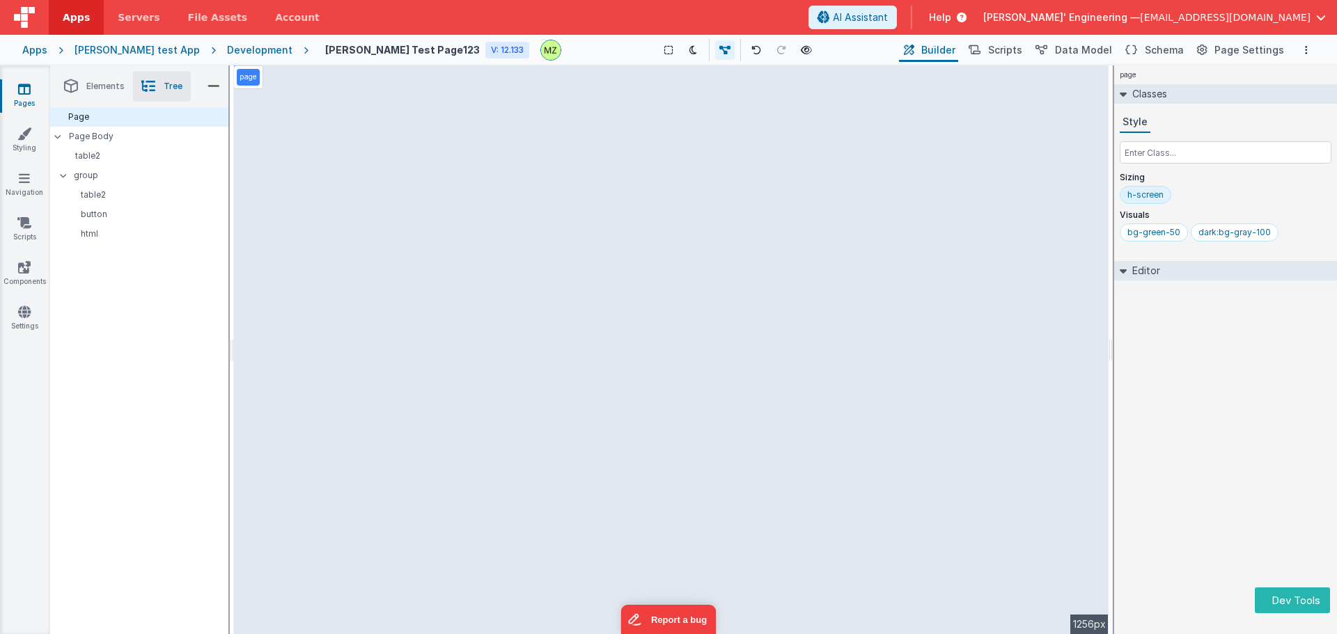
click at [95, 88] on span "Elements" at bounding box center [105, 86] width 38 height 11
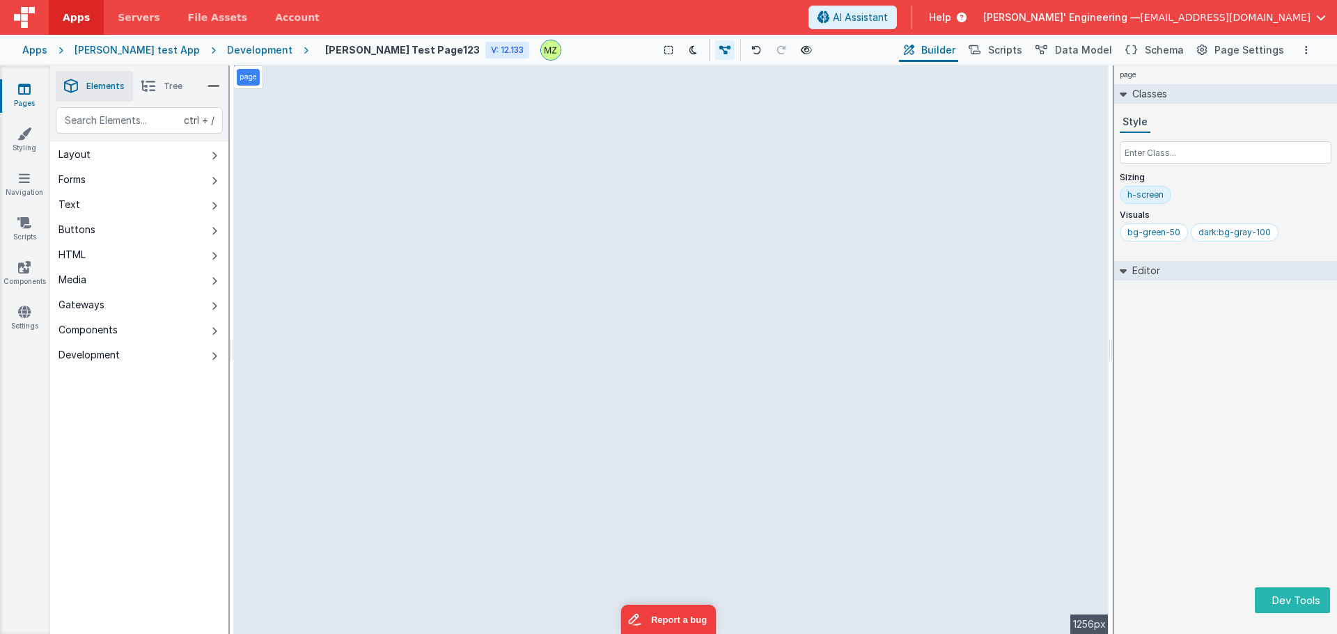
click at [148, 93] on icon at bounding box center [148, 87] width 14 height 20
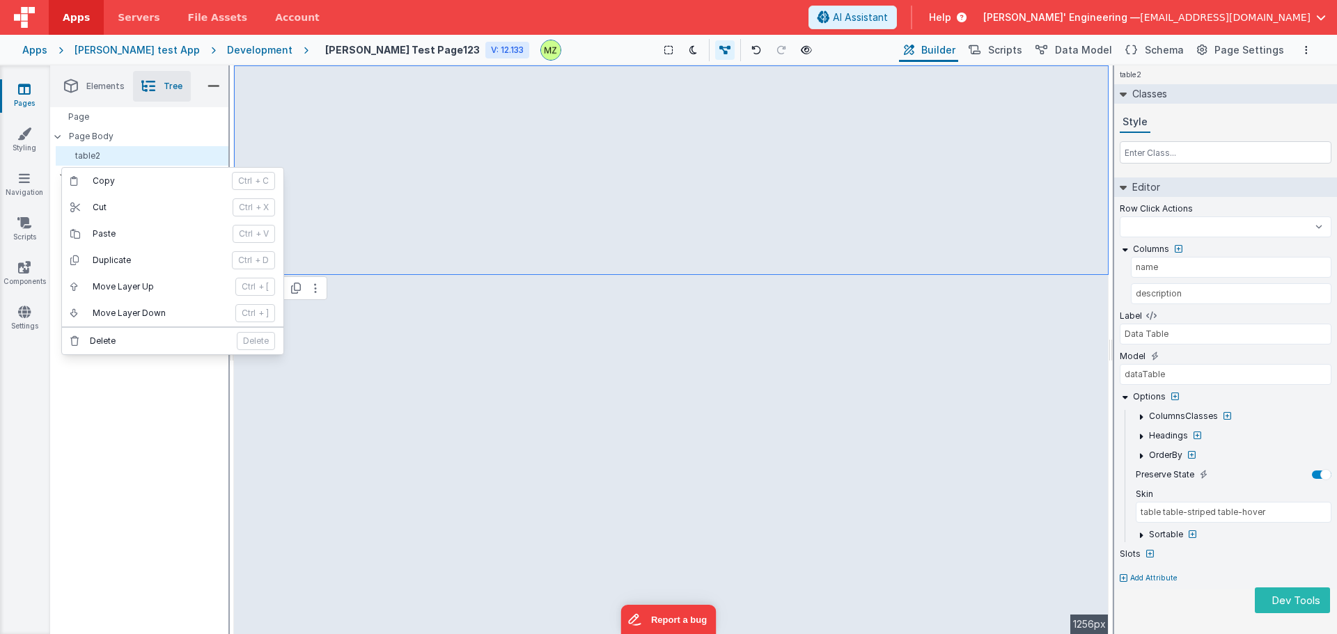
click at [166, 415] on div "Page Page Body table2 group table2 button html" at bounding box center [139, 370] width 178 height 527
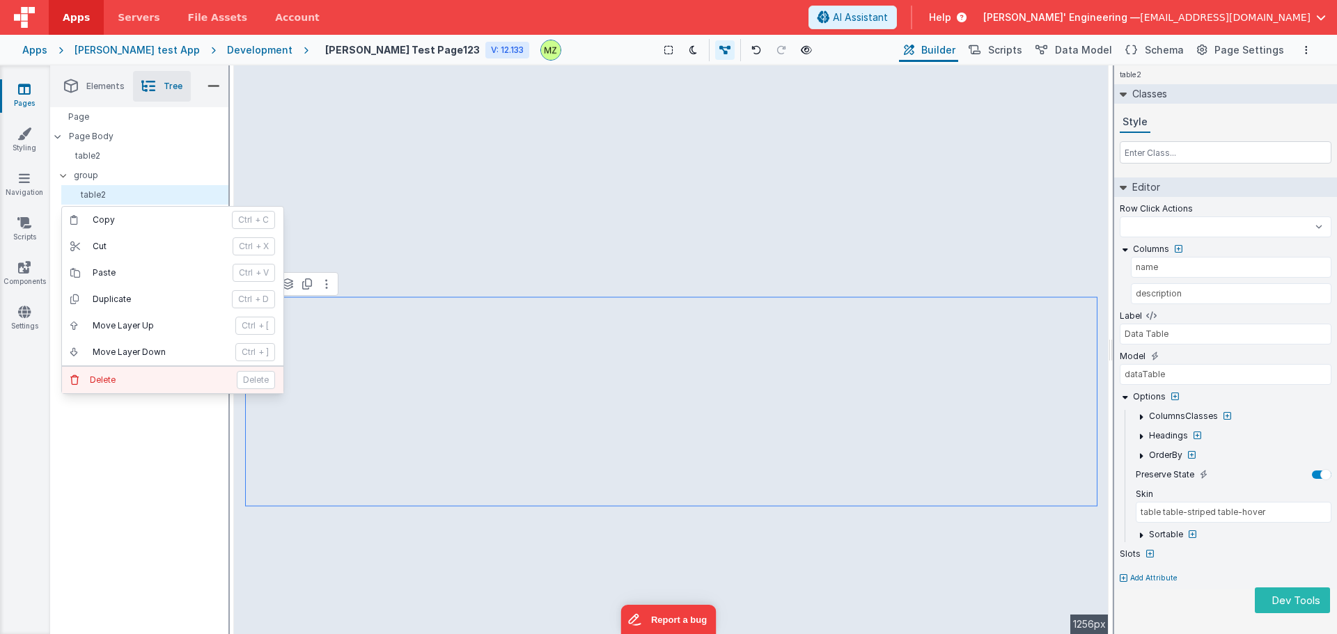
select select
click at [146, 387] on button "[PERSON_NAME]" at bounding box center [172, 380] width 221 height 26
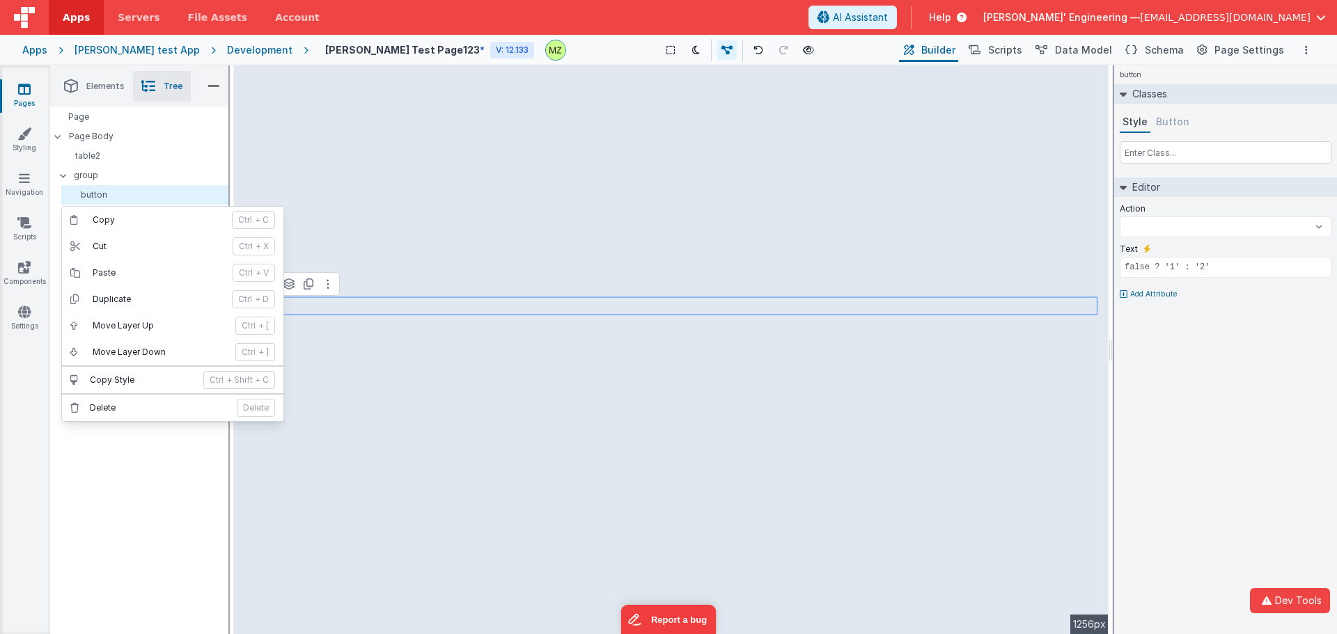
select select
click at [127, 454] on div "Page Page Body table2 group button html" at bounding box center [139, 370] width 178 height 527
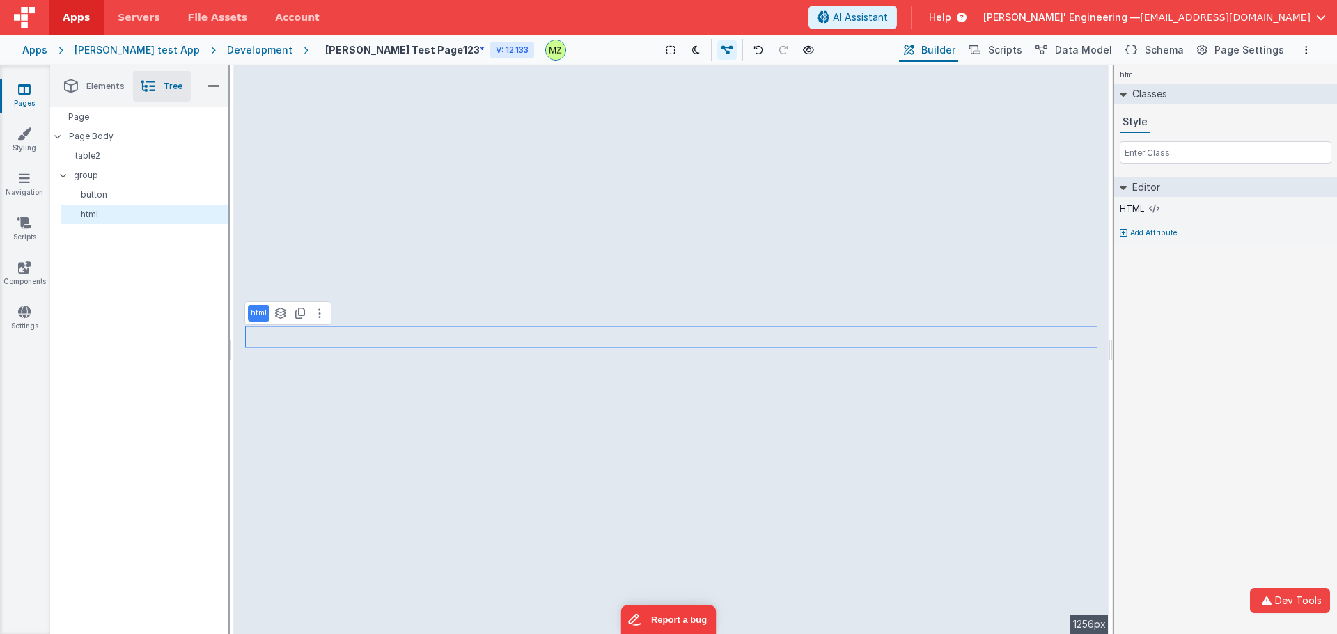
click at [118, 474] on div "Page Page Body table2 group button html" at bounding box center [139, 370] width 178 height 527
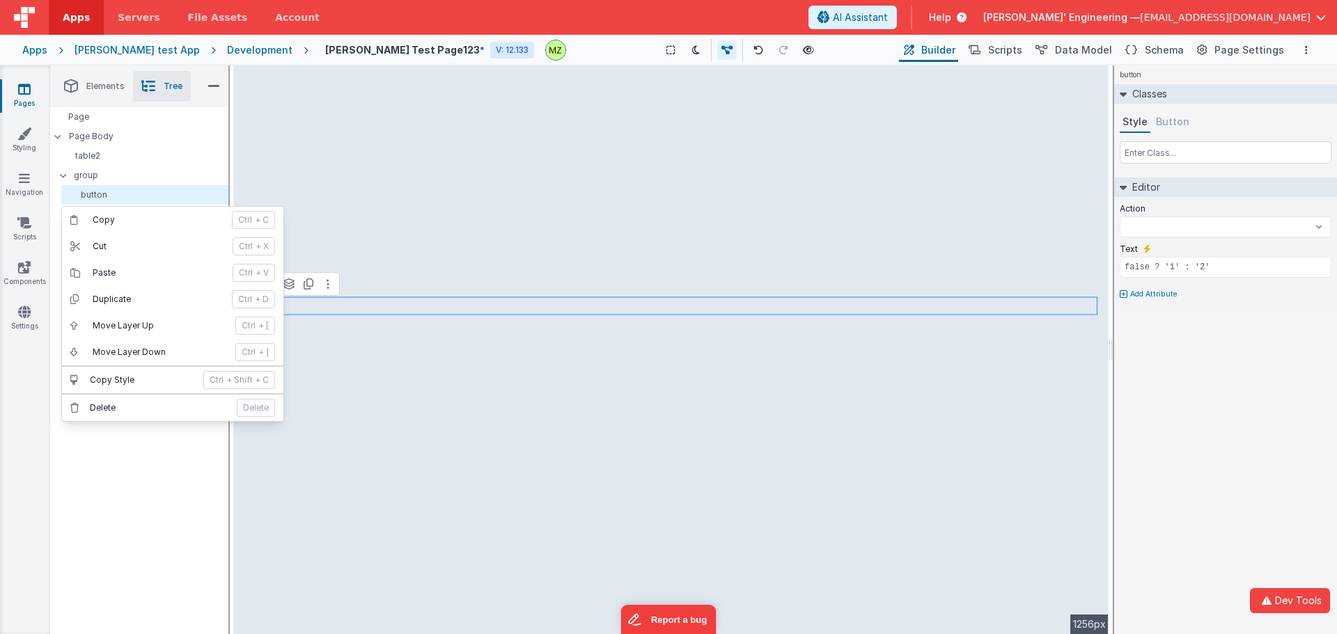
click at [123, 468] on div "Page Page Body table2 group button html" at bounding box center [139, 370] width 178 height 527
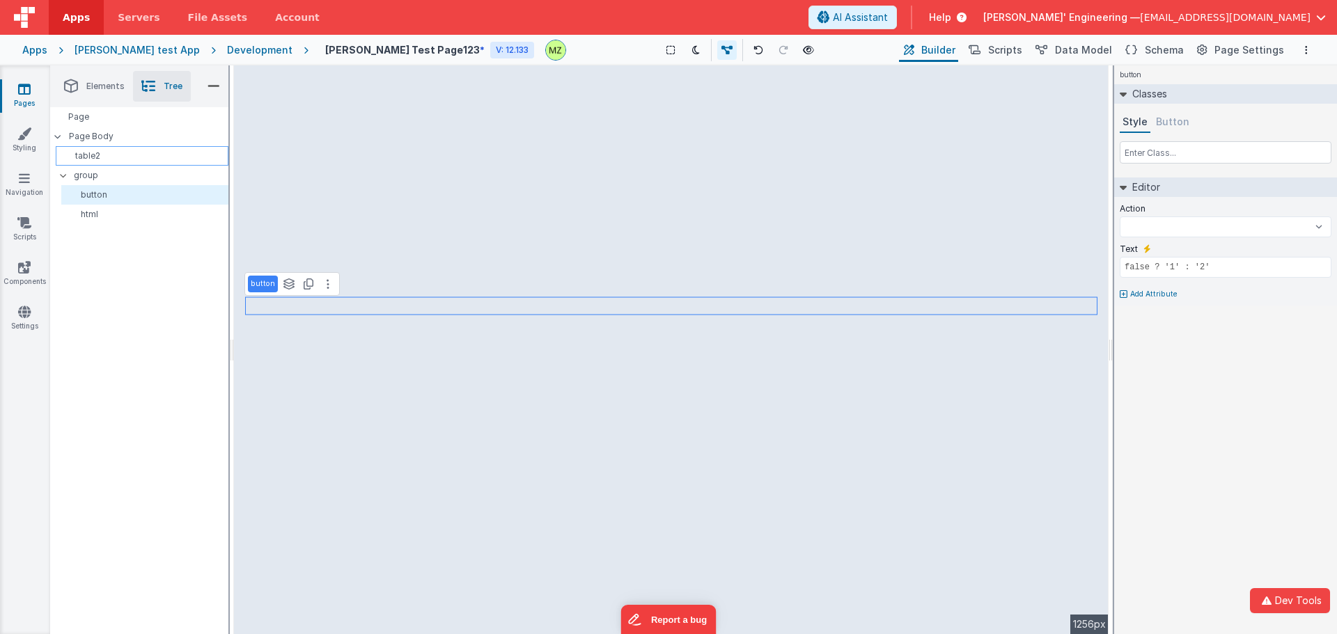
select select
type input "dataTable"
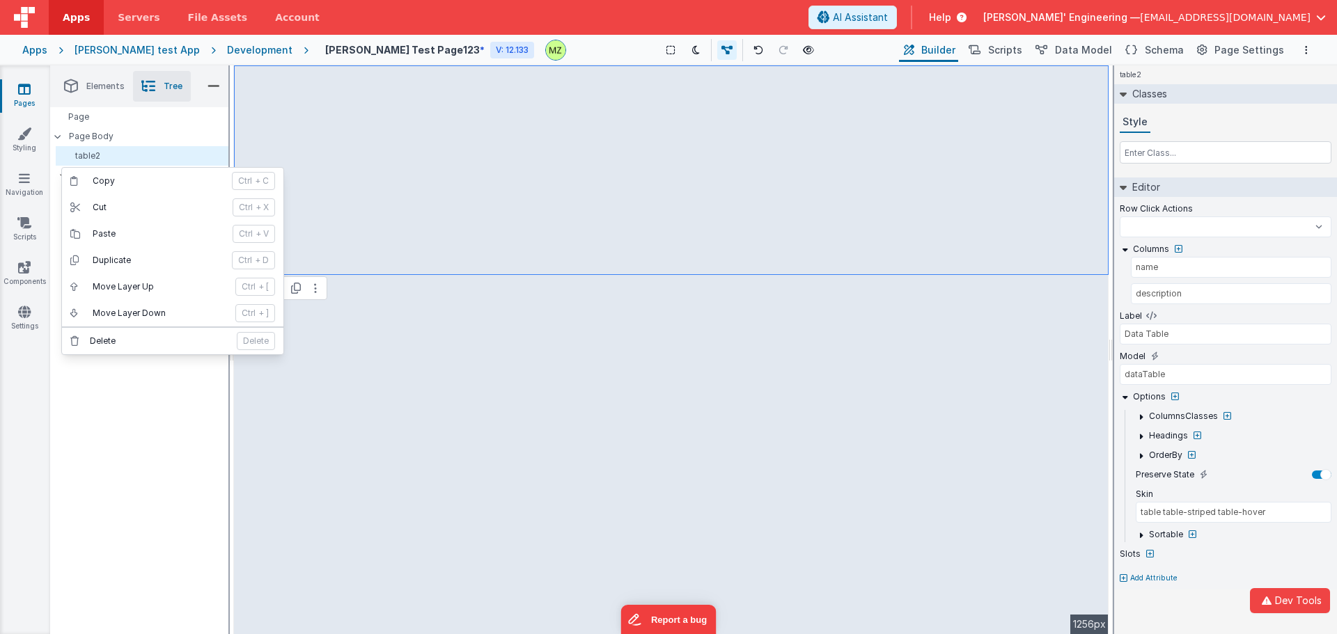
click at [88, 407] on div "Page Page Body table2 group button html" at bounding box center [139, 370] width 178 height 527
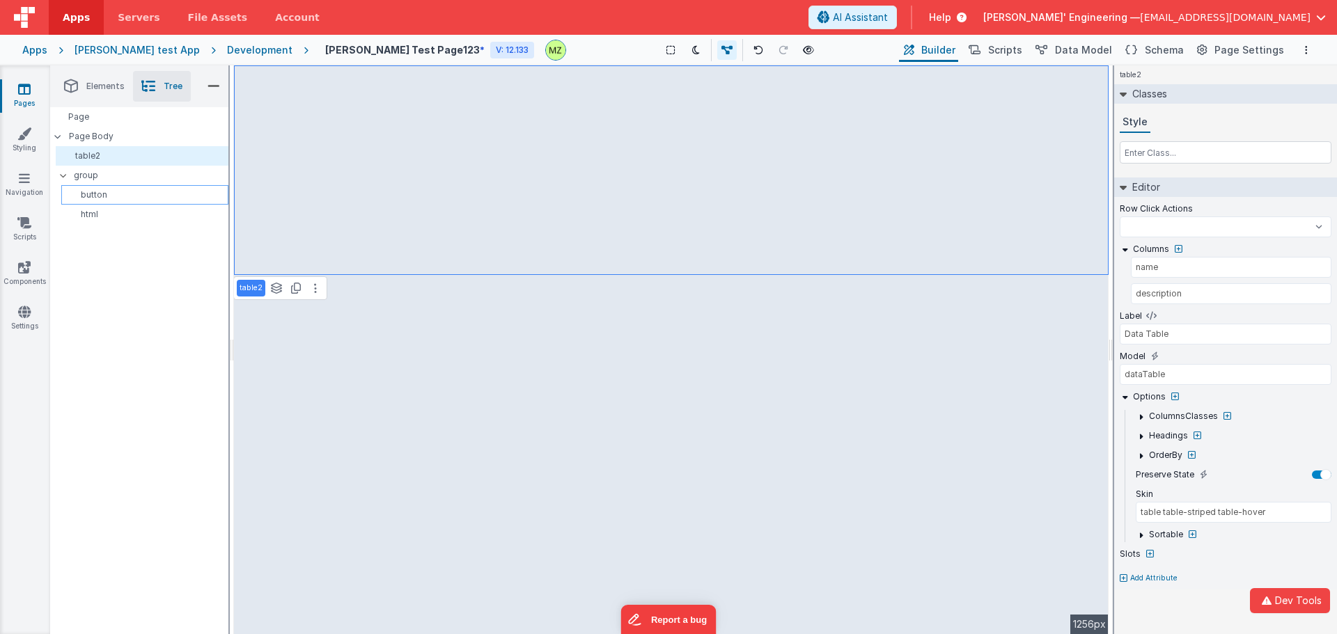
select select
type input "false ? '1' : '2'"
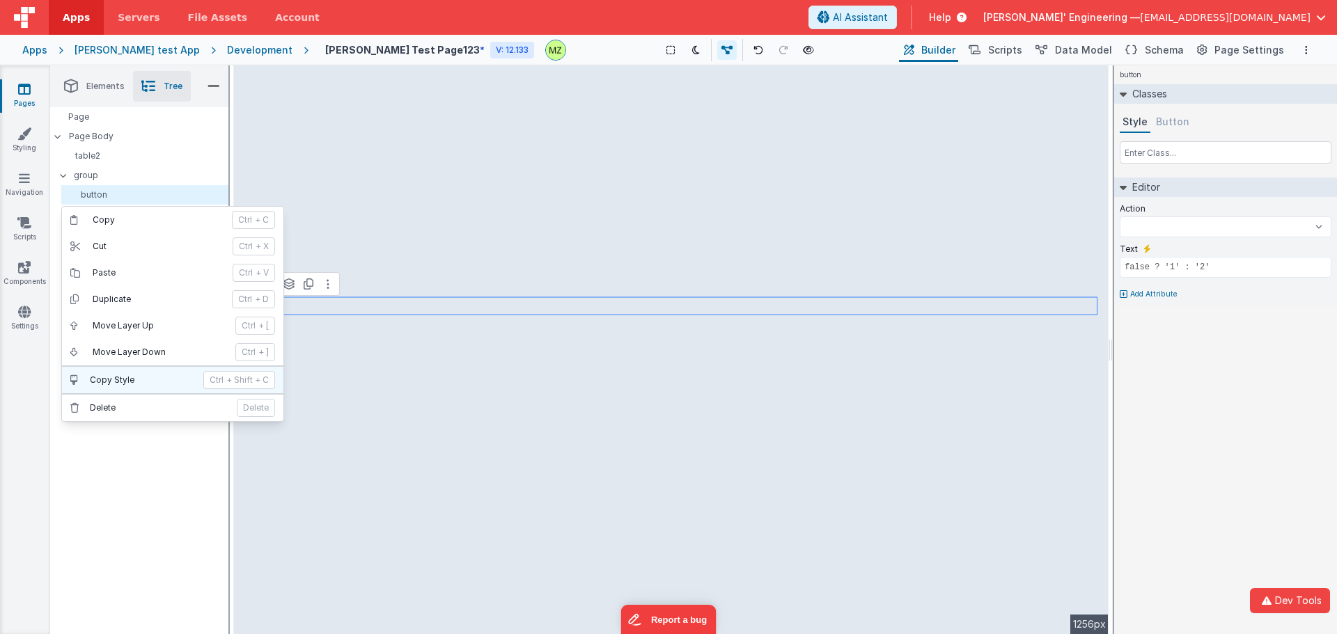
drag, startPoint x: 123, startPoint y: 386, endPoint x: 109, endPoint y: 381, distance: 14.8
click at [109, 381] on p "Copy Style" at bounding box center [142, 380] width 105 height 11
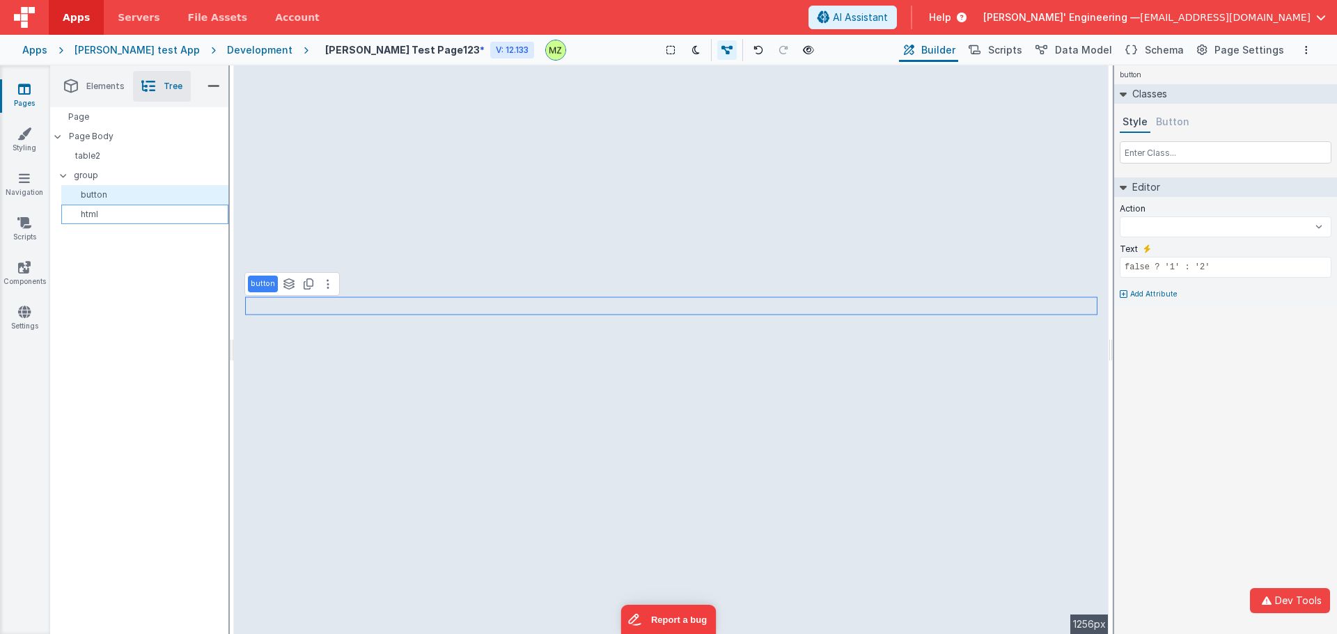
click at [109, 210] on p "html" at bounding box center [147, 214] width 161 height 11
click at [97, 155] on p "table2" at bounding box center [144, 155] width 166 height 11
select select
drag, startPoint x: 141, startPoint y: 192, endPoint x: 104, endPoint y: 441, distance: 251.5
click at [104, 441] on div at bounding box center [668, 317] width 1337 height 634
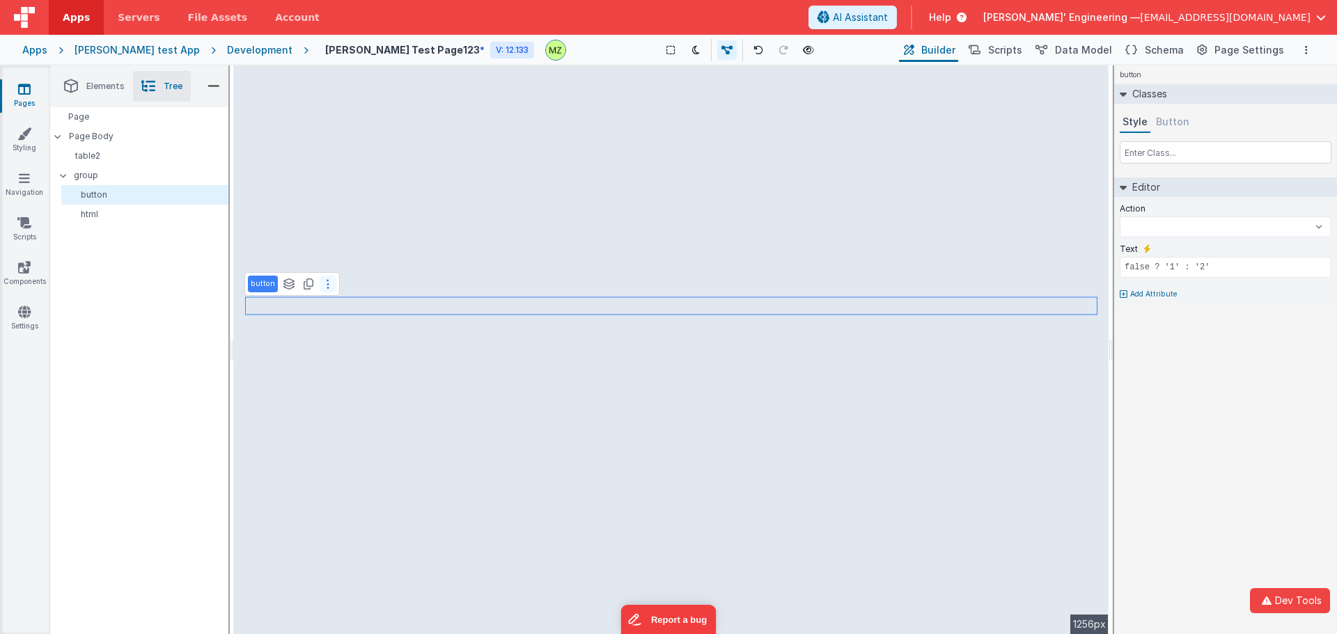
click at [320, 276] on button at bounding box center [328, 284] width 17 height 17
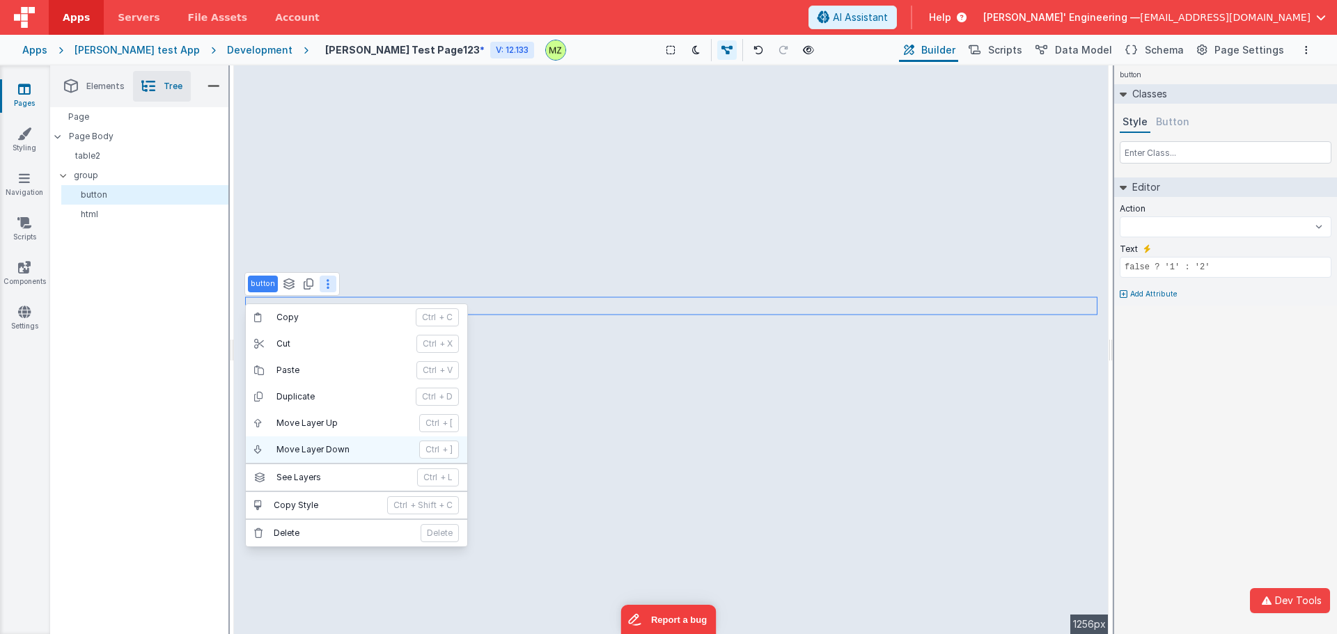
select select
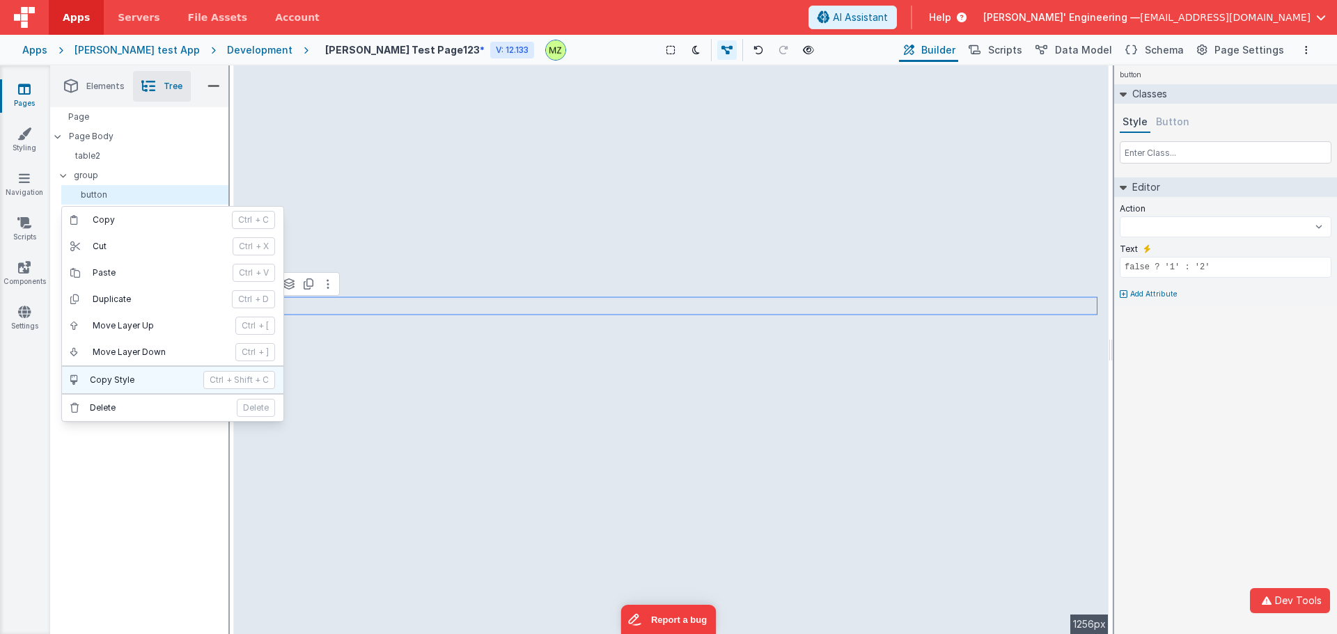
click at [130, 382] on p "Copy Style" at bounding box center [142, 380] width 105 height 11
click at [146, 376] on p "Copy Style" at bounding box center [142, 380] width 105 height 11
click at [132, 451] on div "Page Page Body table2 group button html" at bounding box center [139, 370] width 178 height 527
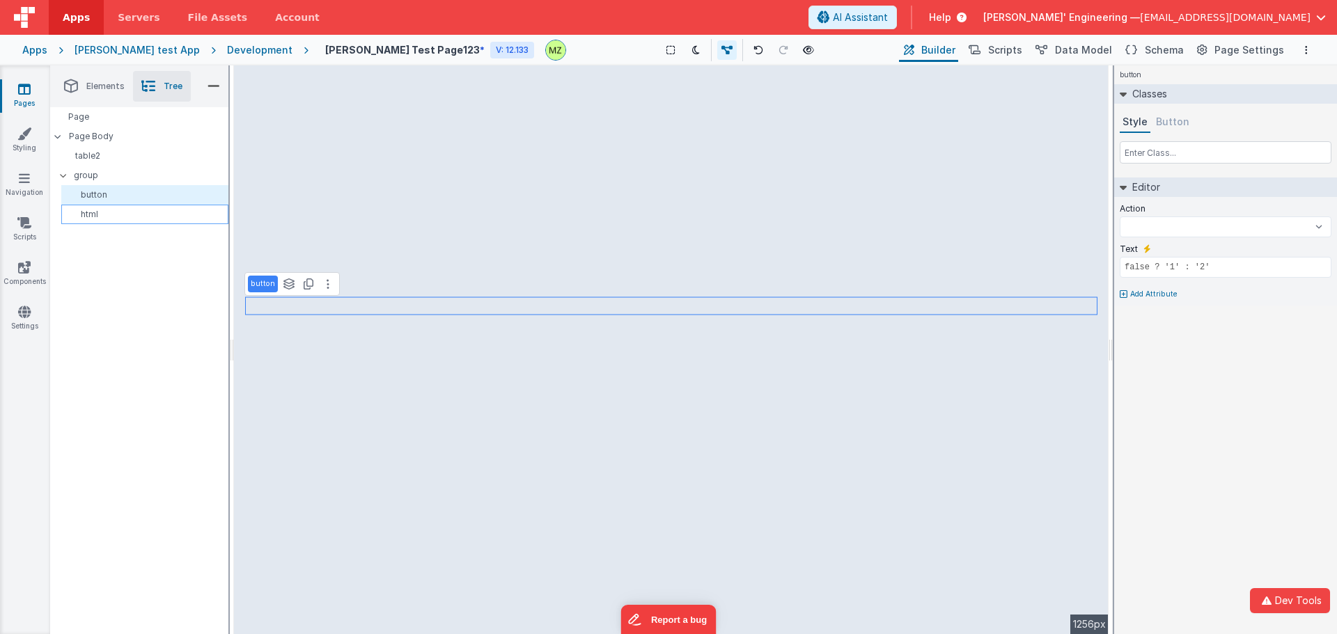
select select
click at [1142, 152] on input "text" at bounding box center [1226, 152] width 212 height 22
type input "bg"
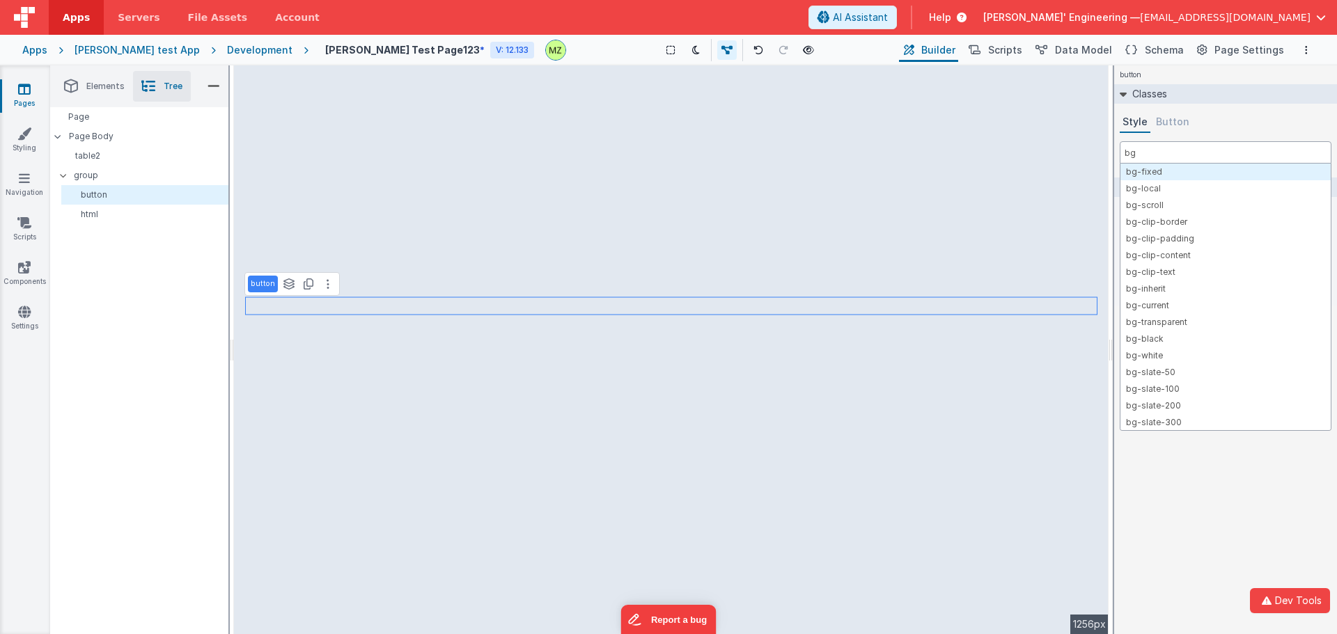
select select
type input "bg-re"
select select
type input "bg-red-"
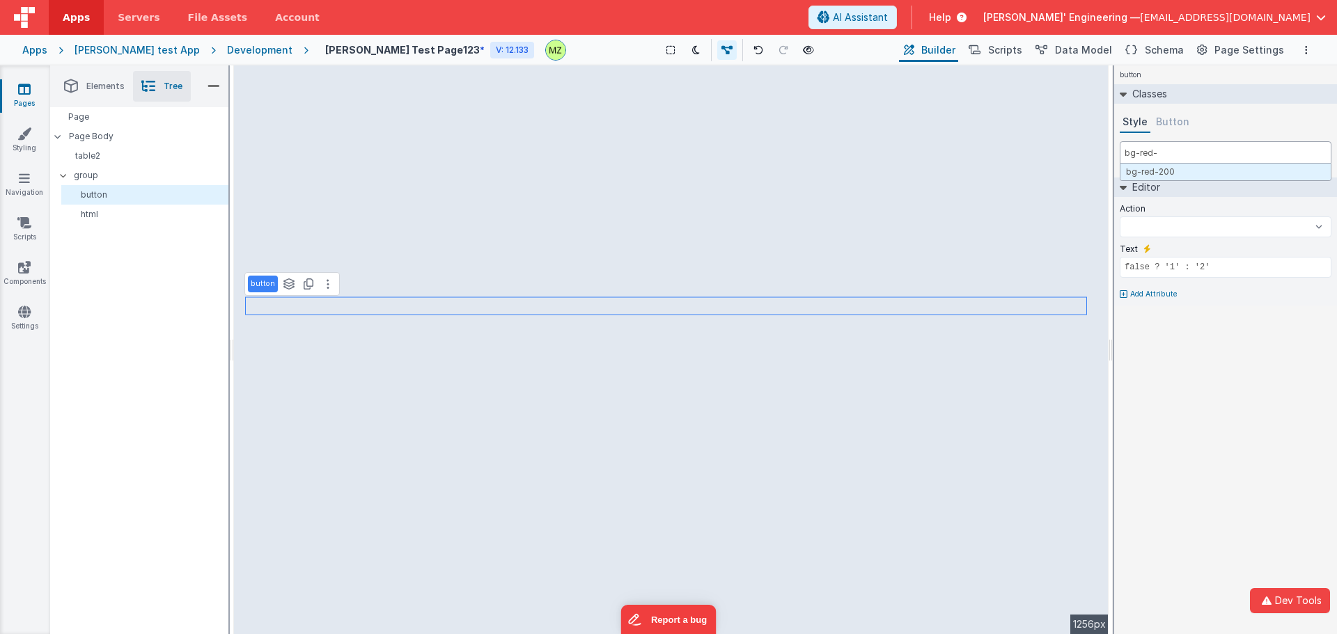
select select
type input "bg-red-2"
select select
type input "bg-red-20"
select select
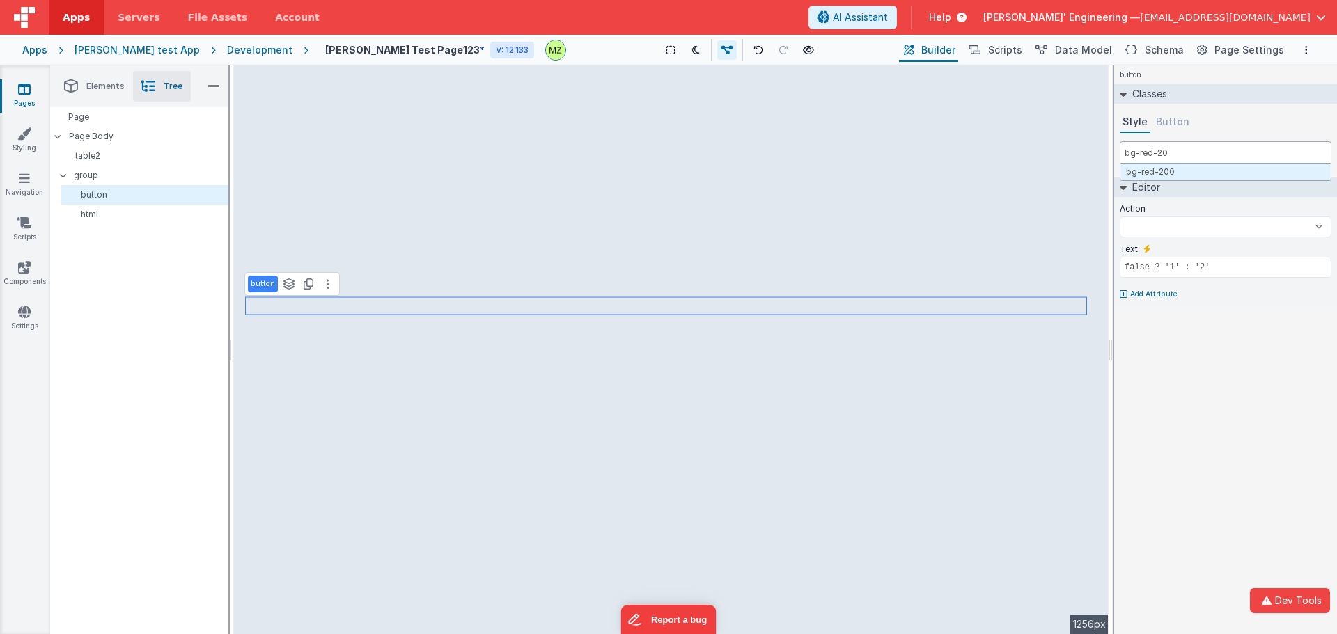
type input "bg-red-200"
select select
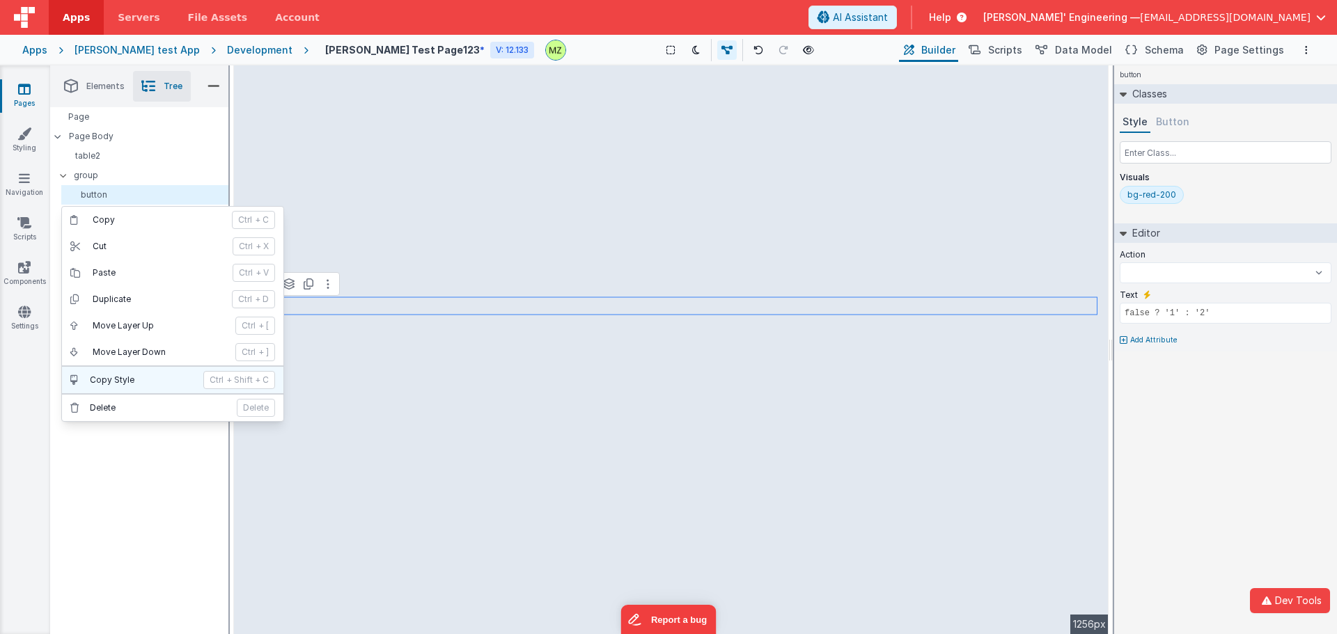
click at [132, 374] on button "Copy Style ctrl + Shift + C" at bounding box center [172, 380] width 221 height 26
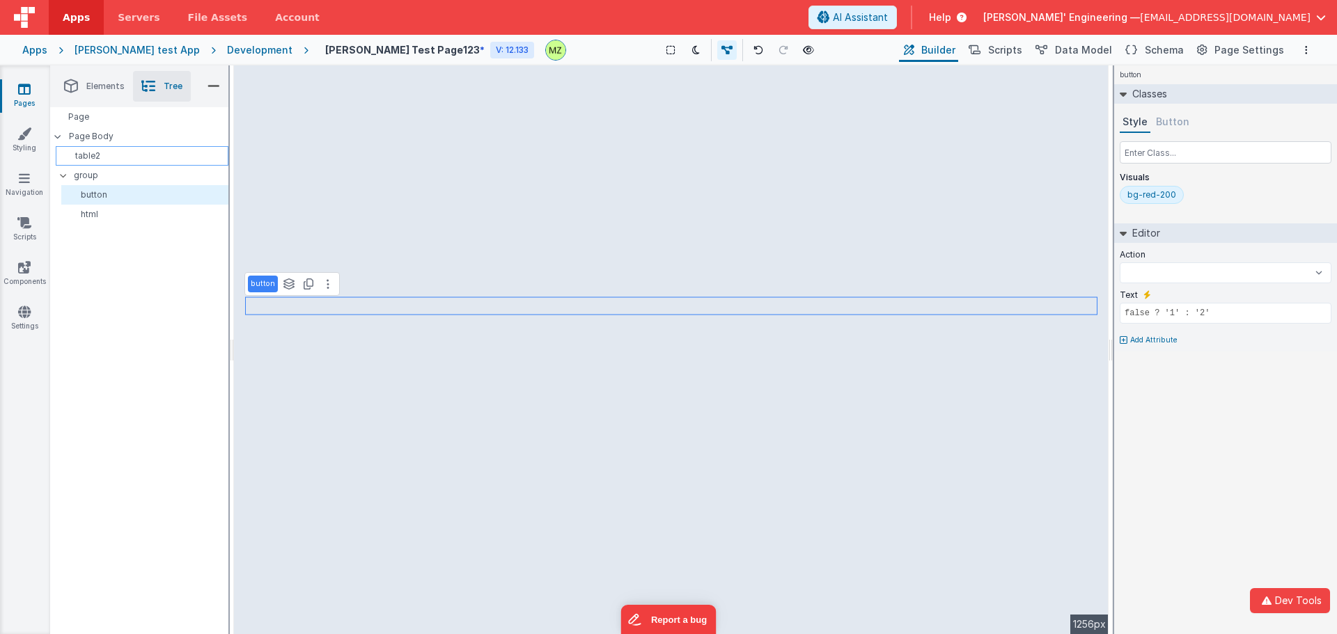
click at [103, 157] on p "table2" at bounding box center [144, 155] width 166 height 11
click at [104, 209] on p "html" at bounding box center [147, 214] width 161 height 11
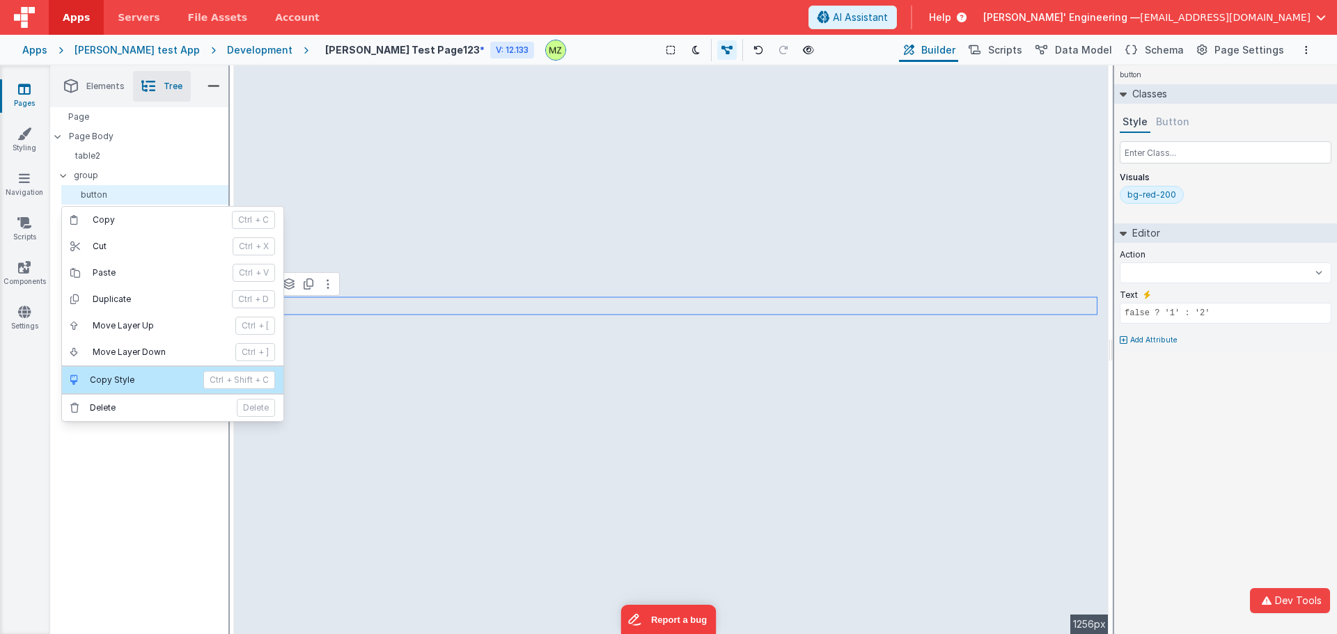
click at [147, 375] on p "Copy Style" at bounding box center [142, 380] width 105 height 11
select select
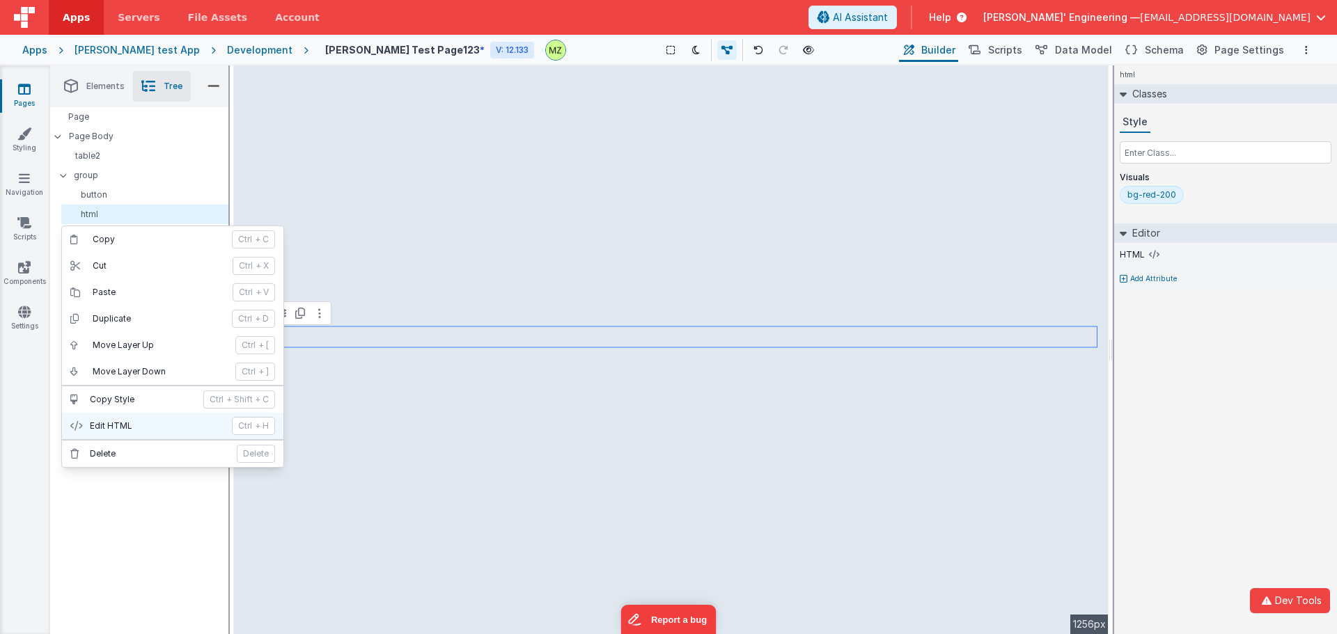
click at [164, 421] on p "Edit HTML" at bounding box center [157, 426] width 134 height 11
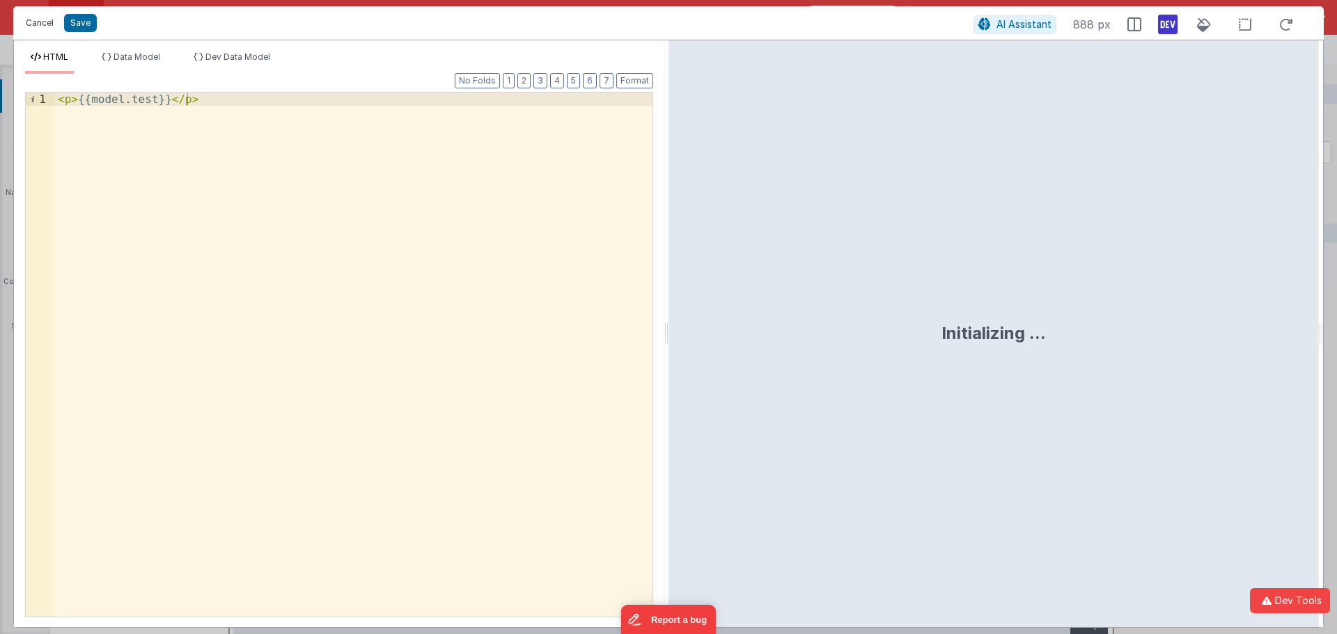
click at [44, 18] on button "Cancel" at bounding box center [40, 23] width 42 height 20
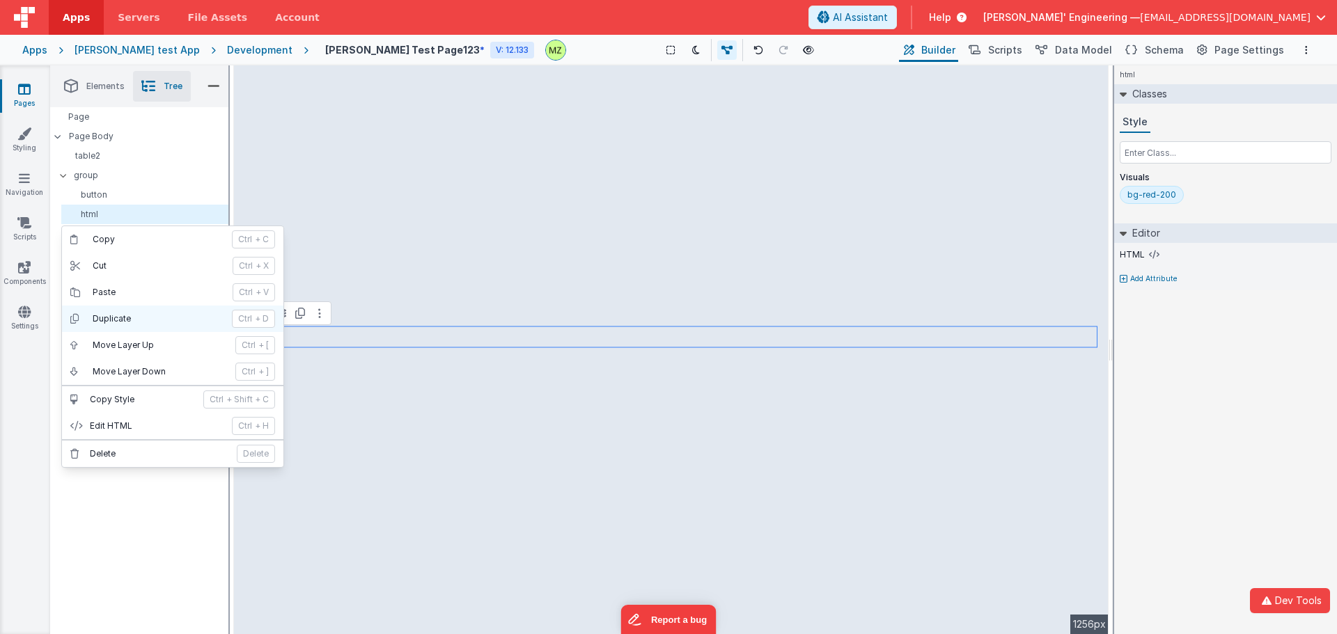
click at [155, 313] on button "Duplicate ctrl + D" at bounding box center [172, 319] width 221 height 26
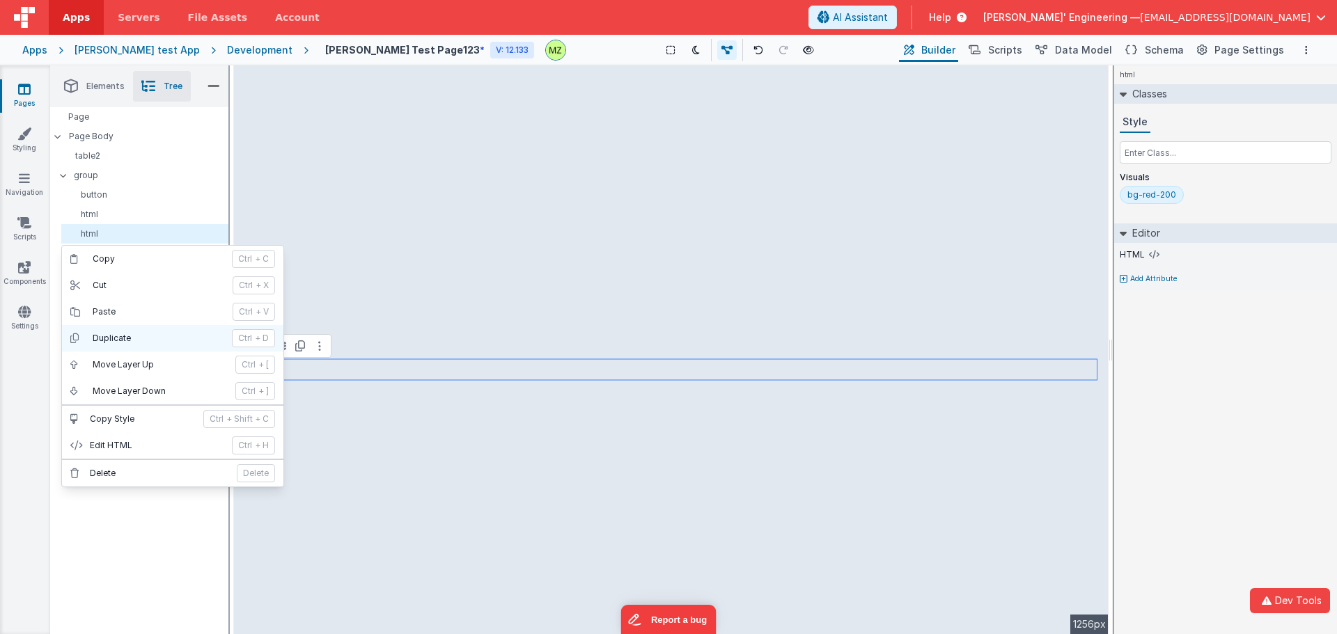
click at [131, 341] on p "Duplicate" at bounding box center [158, 338] width 131 height 11
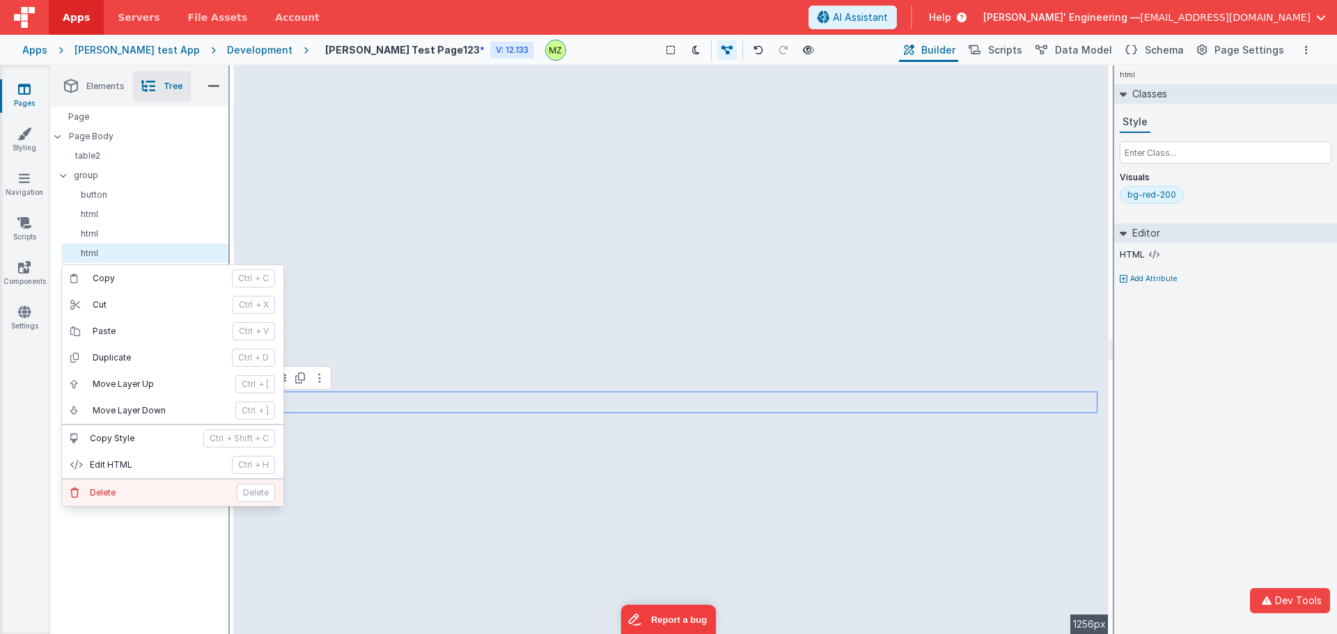
click at [139, 496] on p "Delete" at bounding box center [159, 493] width 139 height 11
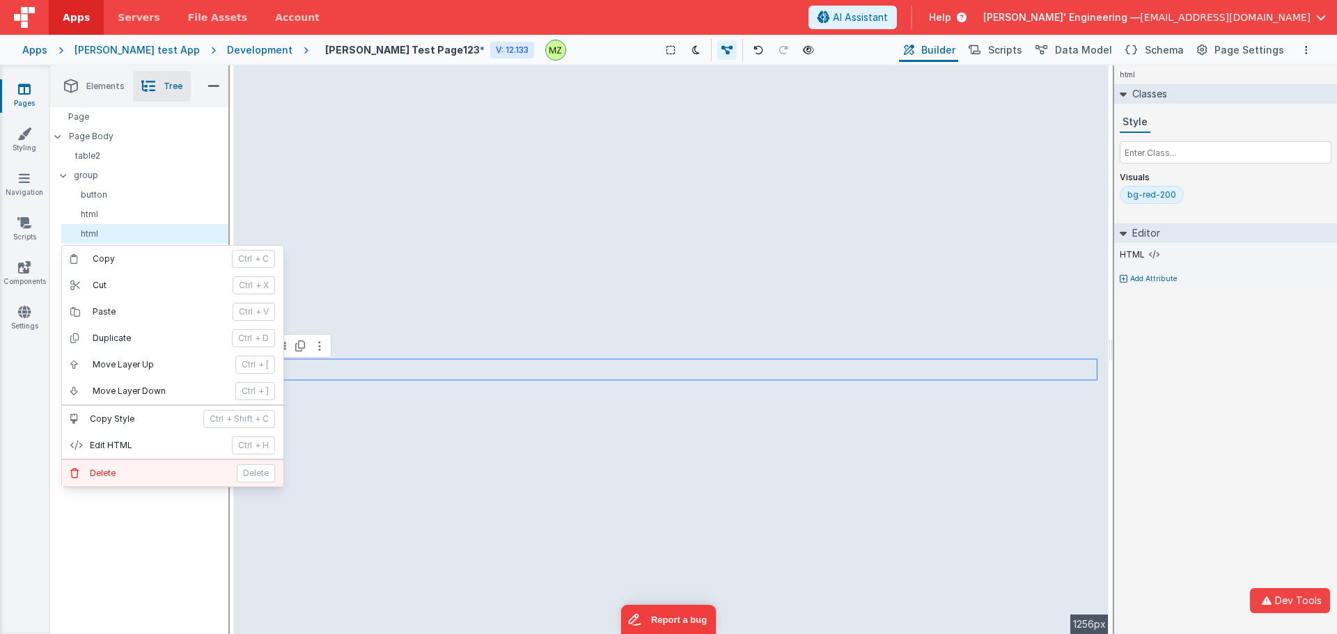
click at [111, 460] on div "Delete Delete" at bounding box center [172, 473] width 221 height 28
click at [127, 469] on p "Delete" at bounding box center [159, 473] width 139 height 11
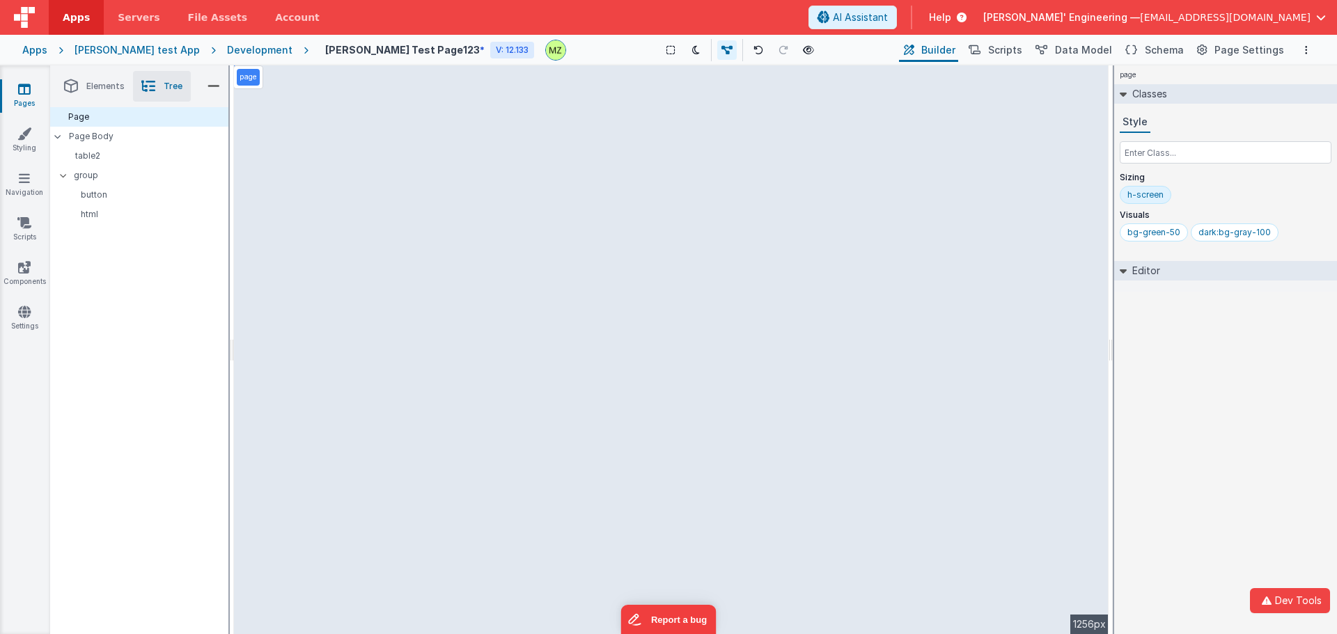
click at [134, 338] on div "Page Page Body table2 group button html" at bounding box center [139, 370] width 178 height 527
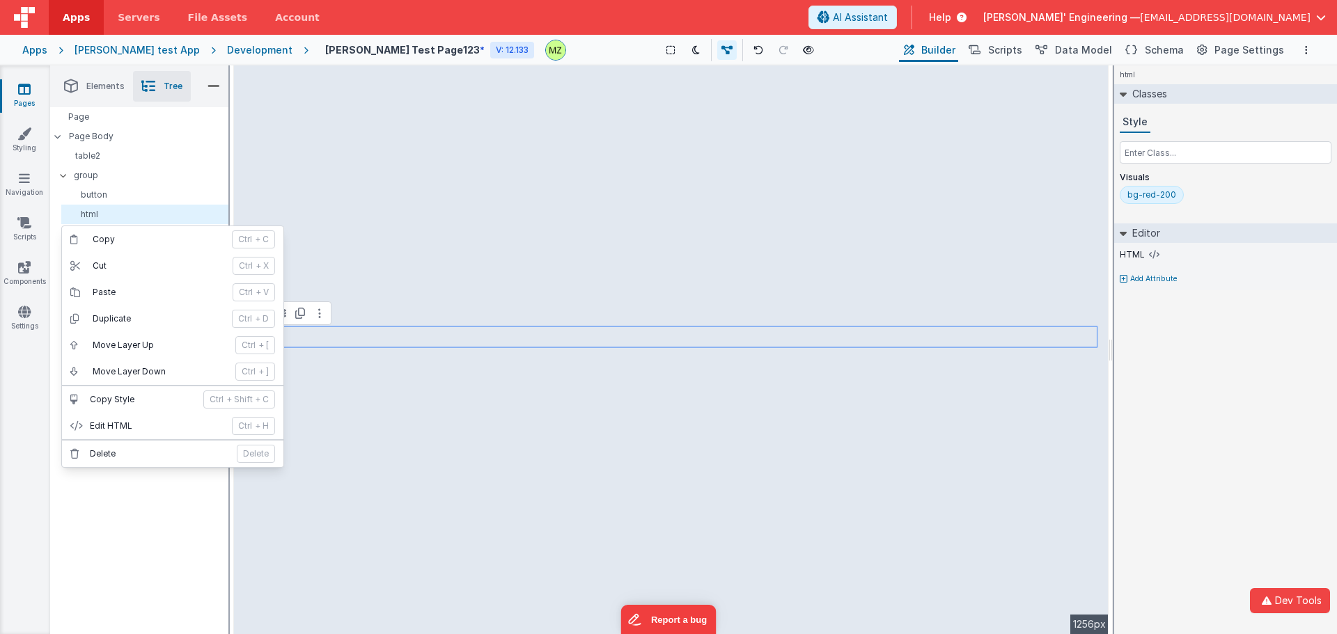
click at [123, 537] on div "Page Page Body table2 group button html" at bounding box center [139, 370] width 178 height 527
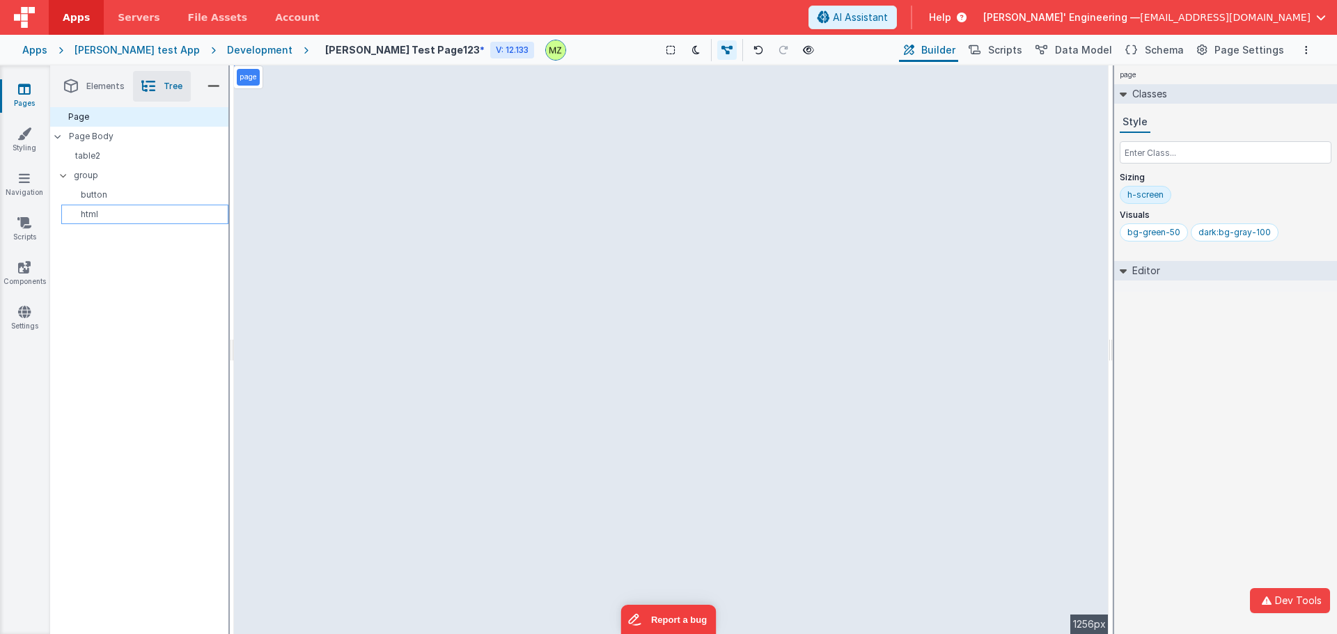
click at [116, 213] on p "html" at bounding box center [147, 214] width 161 height 11
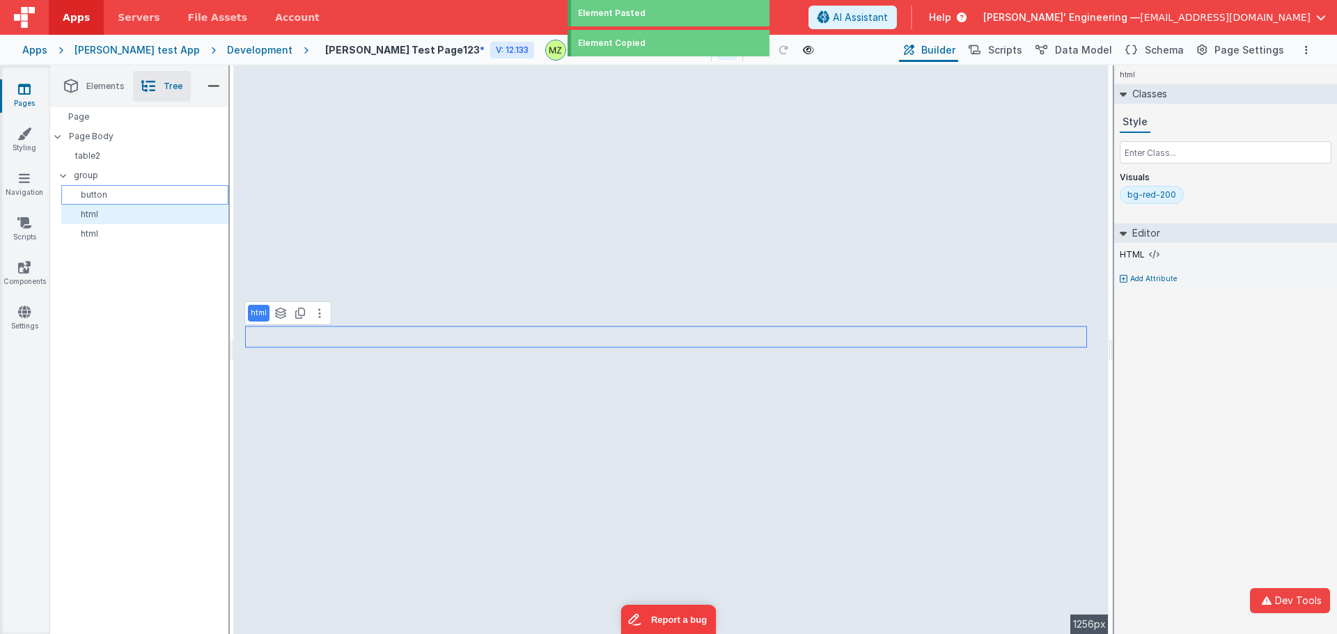
click at [129, 195] on p "button" at bounding box center [147, 194] width 161 height 11
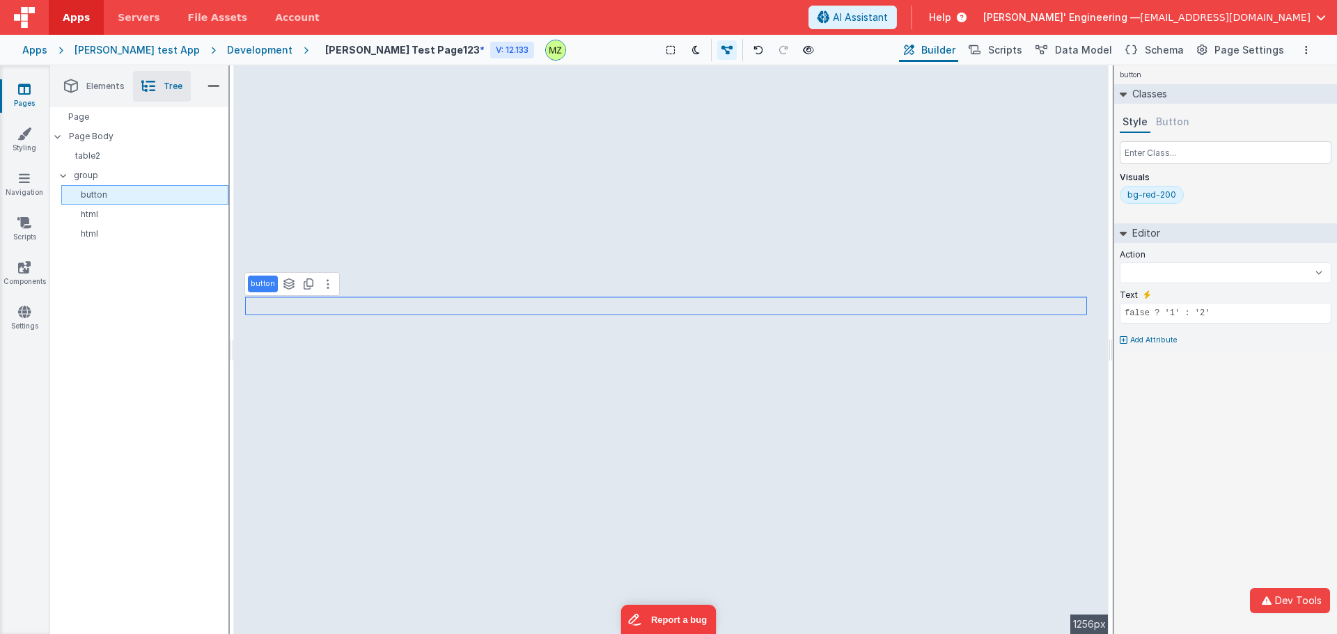
click at [103, 201] on div "button" at bounding box center [144, 195] width 167 height 20
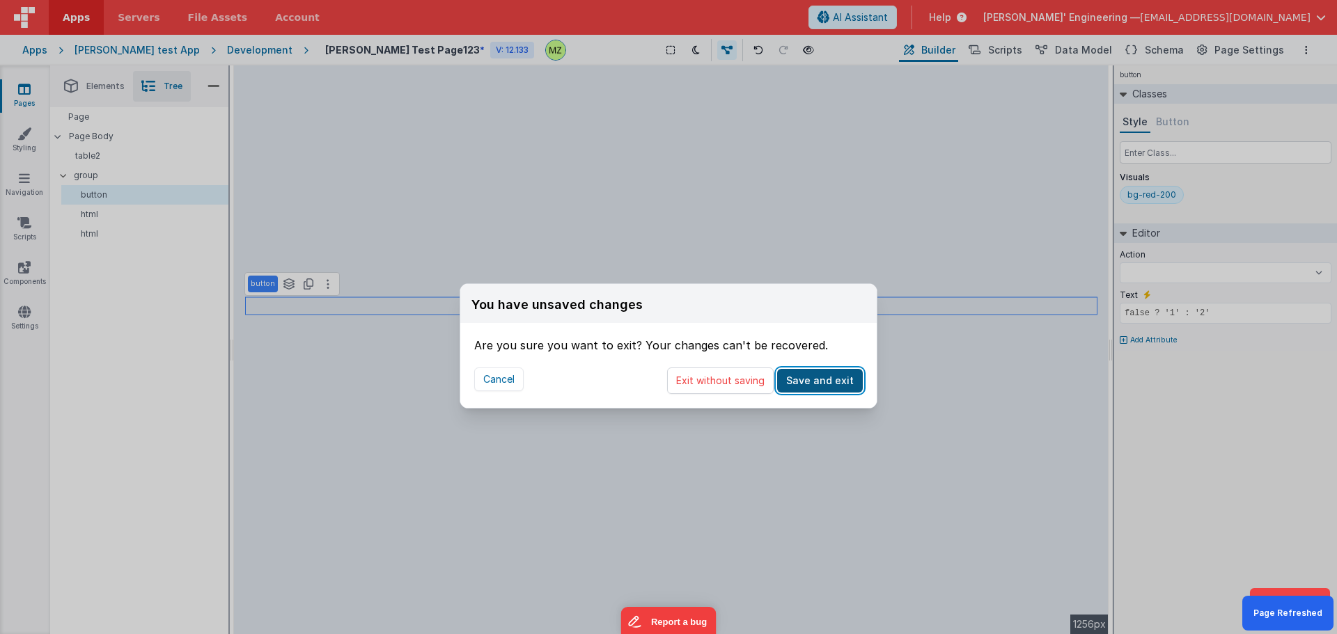
click at [818, 382] on button "Save and exit" at bounding box center [820, 381] width 86 height 24
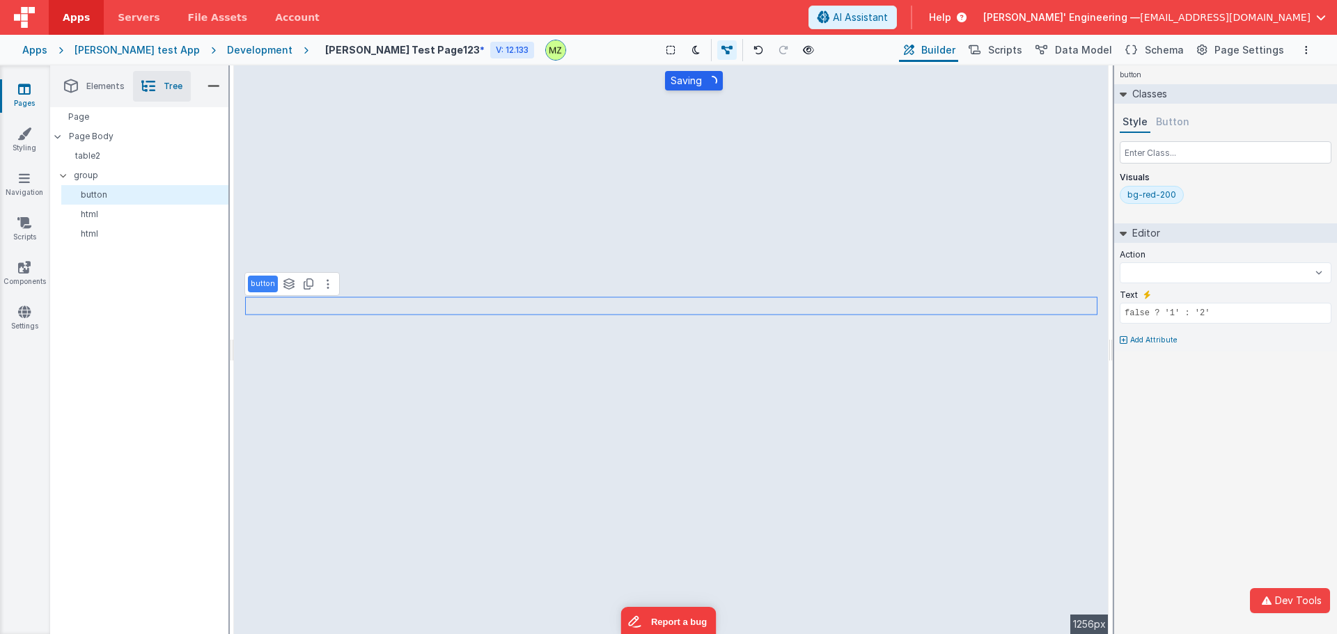
select select
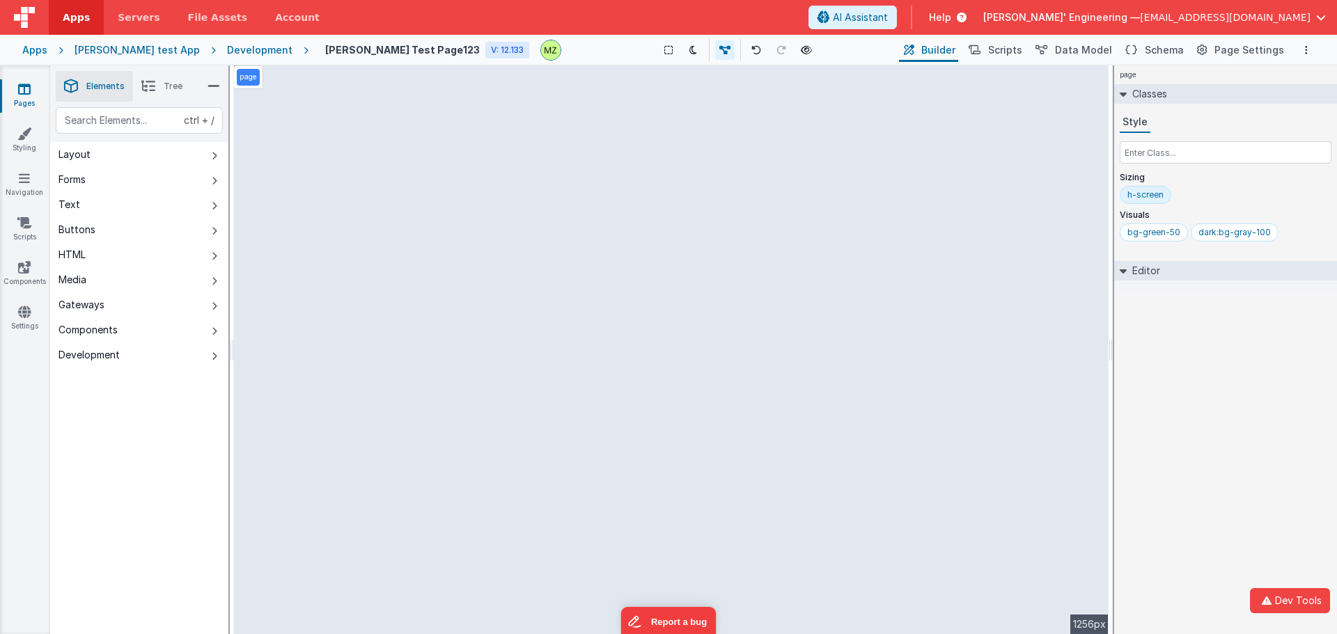
click at [146, 82] on icon at bounding box center [148, 87] width 14 height 20
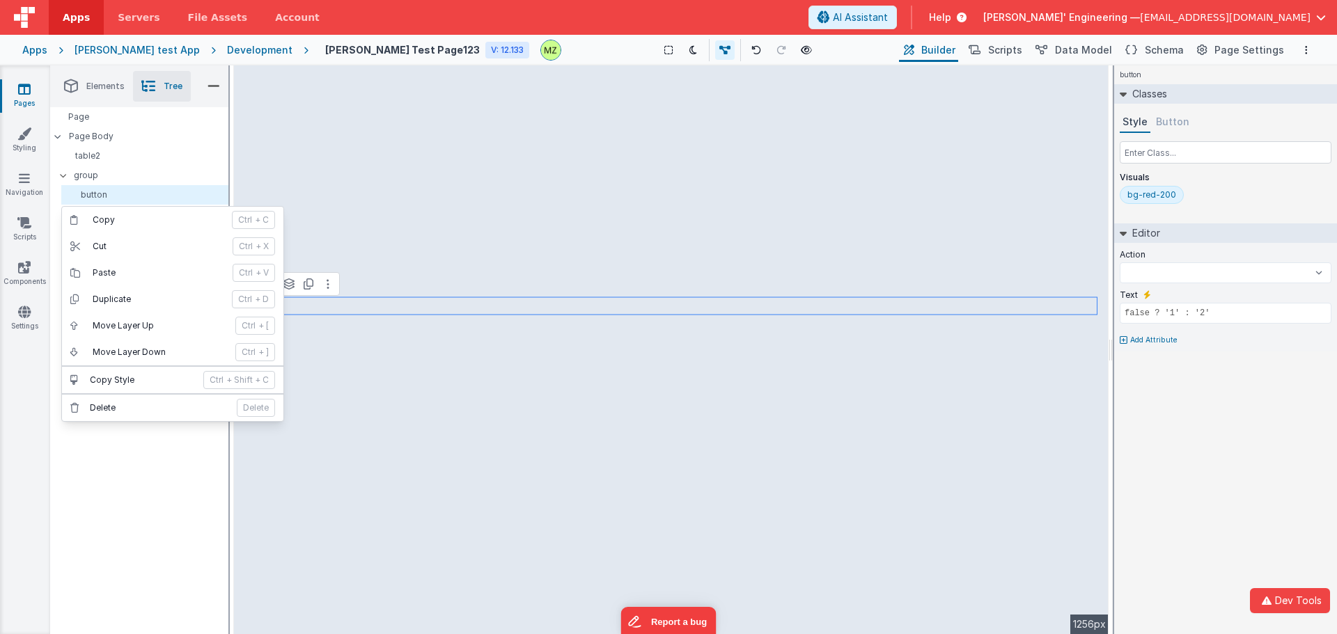
select select
click at [126, 509] on div "Page Page Body table2 group button html html" at bounding box center [139, 370] width 178 height 527
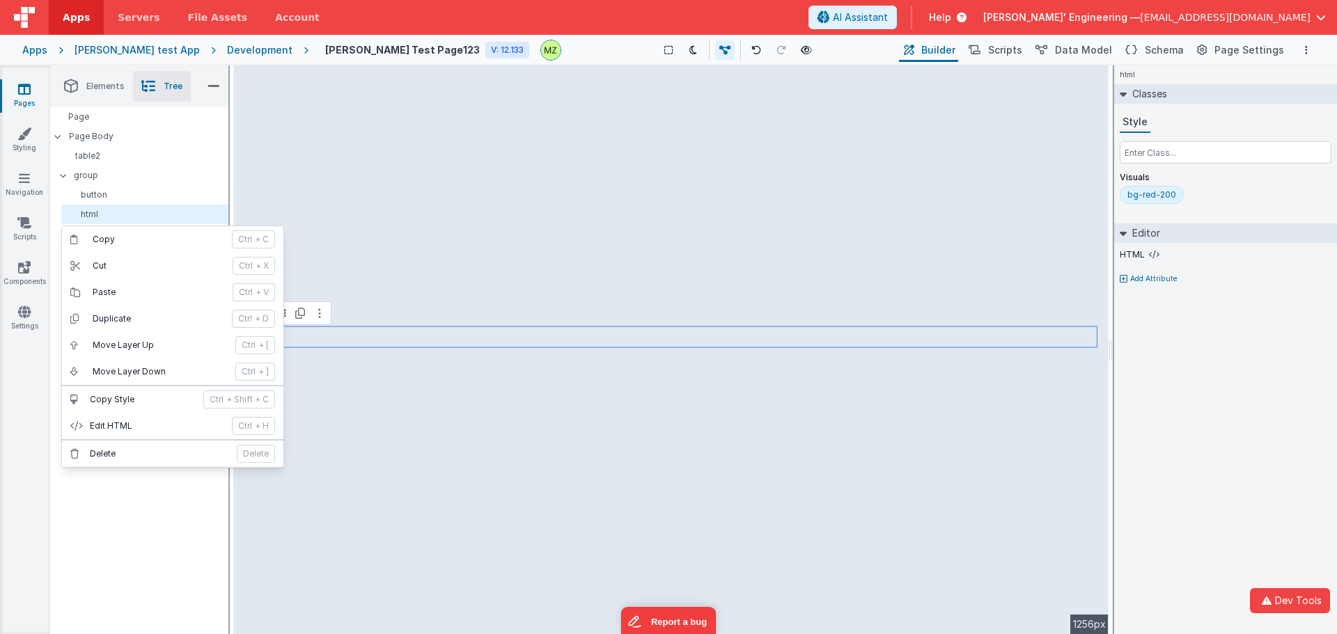
click at [138, 565] on div "Page Page Body table2 group button html html" at bounding box center [139, 370] width 178 height 527
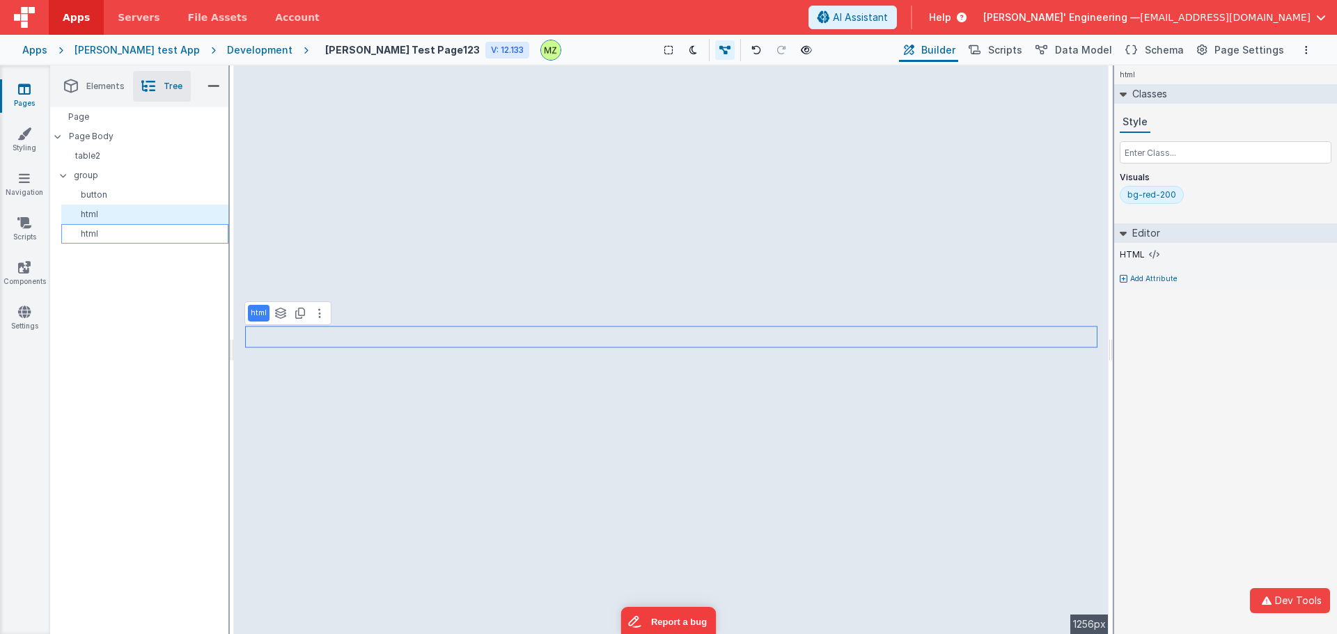
click at [102, 233] on p "html" at bounding box center [147, 233] width 161 height 11
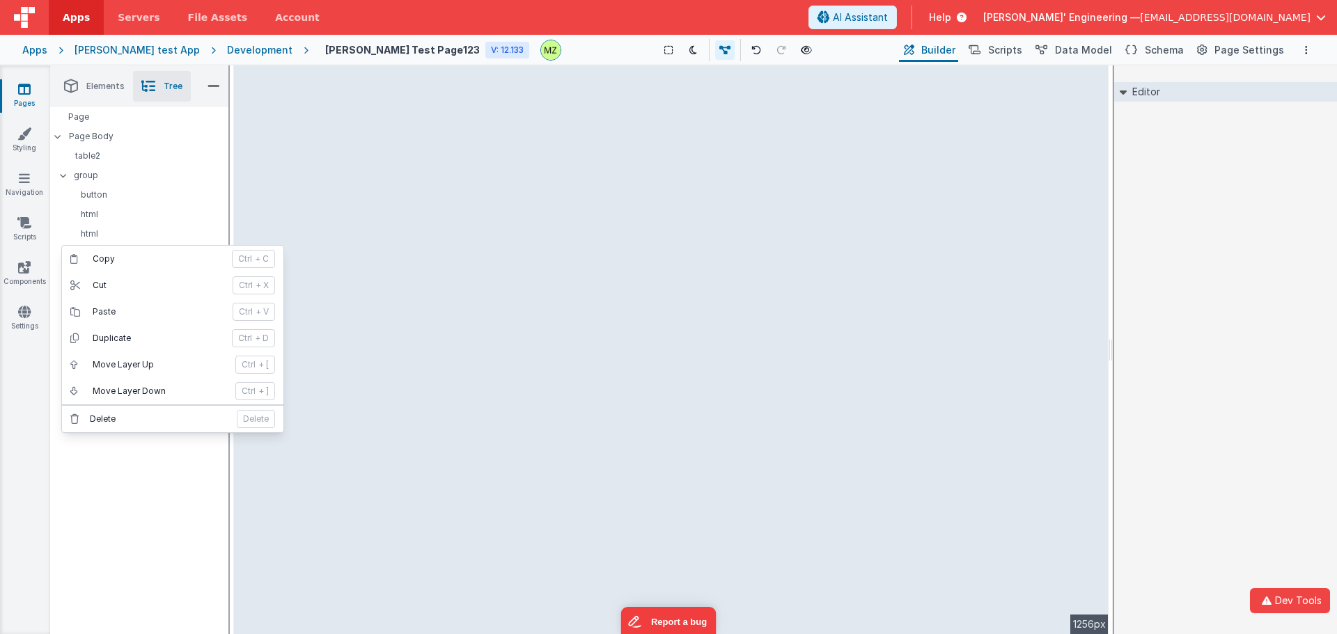
click at [148, 457] on div "Page Page Body table2 group button html html" at bounding box center [139, 370] width 178 height 527
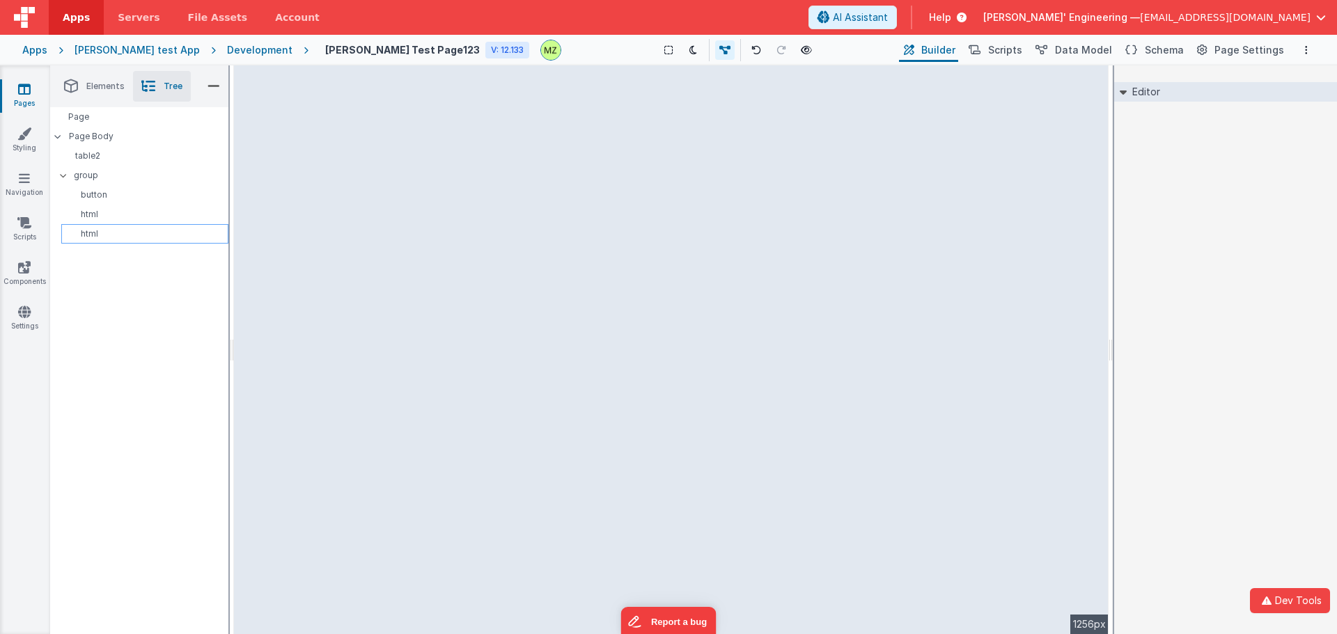
click at [110, 238] on p "html" at bounding box center [147, 233] width 161 height 11
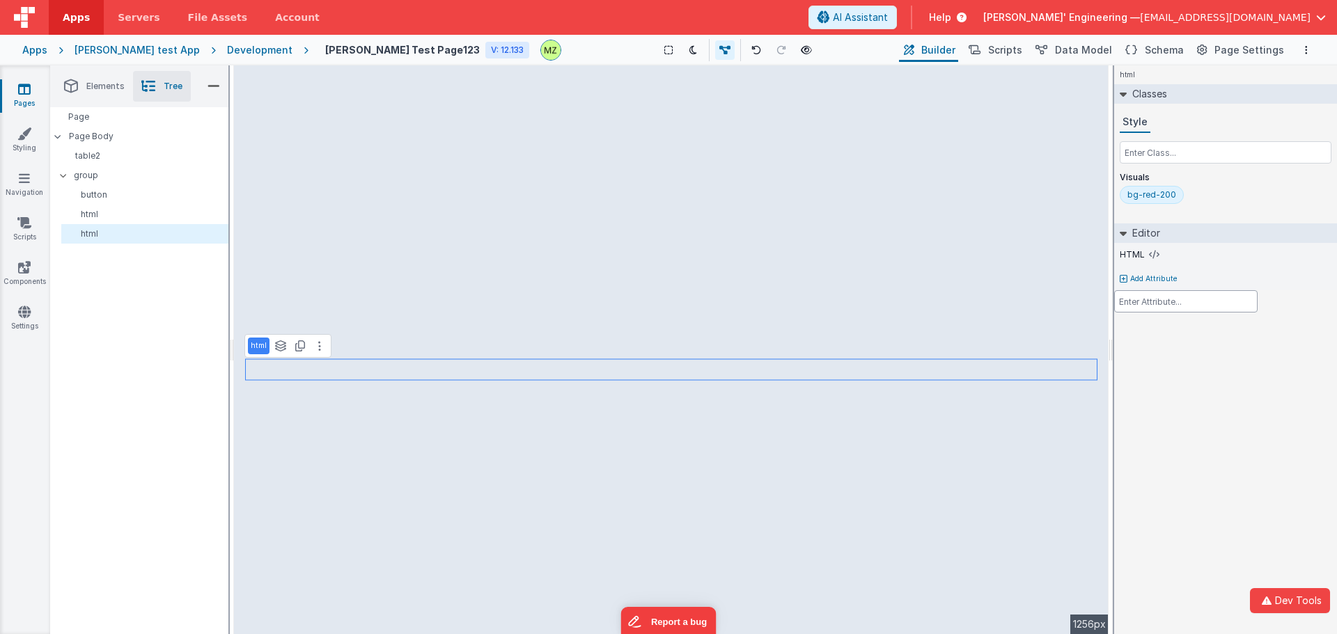
click at [123, 272] on div at bounding box center [668, 317] width 1337 height 634
click at [100, 219] on p "html" at bounding box center [147, 214] width 161 height 11
click at [107, 242] on div "html" at bounding box center [144, 234] width 167 height 20
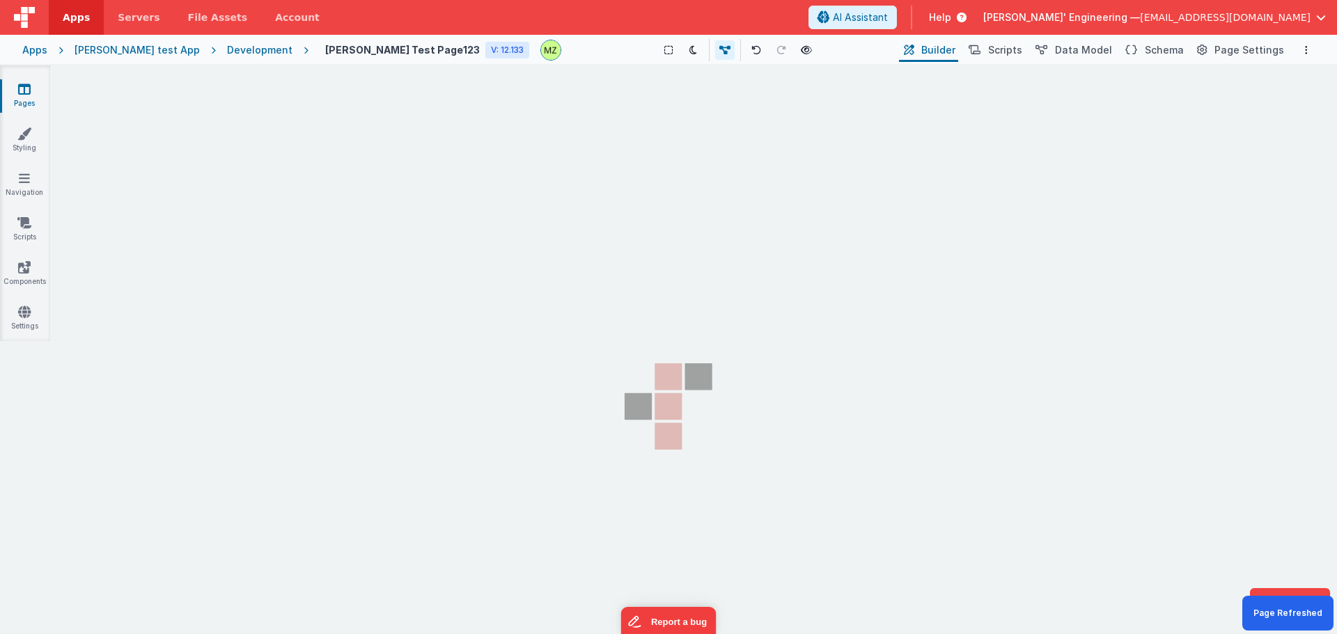
drag, startPoint x: 77, startPoint y: 309, endPoint x: 119, endPoint y: 312, distance: 42.6
click at [119, 311] on section "Pages Styling Navigation Scripts Components Settings" at bounding box center [668, 361] width 1337 height 593
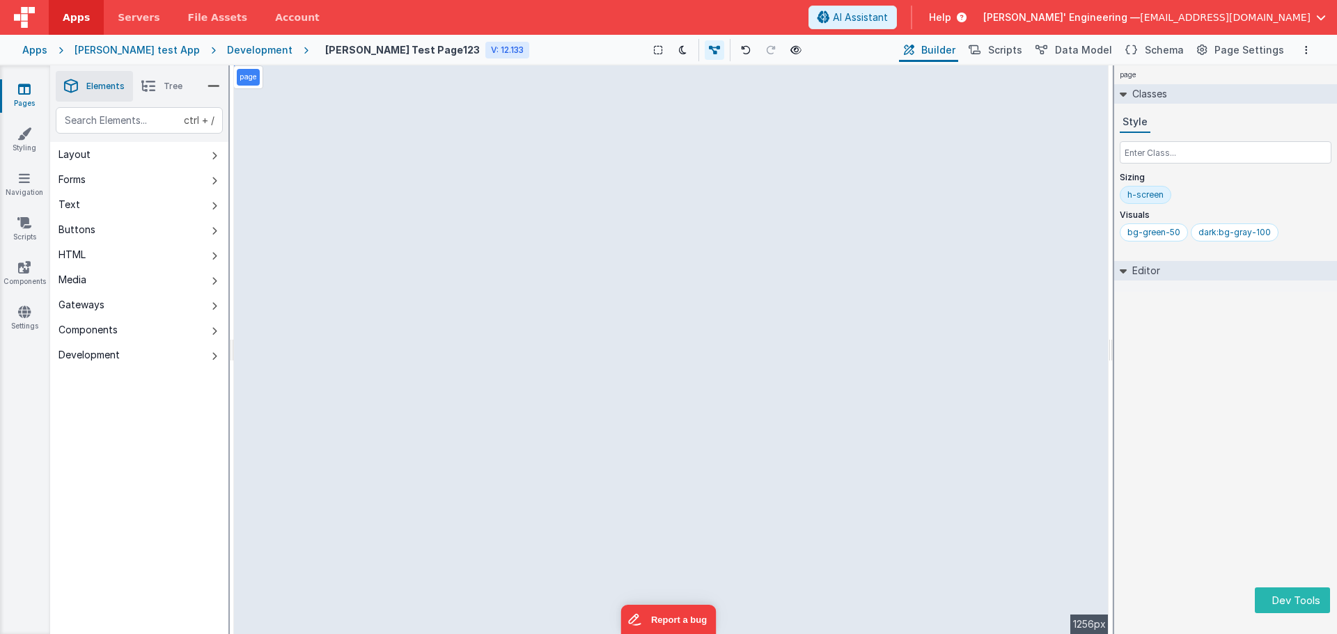
click at [182, 93] on li "Tree" at bounding box center [162, 86] width 58 height 31
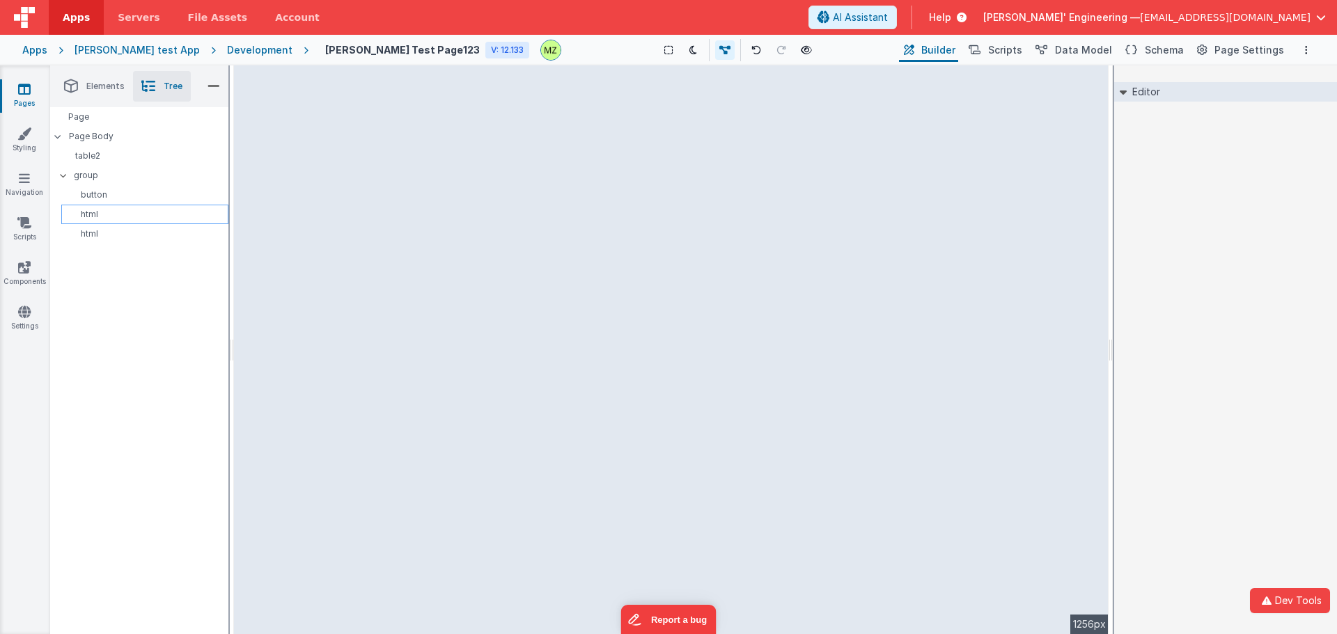
click at [128, 220] on div "html" at bounding box center [144, 215] width 167 height 20
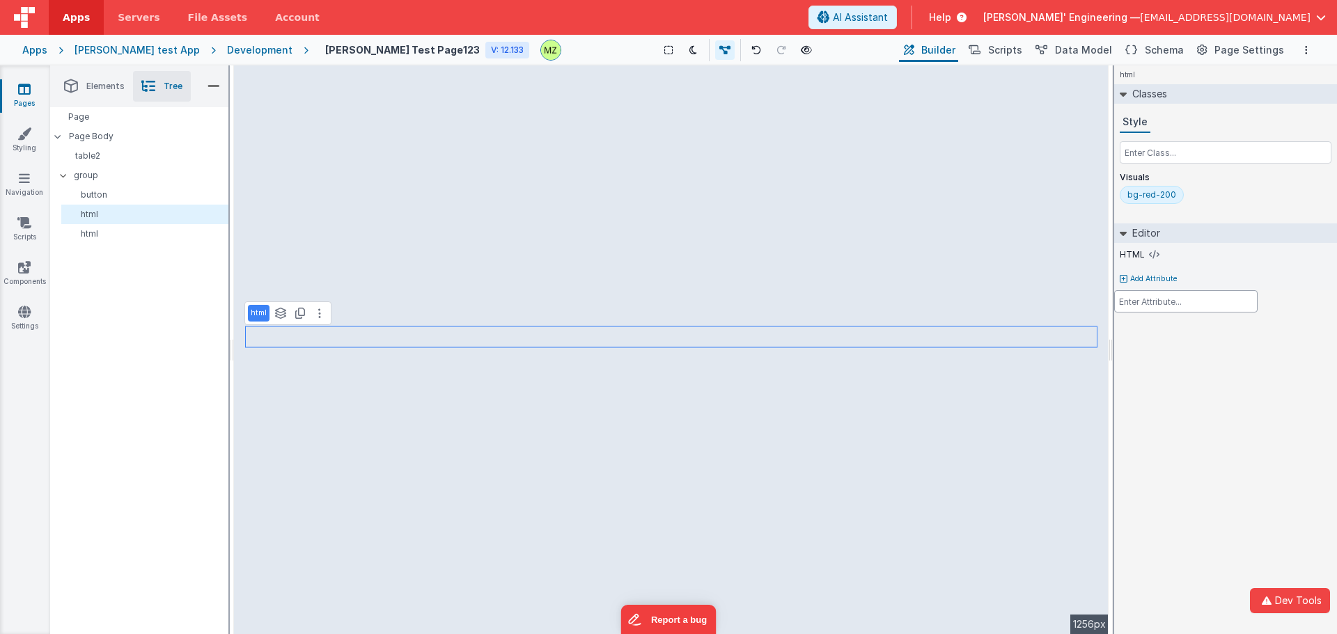
drag, startPoint x: 125, startPoint y: 220, endPoint x: 104, endPoint y: 216, distance: 20.6
click at [104, 216] on div at bounding box center [668, 317] width 1337 height 634
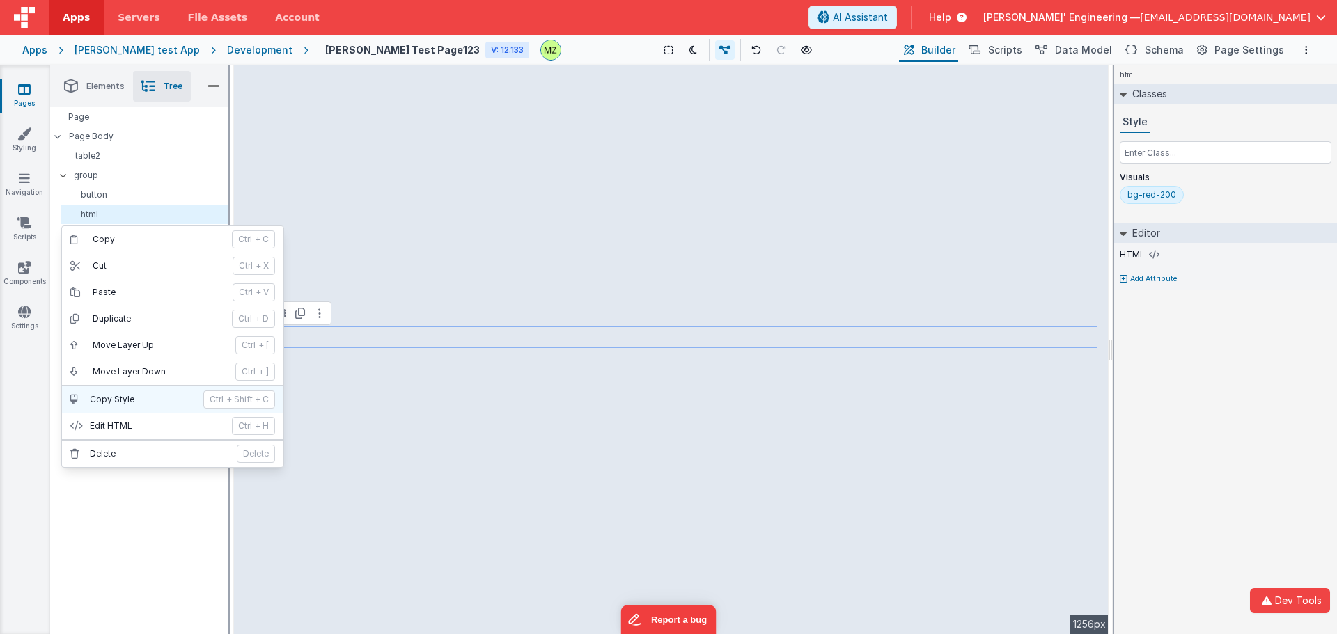
click at [163, 400] on p "Copy Style" at bounding box center [142, 399] width 105 height 11
click at [141, 393] on button "Copy Style ctrl + Shift + C" at bounding box center [172, 400] width 221 height 26
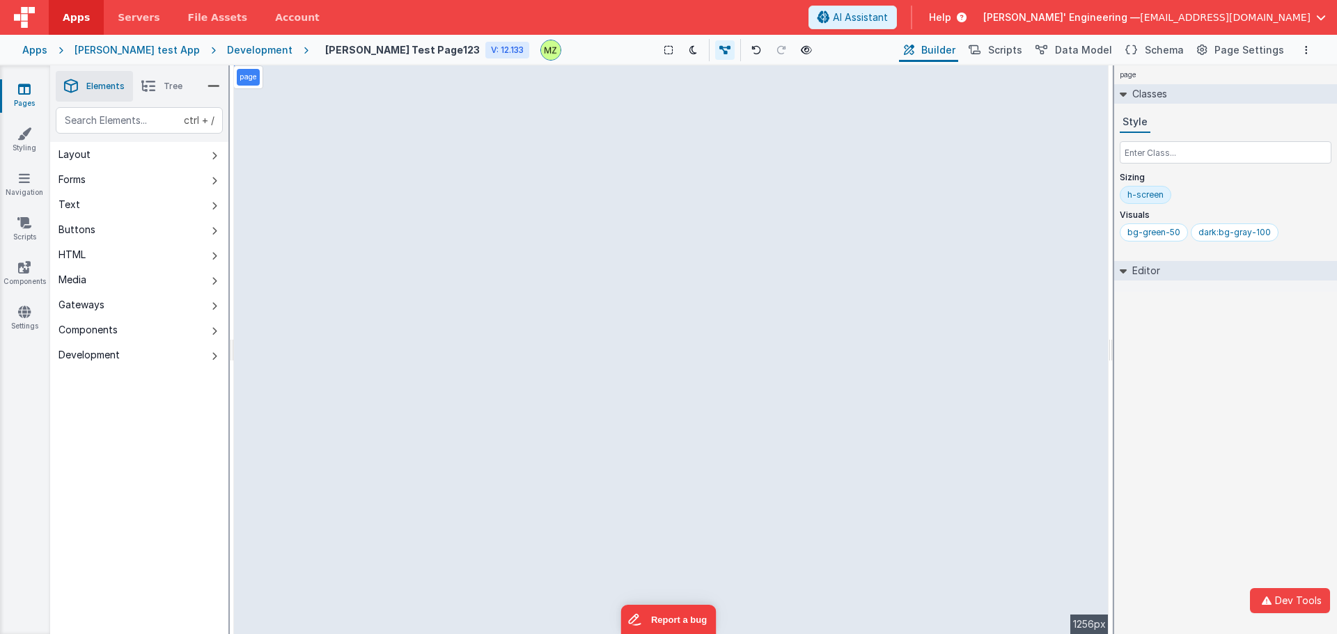
click at [169, 93] on li "Tree" at bounding box center [162, 86] width 58 height 31
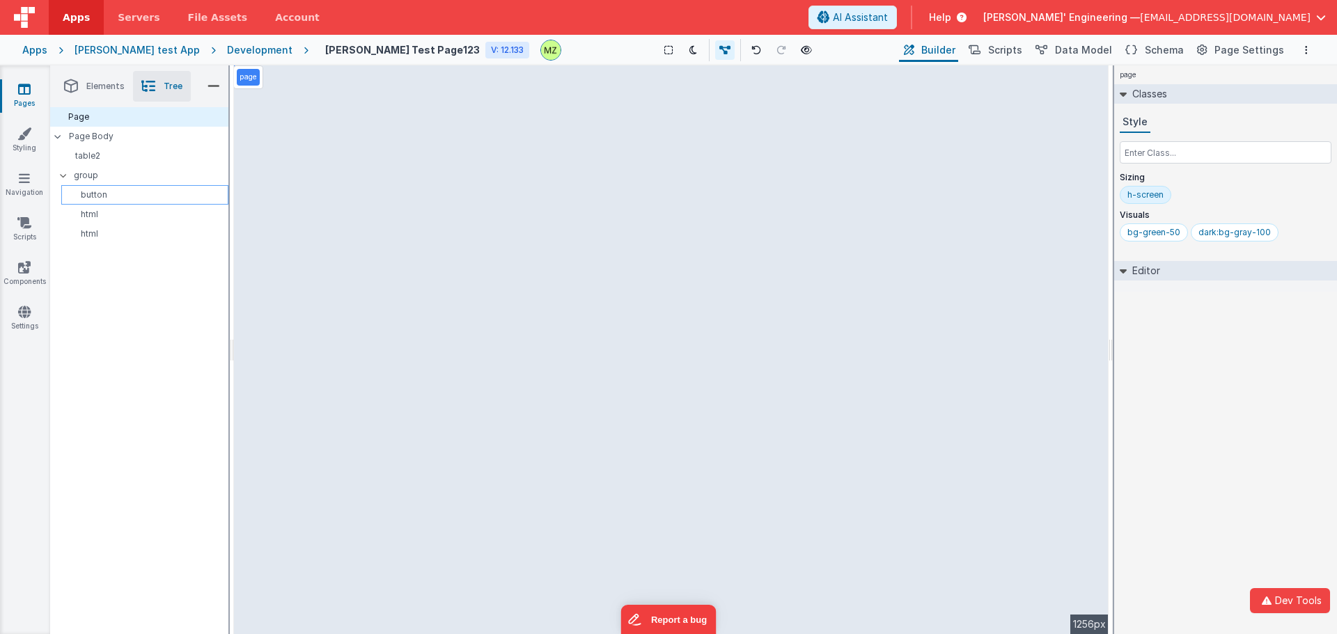
click at [102, 199] on p "button" at bounding box center [147, 194] width 161 height 11
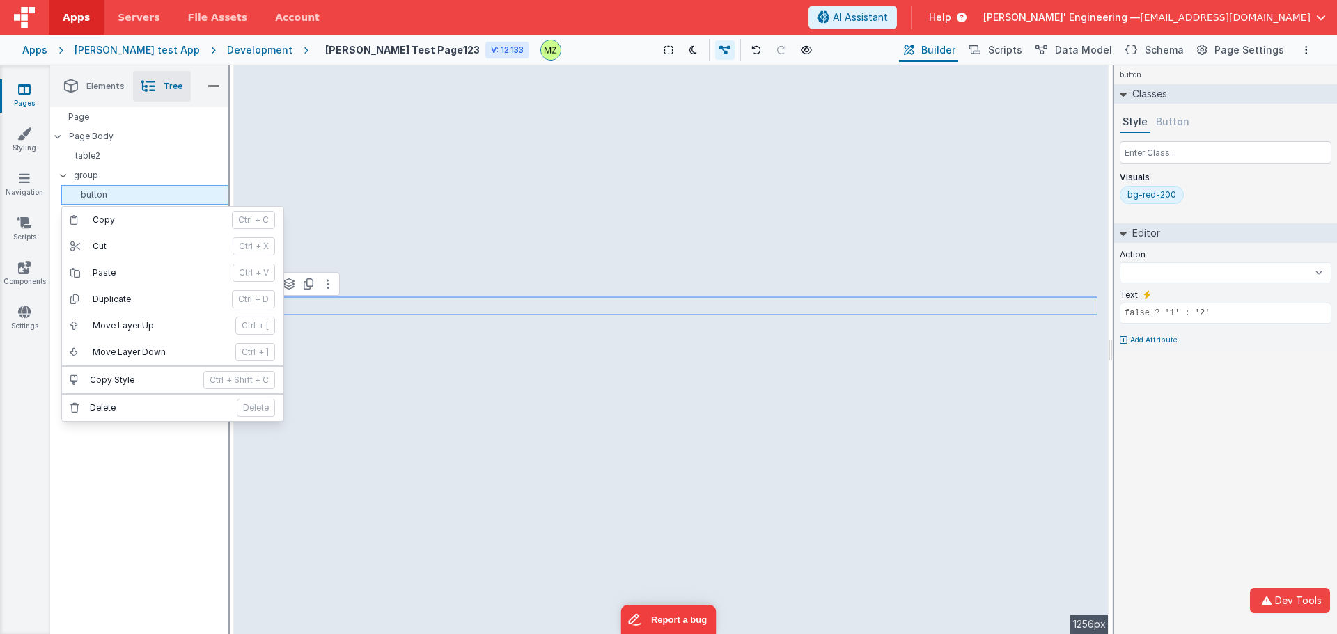
select select
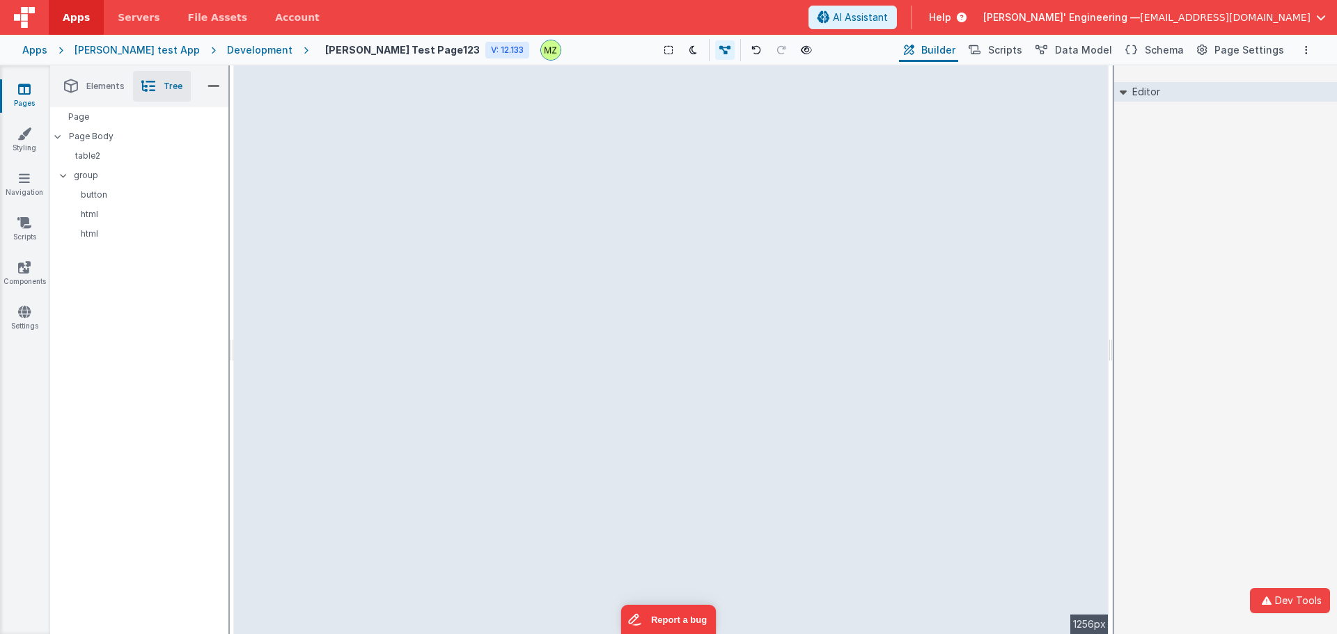
click at [144, 476] on div "Page Page Body table2 group button html html" at bounding box center [139, 370] width 178 height 527
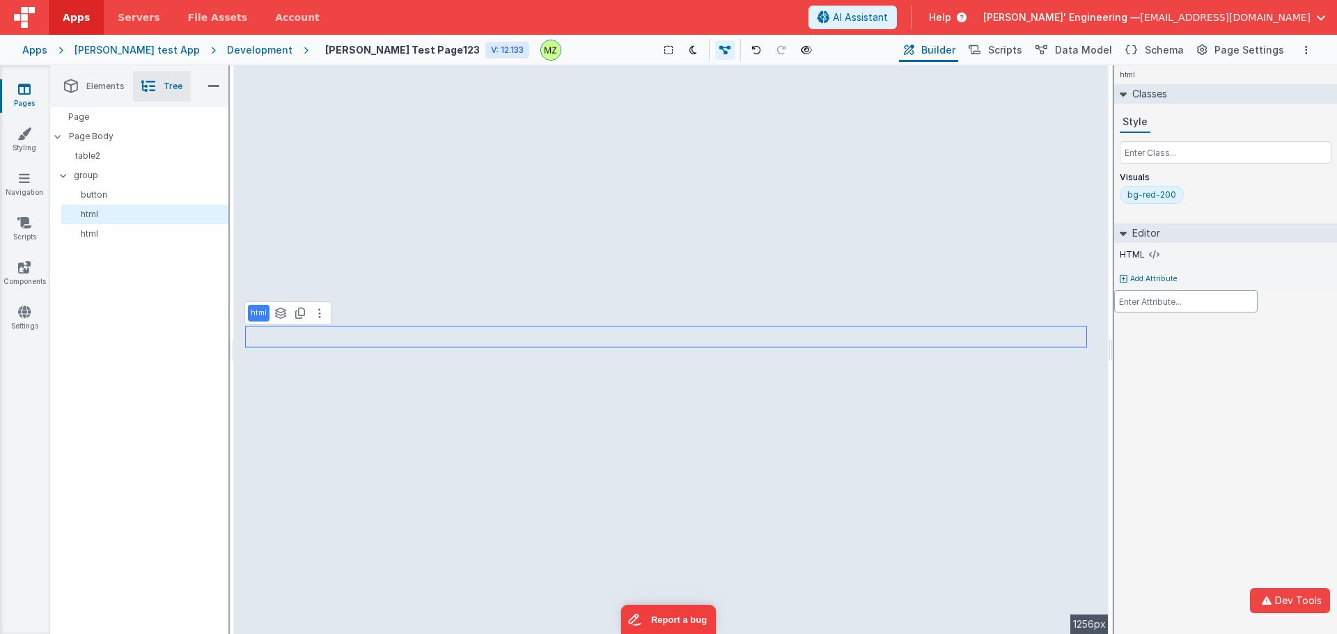
drag, startPoint x: 140, startPoint y: 221, endPoint x: 106, endPoint y: 223, distance: 34.2
drag, startPoint x: 106, startPoint y: 223, endPoint x: 81, endPoint y: 338, distance: 118.3
click at [81, 338] on div at bounding box center [668, 317] width 1337 height 634
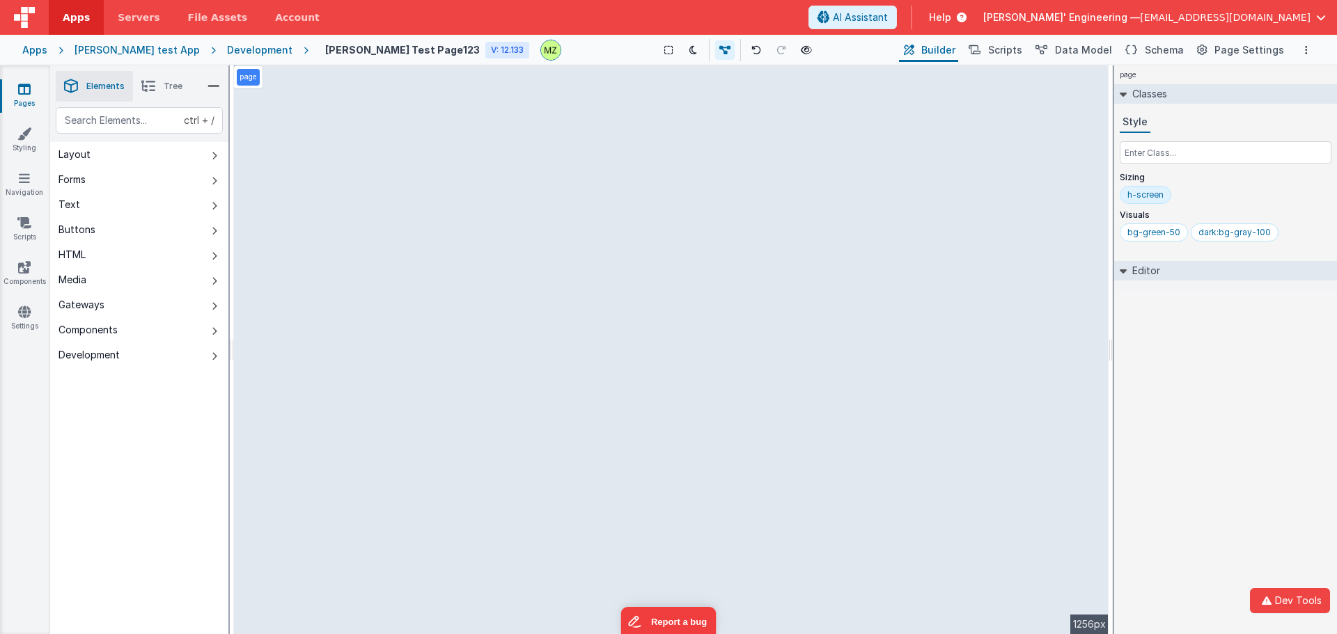
click at [154, 93] on icon at bounding box center [148, 87] width 14 height 20
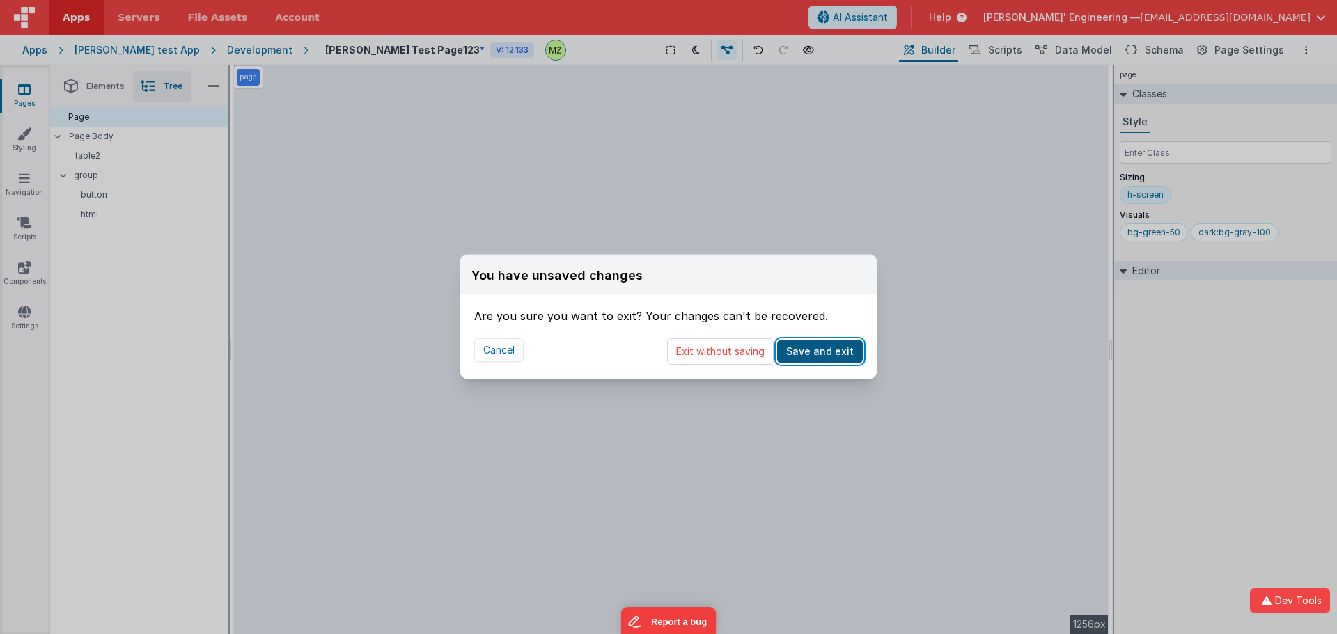
click at [805, 355] on button "Save and exit" at bounding box center [820, 352] width 86 height 24
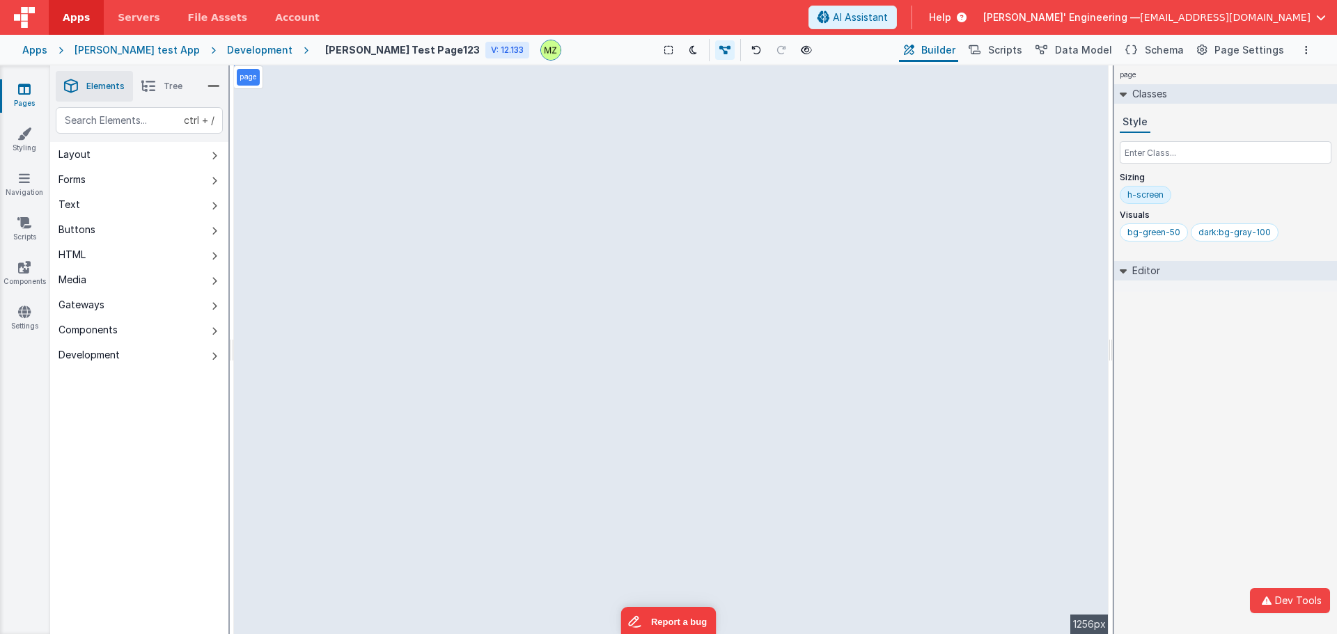
click at [153, 91] on icon at bounding box center [148, 87] width 14 height 20
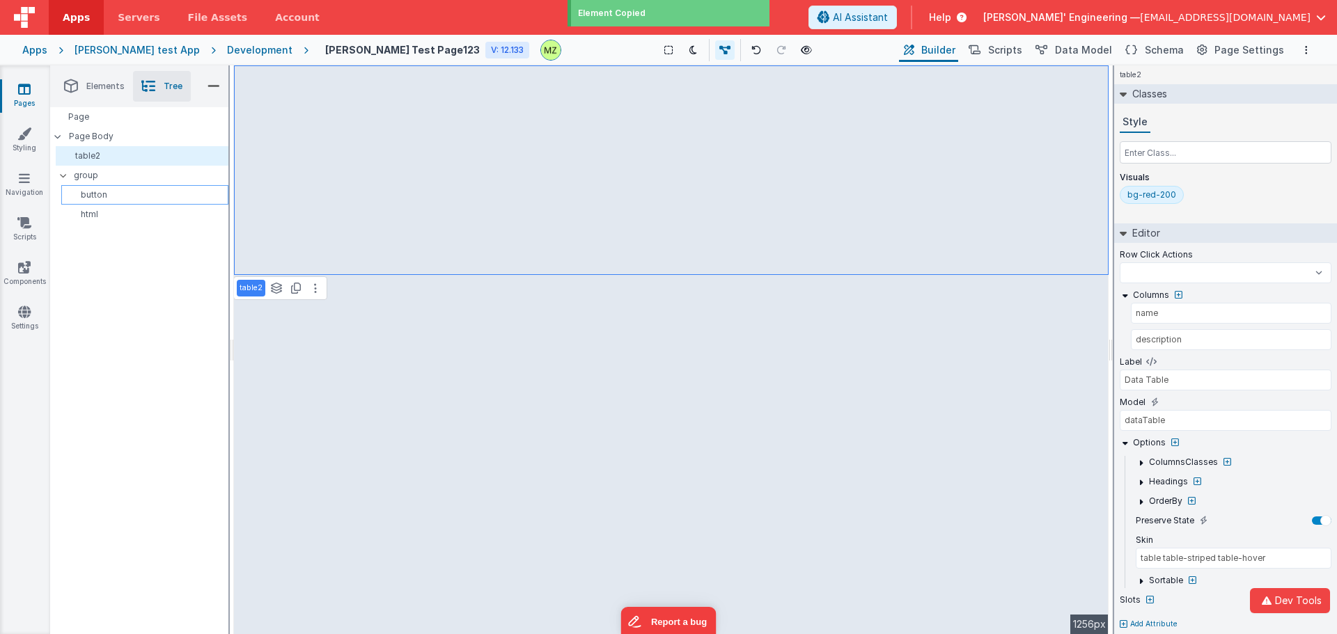
select select
type input "false ? '1' : '2'"
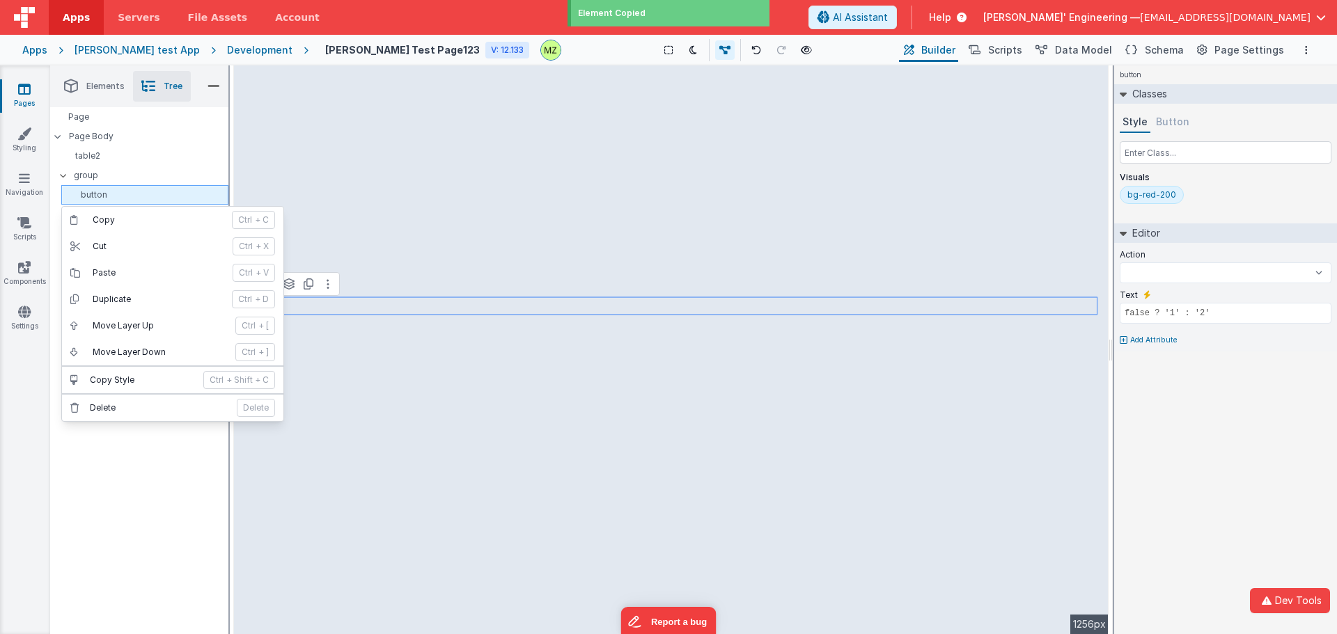
select select
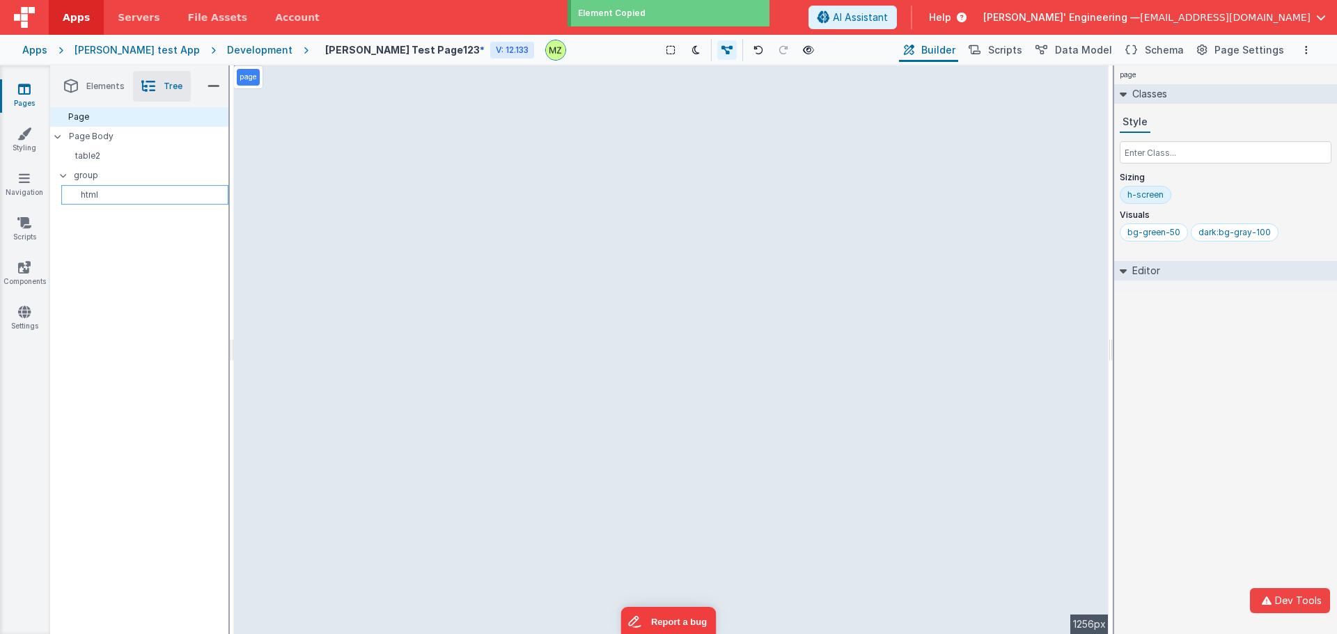
click at [98, 191] on div "html" at bounding box center [144, 195] width 167 height 20
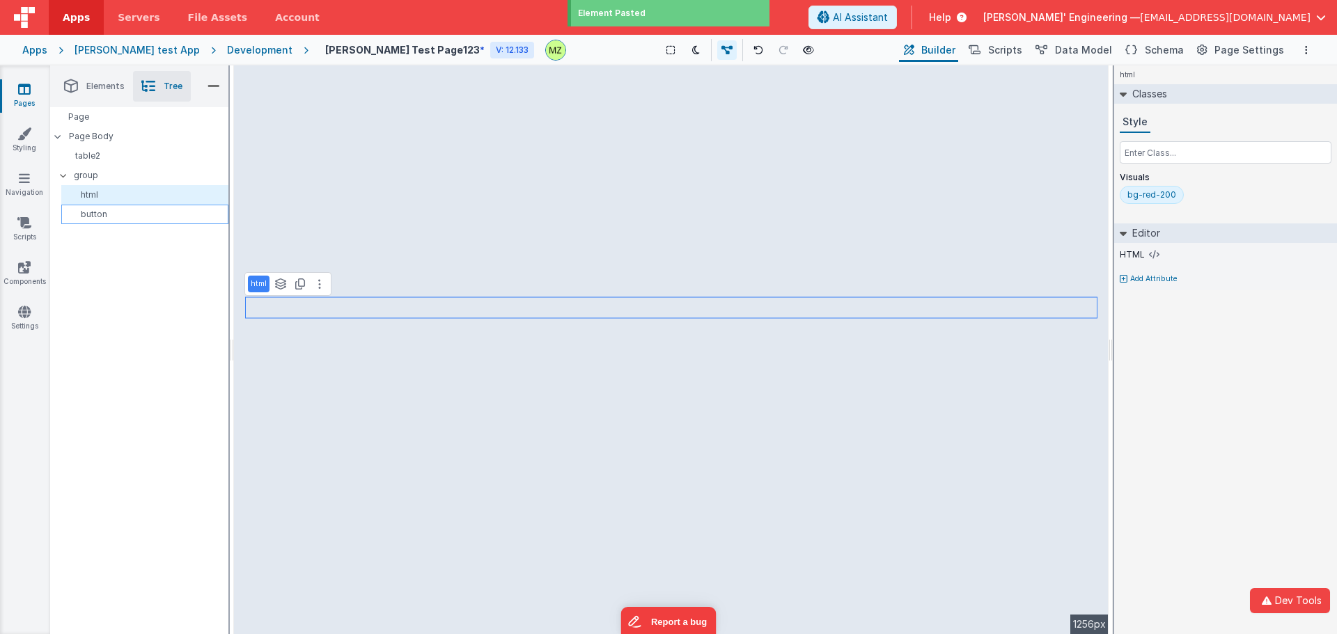
click at [108, 217] on p "button" at bounding box center [147, 214] width 161 height 11
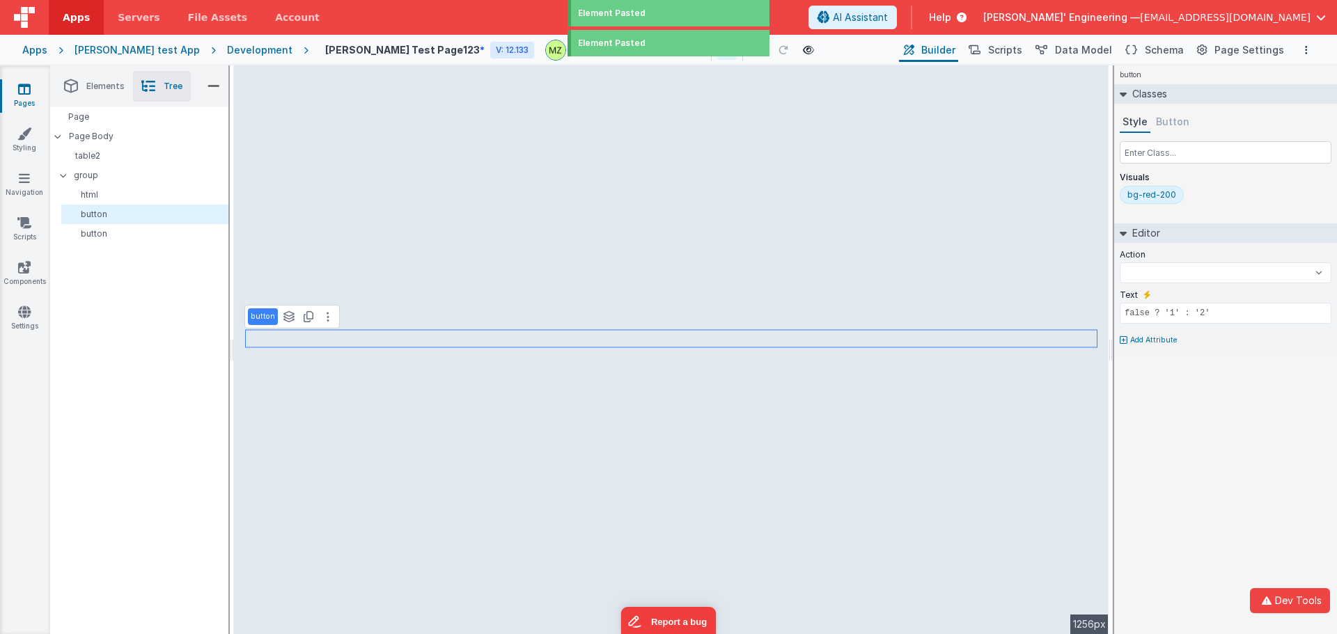
click at [109, 301] on div "Page Page Body table2 group html button button" at bounding box center [139, 370] width 178 height 527
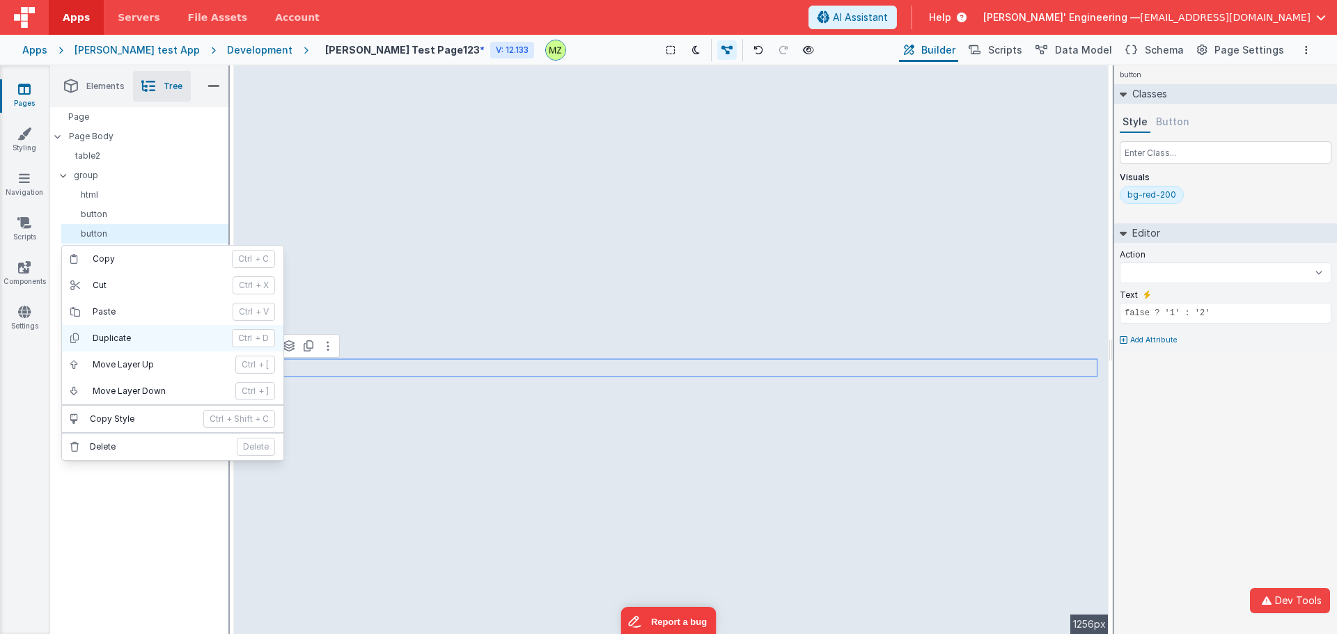
click at [152, 342] on p "Duplicate" at bounding box center [158, 338] width 131 height 11
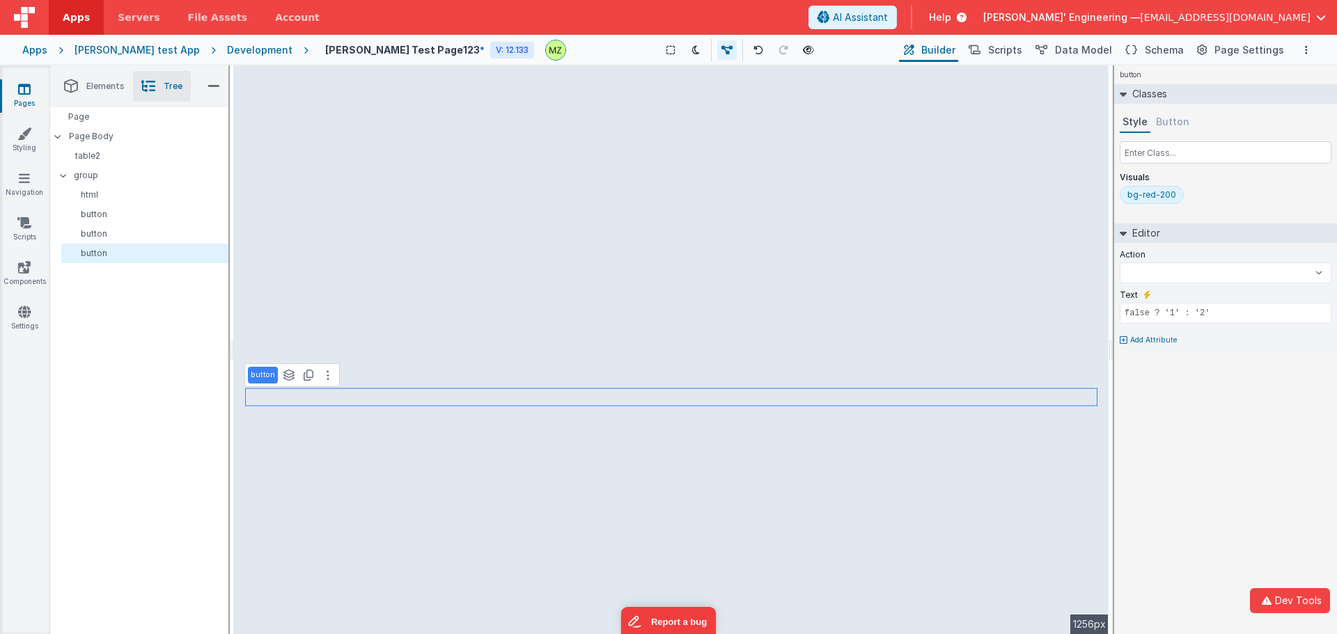
click at [140, 361] on div "Page Page Body table2 group html button button button" at bounding box center [139, 370] width 178 height 527
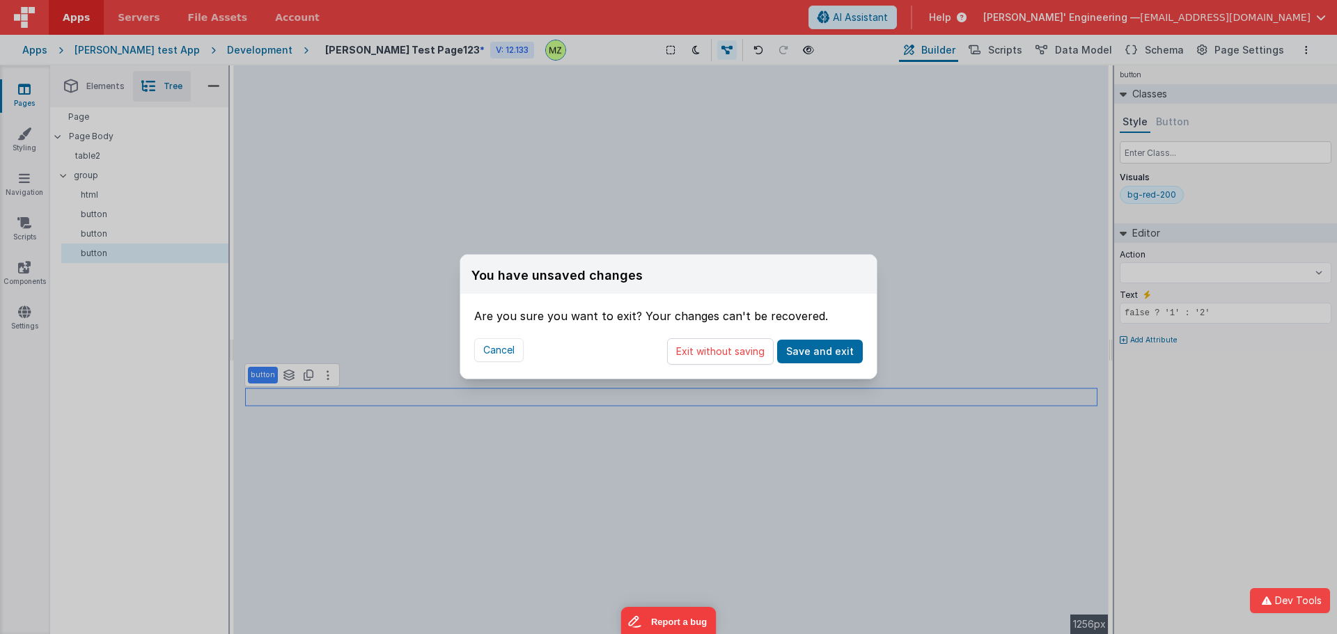
select select
click at [734, 359] on button "Exit without saving" at bounding box center [720, 351] width 107 height 26
